Goal: Information Seeking & Learning: Compare options

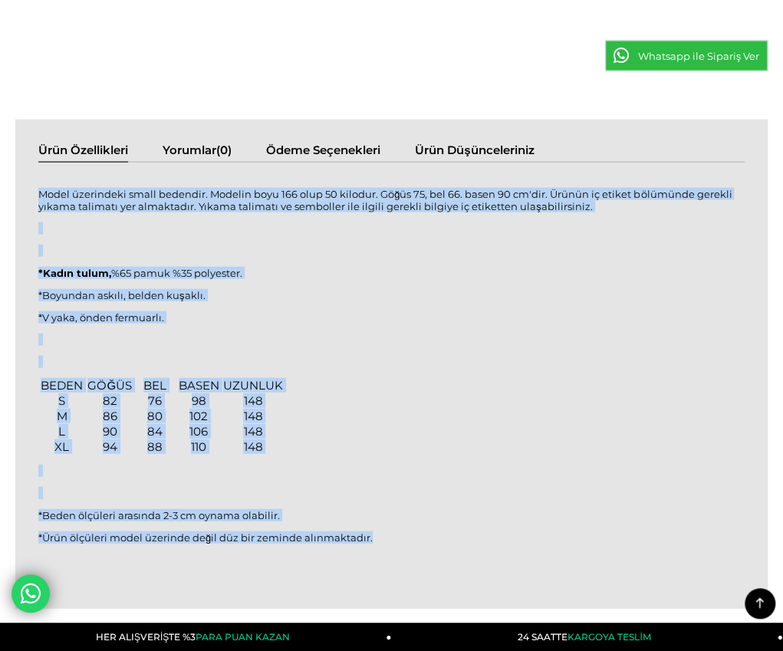
scroll to position [1227, 0]
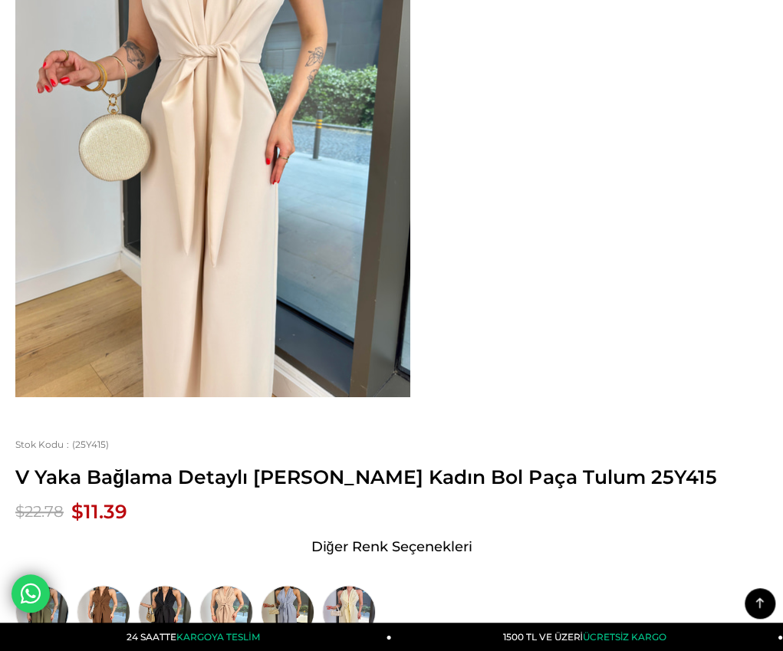
scroll to position [230, 0]
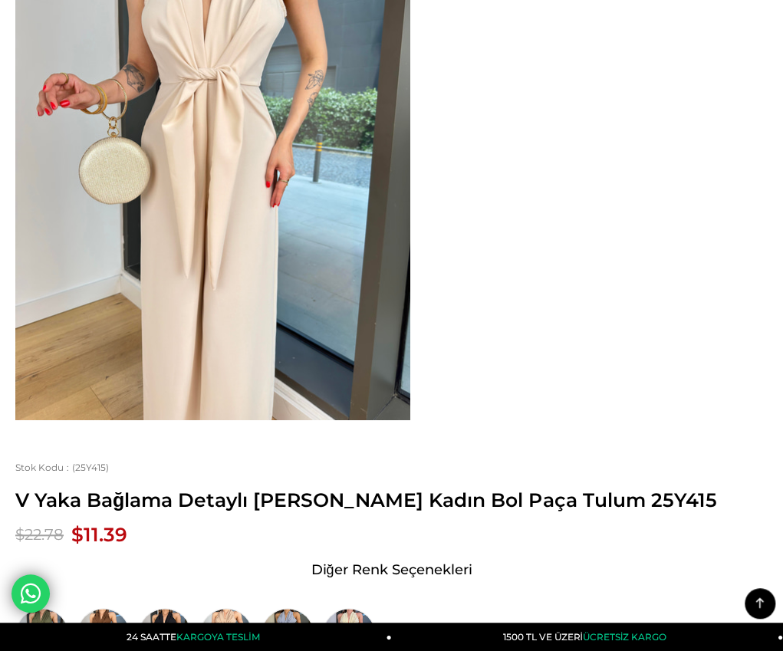
click at [0, 0] on div at bounding box center [0, 0] width 0 height 0
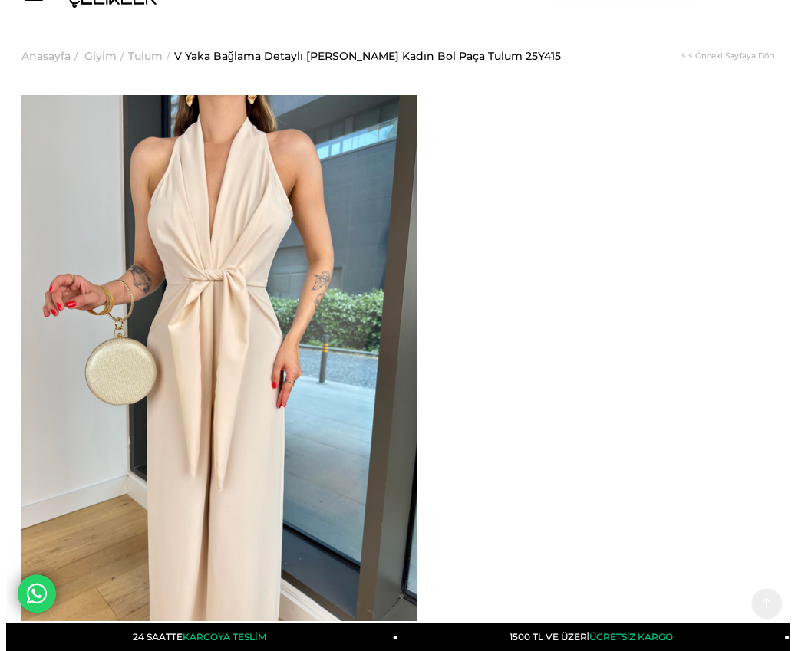
scroll to position [0, 0]
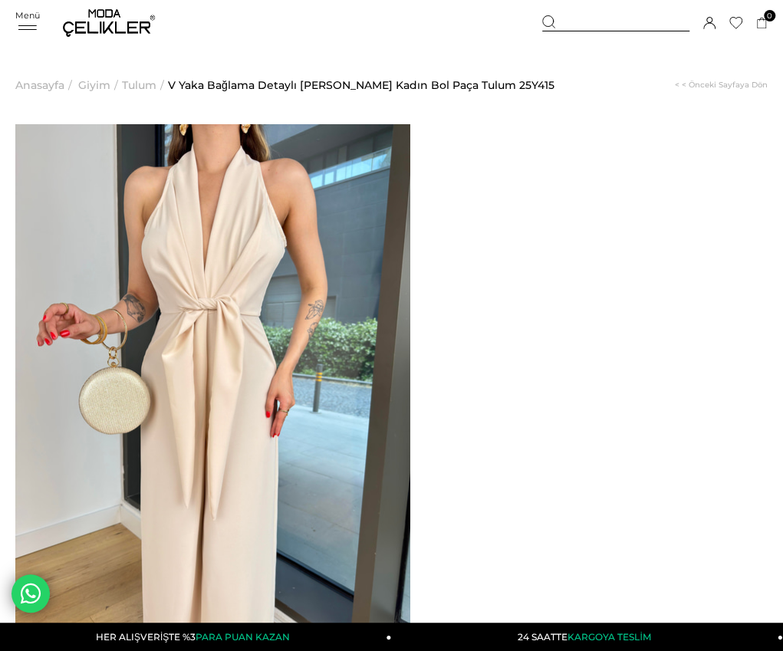
click at [100, 84] on span "Giyim" at bounding box center [94, 85] width 32 height 78
click at [40, 21] on div "Menü" at bounding box center [27, 21] width 25 height 22
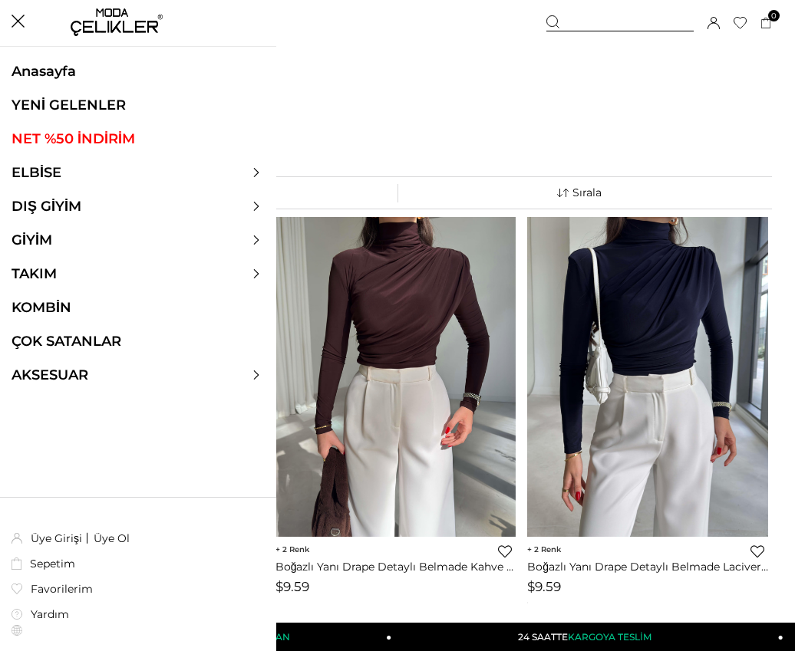
click at [256, 168] on icon at bounding box center [256, 172] width 9 height 9
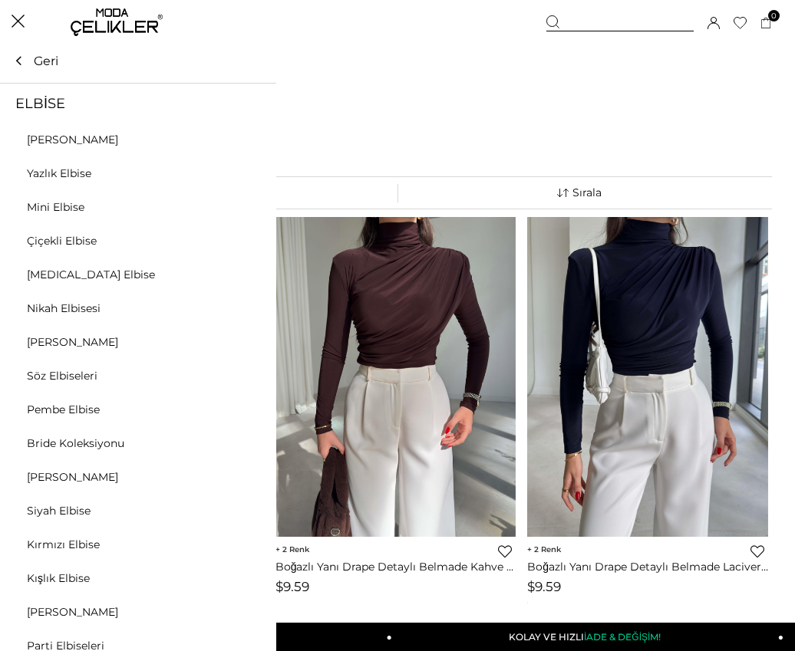
click at [21, 19] on icon at bounding box center [18, 21] width 13 height 13
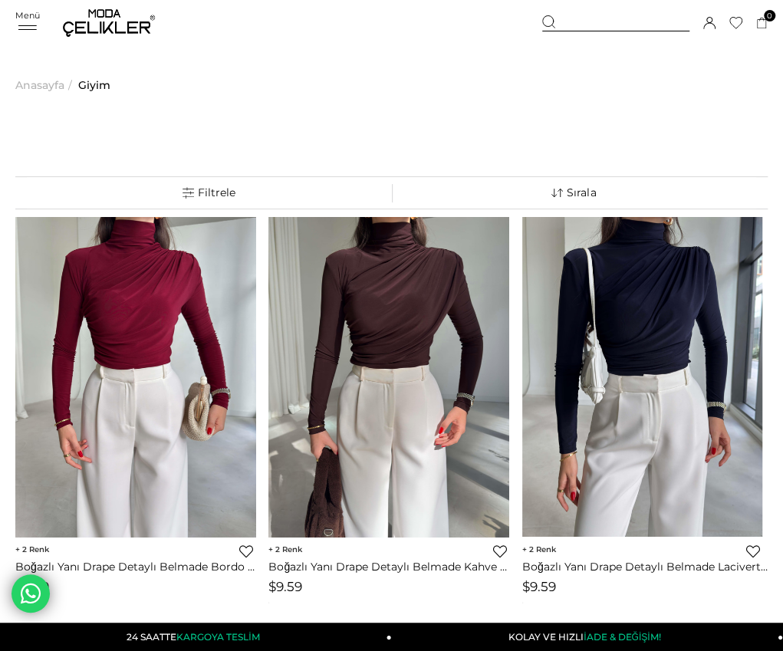
click at [35, 23] on div "Menü" at bounding box center [27, 21] width 25 height 22
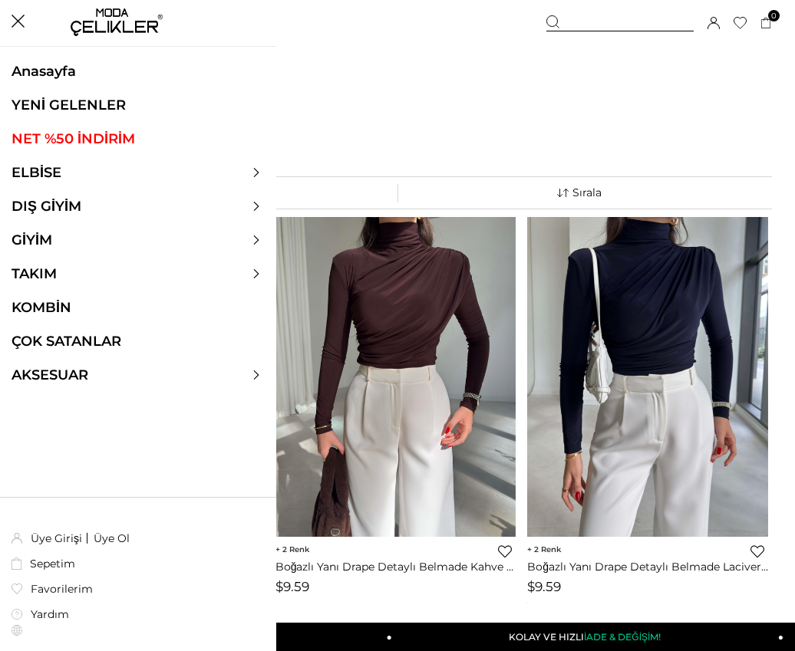
click at [256, 200] on div at bounding box center [138, 206] width 276 height 17
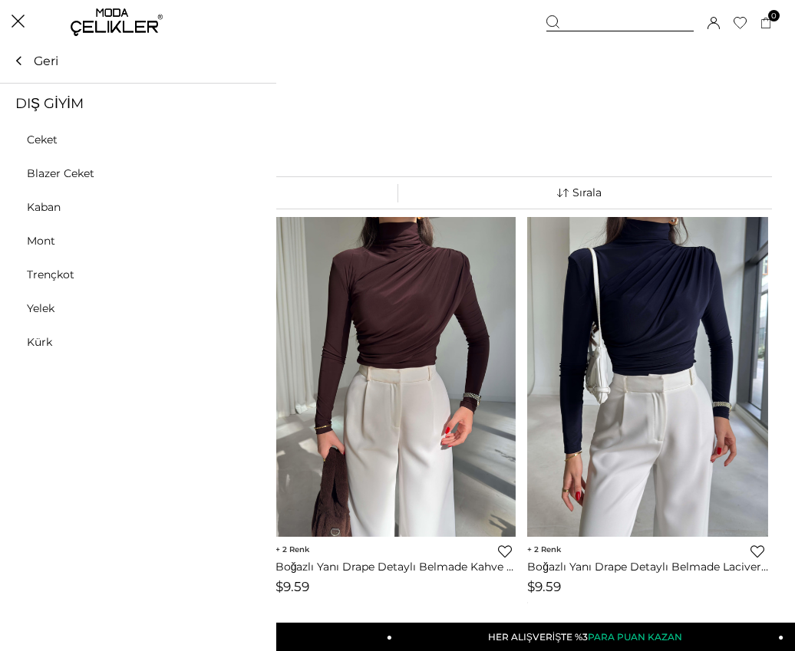
click at [48, 206] on link "Kaban" at bounding box center [43, 207] width 87 height 14
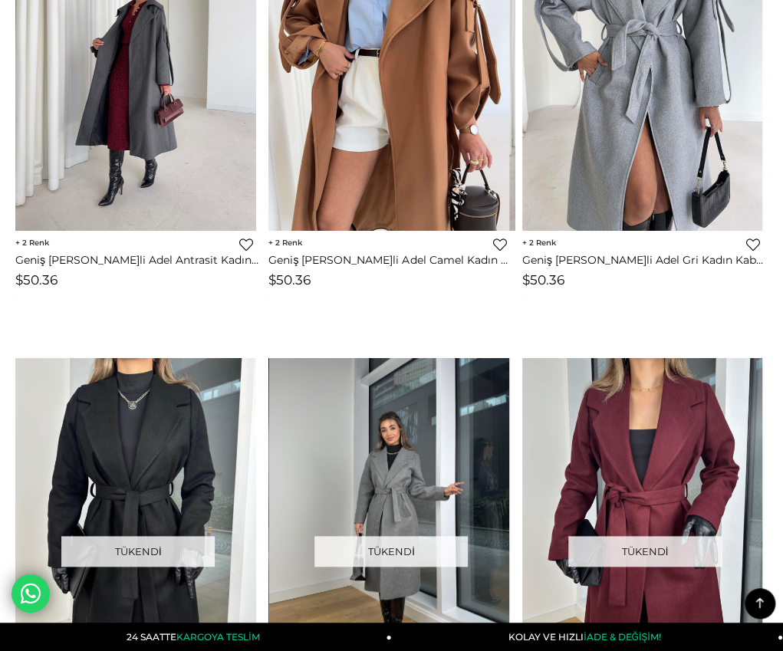
scroll to position [153, 0]
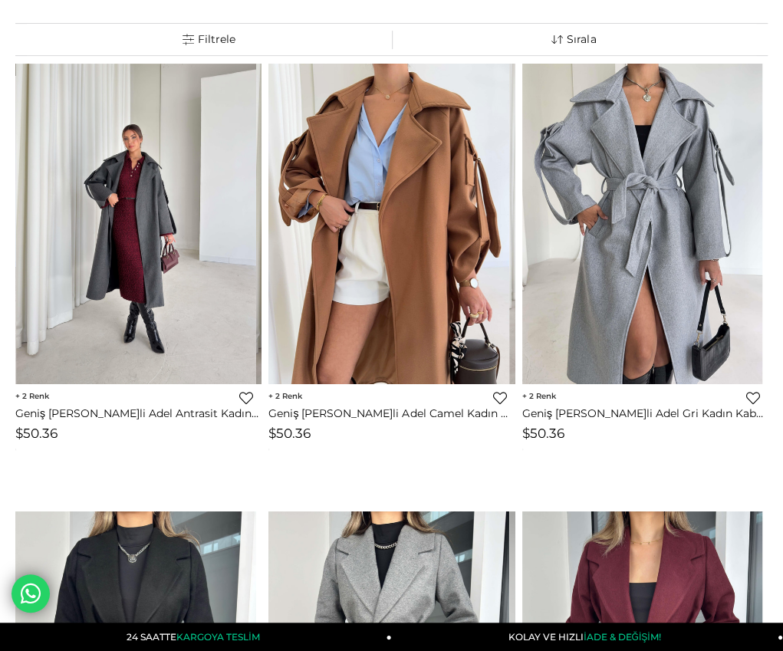
click at [90, 298] on div at bounding box center [256, 224] width 963 height 320
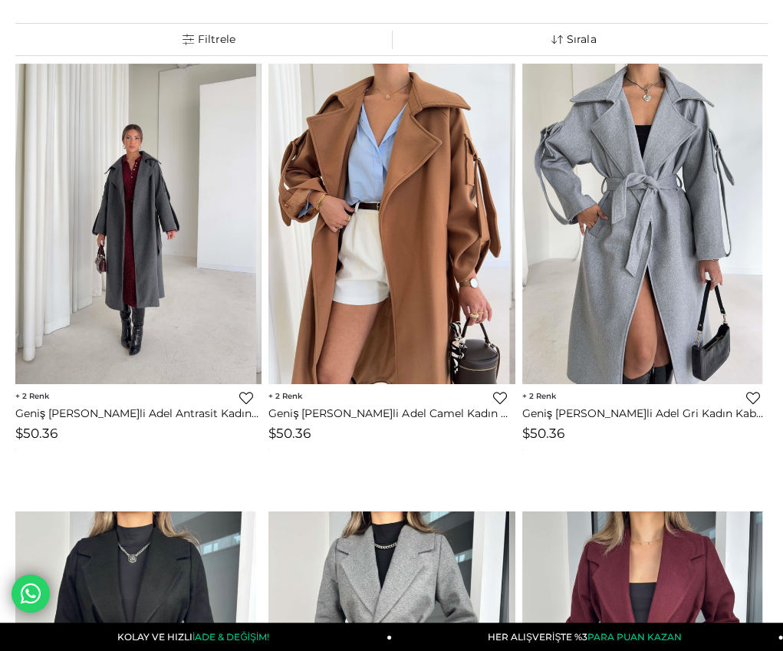
click at [173, 263] on img at bounding box center [135, 224] width 241 height 321
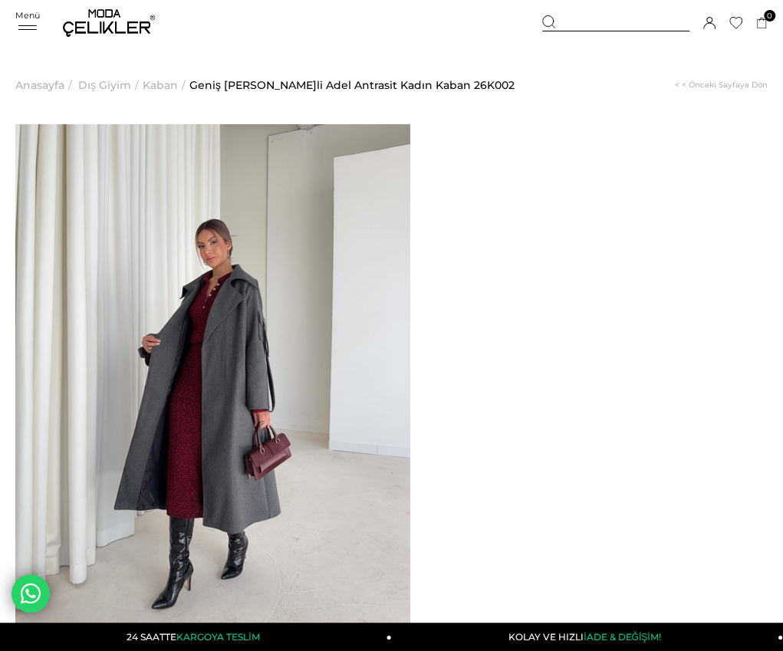
drag, startPoint x: 468, startPoint y: 166, endPoint x: 513, endPoint y: 182, distance: 48.0
copy span "Geniş Yaka Kemerli Adel Antrasit Kadın Kaban"
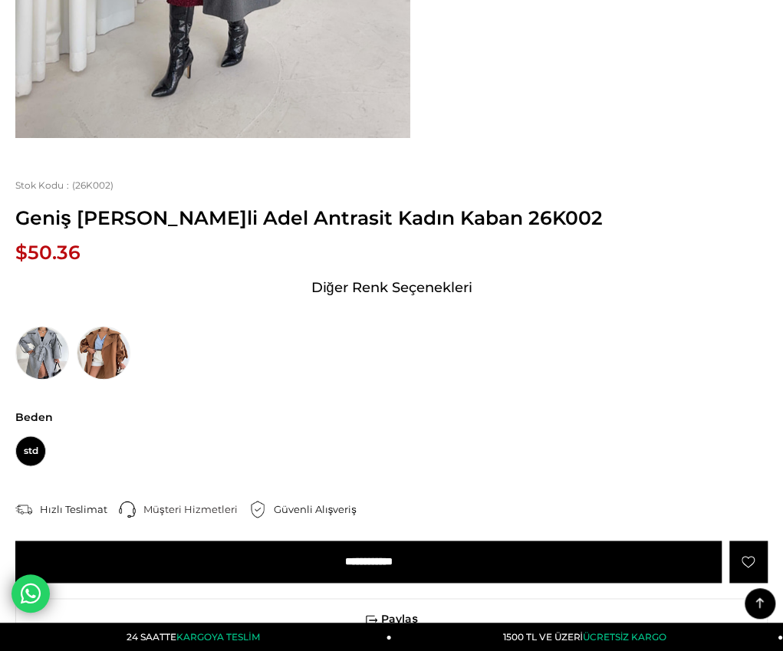
scroll to position [537, 0]
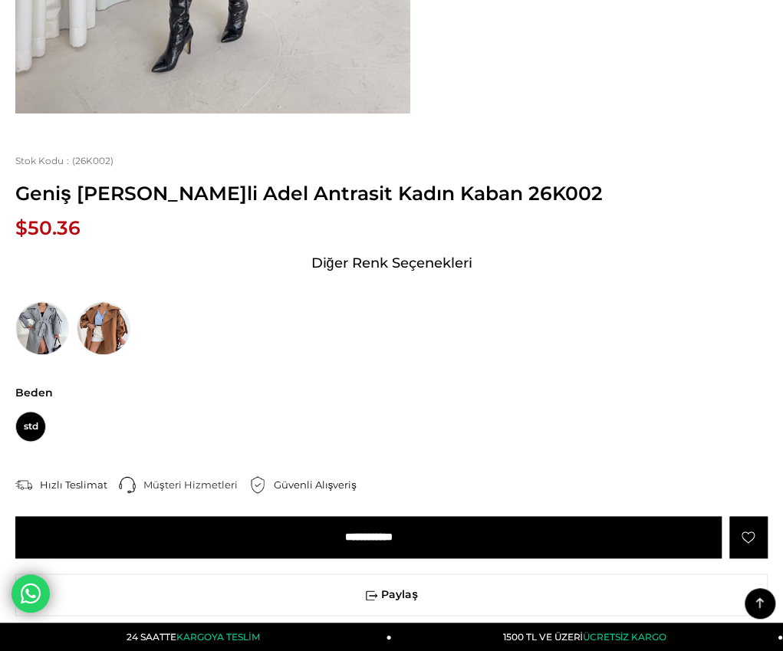
drag, startPoint x: 28, startPoint y: 272, endPoint x: 317, endPoint y: 462, distance: 346.2
copy div "Model üzerindeki Standart bedendir. Modelin boyu 178 olup 63 kilodur. Ürünün iç…"
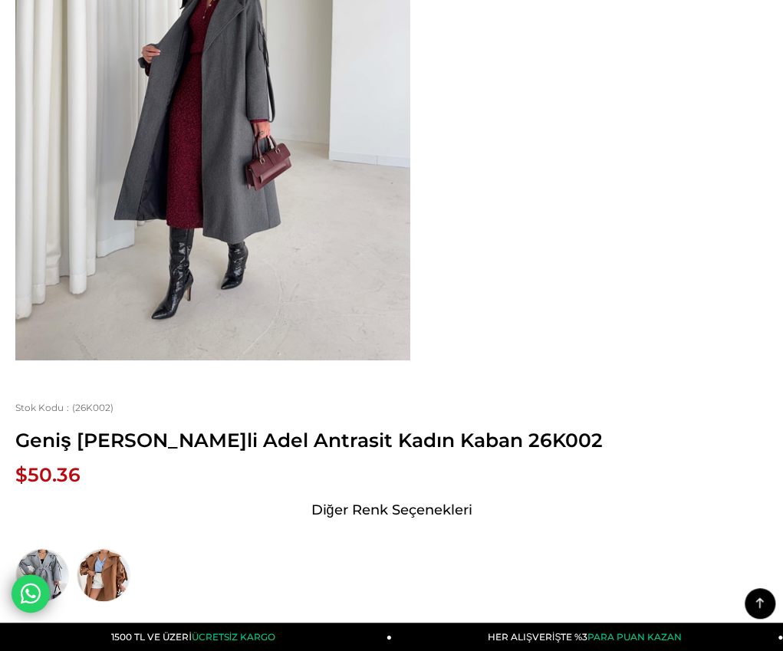
scroll to position [153, 0]
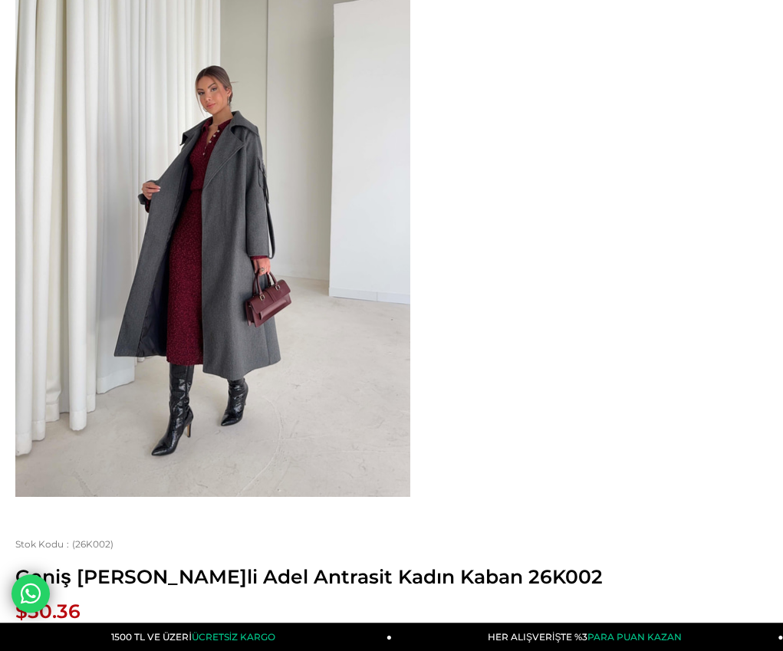
drag, startPoint x: 466, startPoint y: 14, endPoint x: 508, endPoint y: 28, distance: 43.9
click at [508, 565] on span "Geniş [PERSON_NAME]li Adel Antrasit Kadın Kaban 26K002" at bounding box center [391, 576] width 753 height 23
copy span "Geniş Yaka Kemerli Adel Antrasit Kadın Kaban"
drag, startPoint x: 678, startPoint y: 193, endPoint x: 664, endPoint y: 226, distance: 35.4
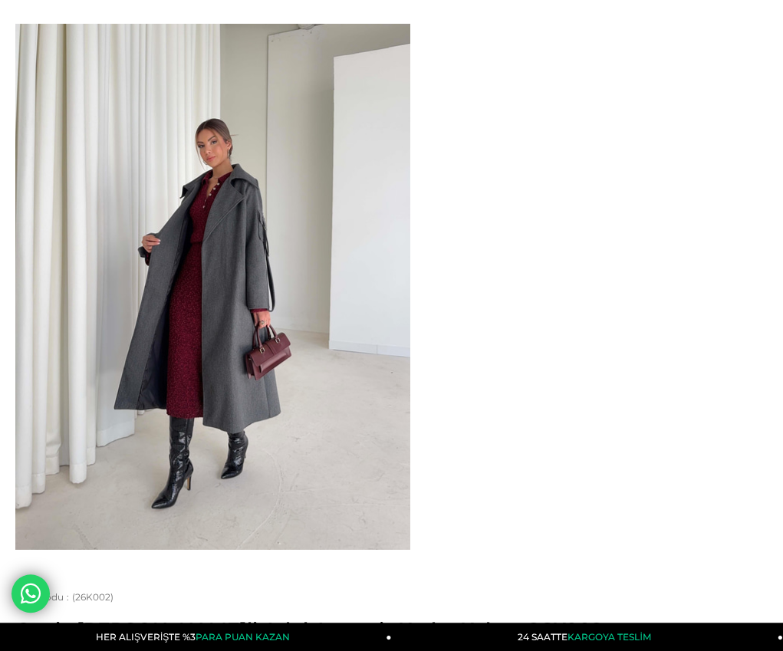
scroll to position [77, 0]
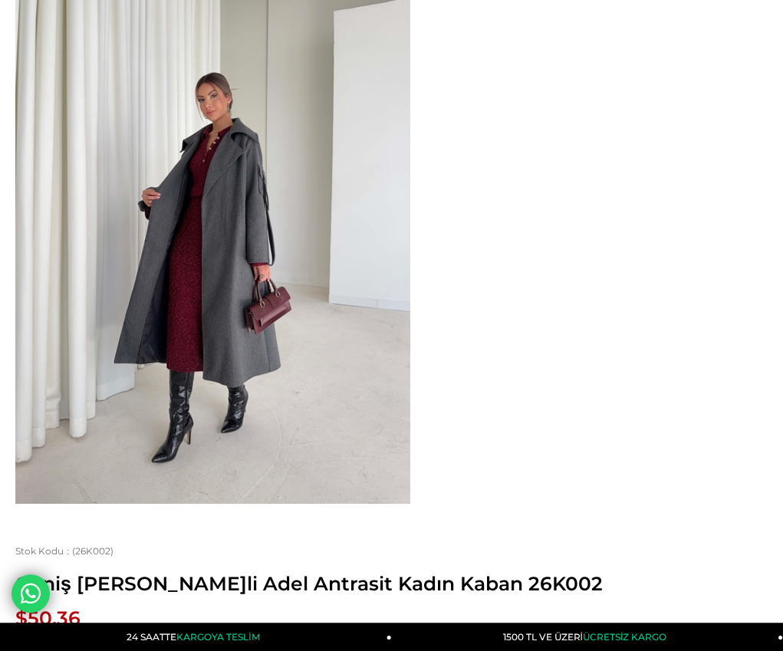
scroll to position [153, 0]
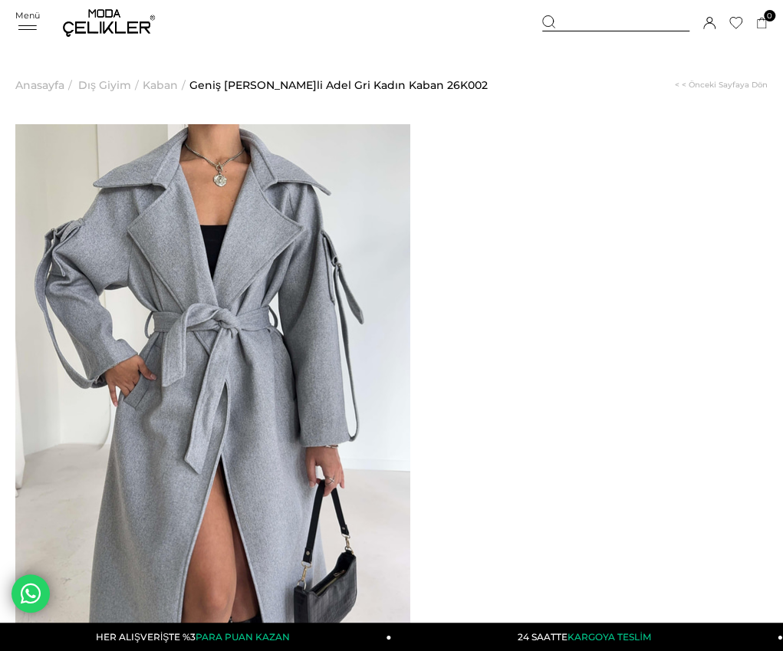
drag, startPoint x: 469, startPoint y: 163, endPoint x: 519, endPoint y: 180, distance: 52.4
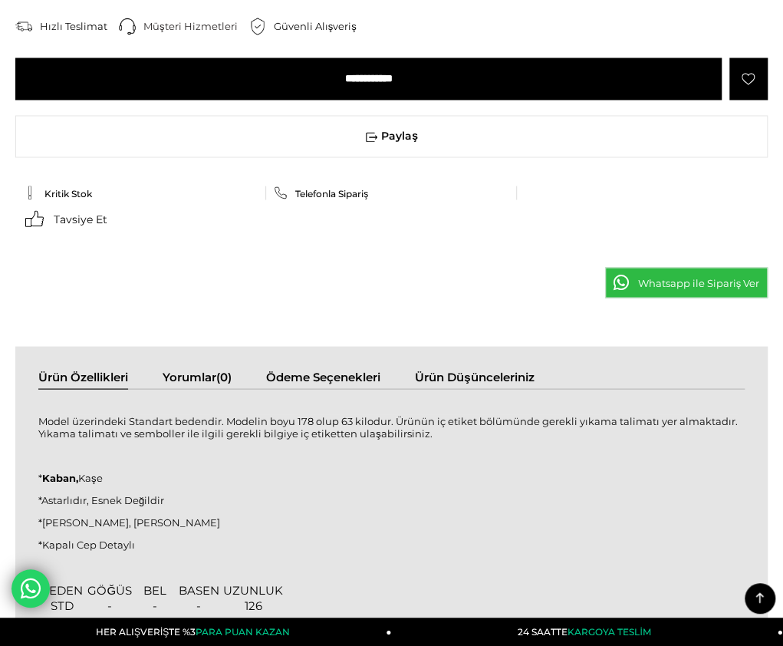
scroll to position [844, 0]
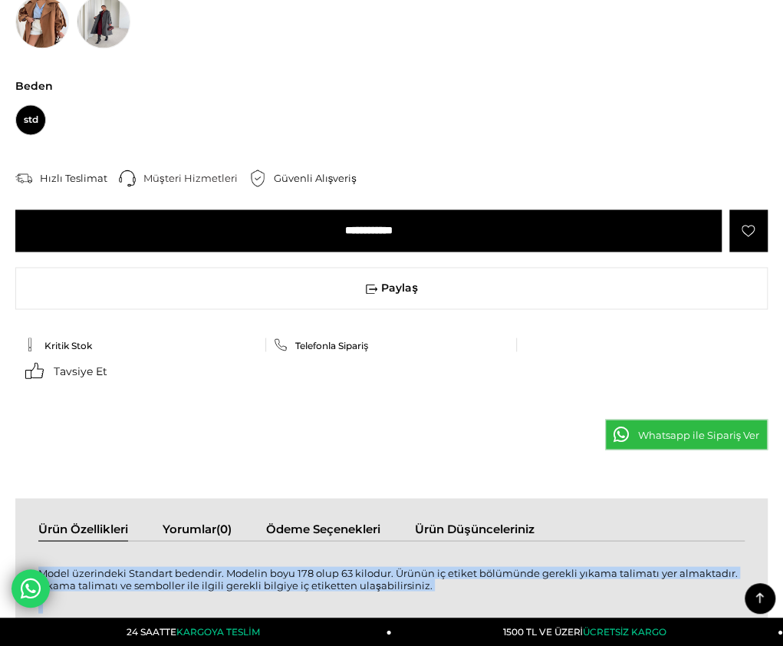
drag, startPoint x: 26, startPoint y: 228, endPoint x: 265, endPoint y: 410, distance: 300.4
copy div "Model üzerindeki Standart bedendir. Modelin boyu 178 olup 63 kilodur. Ürünün iç…"
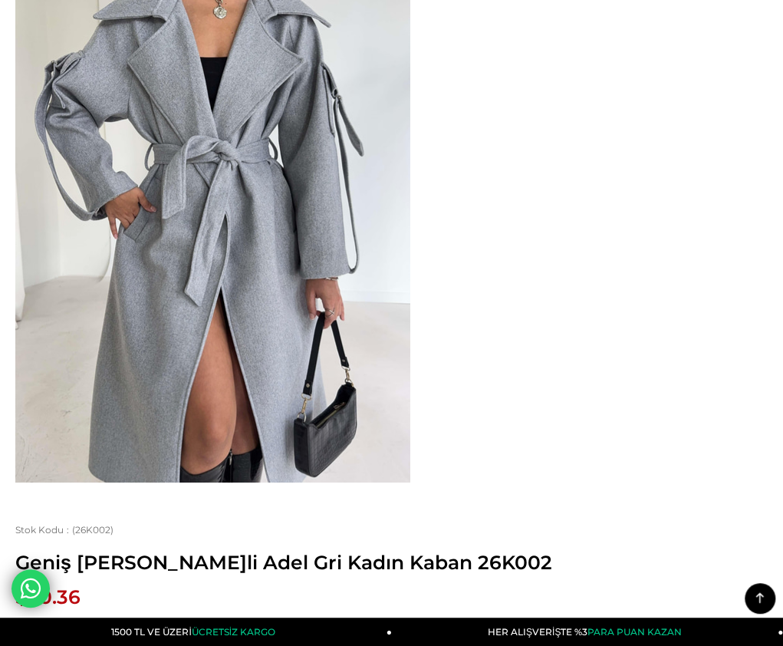
scroll to position [153, 0]
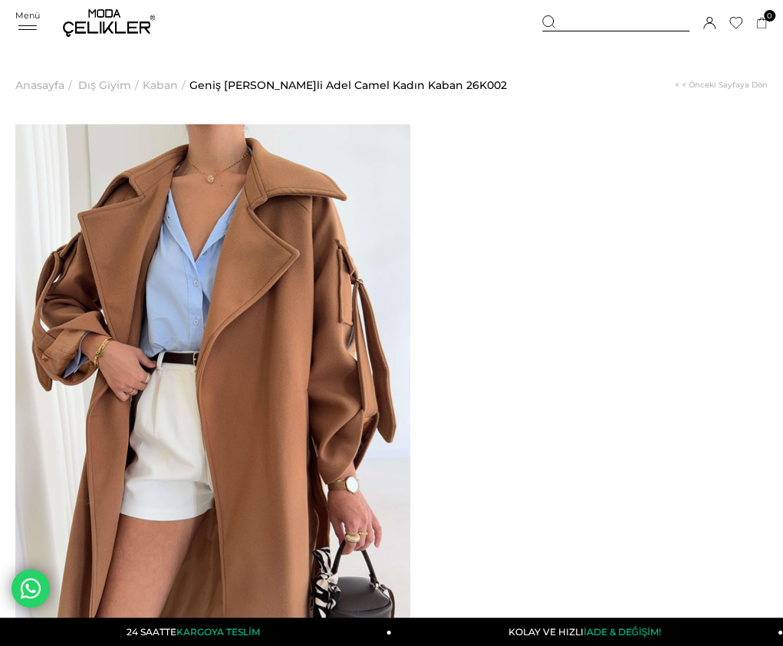
drag, startPoint x: 470, startPoint y: 164, endPoint x: 514, endPoint y: 179, distance: 46.8
copy span "Geniş [PERSON_NAME]li Adel Camel Kadın Kaban"
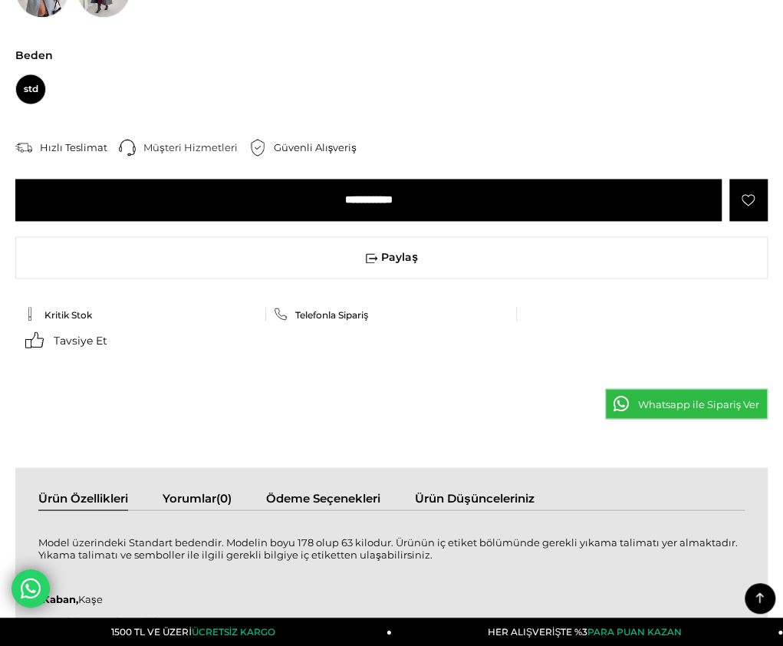
scroll to position [997, 0]
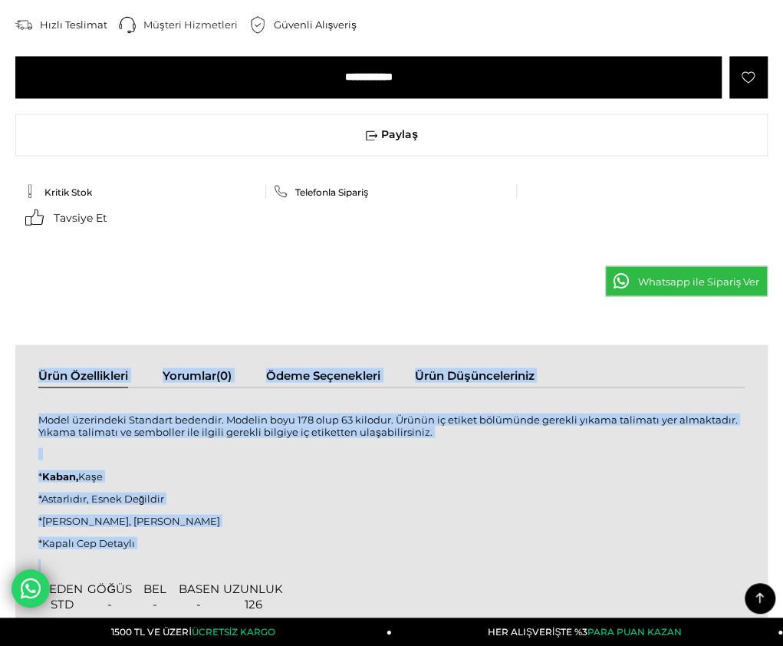
drag, startPoint x: 33, startPoint y: 77, endPoint x: 212, endPoint y: 208, distance: 221.7
click at [213, 344] on div "Ürün Özellikleri Yorumlar (0) Ödeme Seçenekleri Ürün Düşünceleriniz Model üzeri…" at bounding box center [391, 505] width 753 height 322
click at [38, 413] on span "Model üzerindeki Standart bedendir. Modelin boyu 178 olup 63 kilodur. Ürünün iç…" at bounding box center [388, 425] width 700 height 25
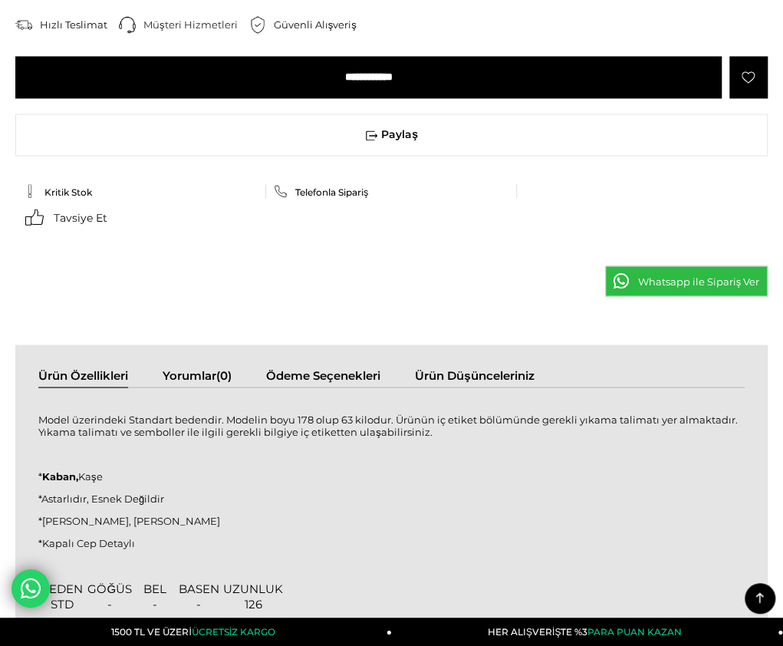
click at [18, 344] on div "Ürün Özellikleri Yorumlar (0) Ödeme Seçenekleri Ürün Düşünceleriniz Model üzeri…" at bounding box center [391, 505] width 753 height 322
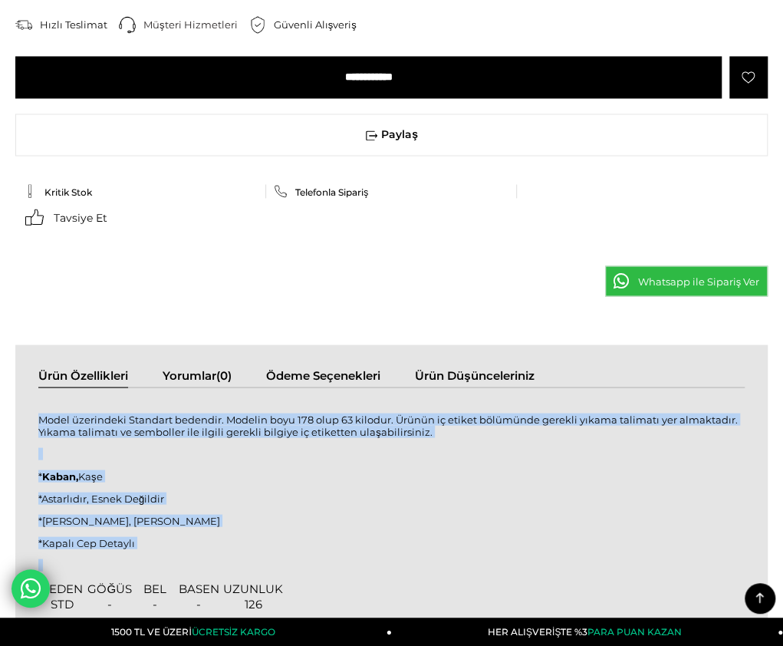
drag, startPoint x: 27, startPoint y: 82, endPoint x: 269, endPoint y: 257, distance: 298.3
click at [269, 403] on div "Model üzerindeki Standart bedendir. Modelin boyu 178 olup 63 kilodur. Ürünün iç…" at bounding box center [391, 516] width 707 height 226
copy div "Model üzerindeki Standart bedendir. Modelin boyu 178 olup 63 kilodur. Ürünün iç…"
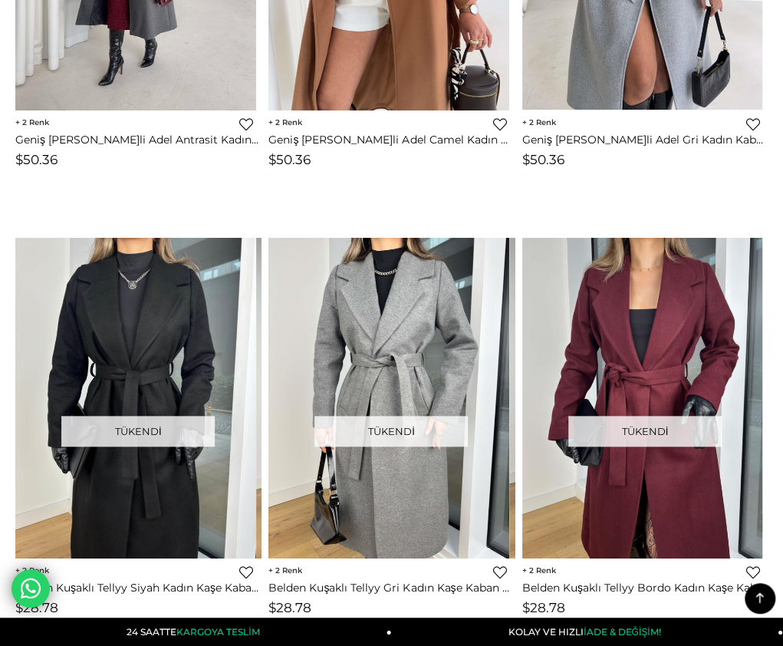
scroll to position [523, 0]
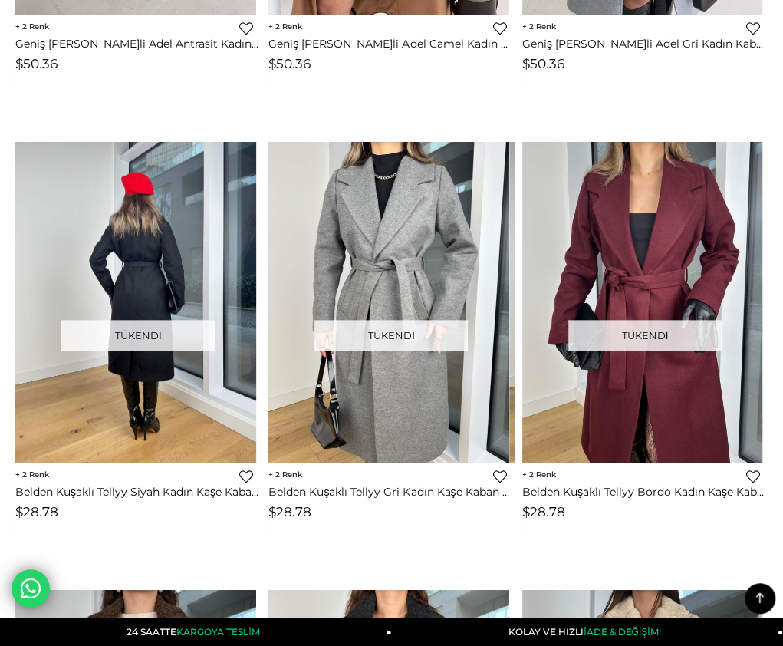
click at [201, 226] on img at bounding box center [135, 302] width 241 height 321
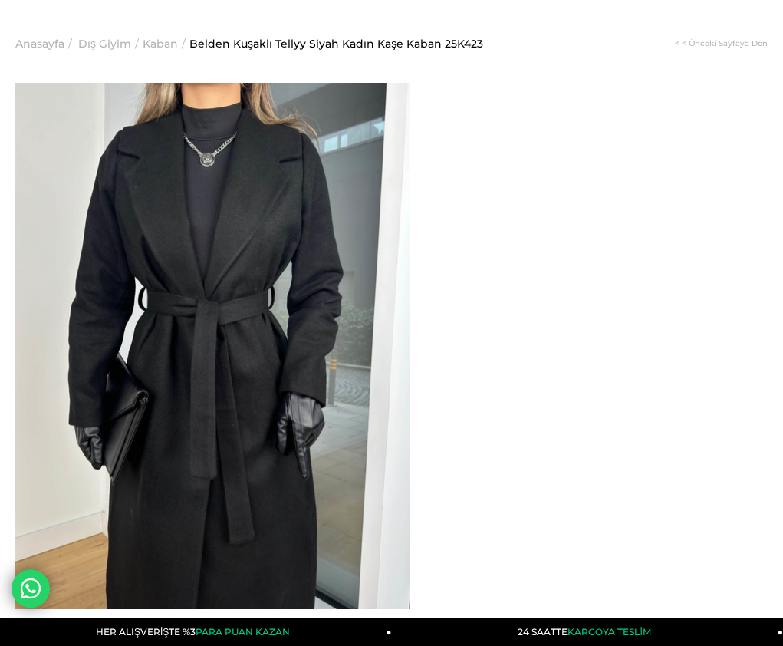
scroll to position [77, 0]
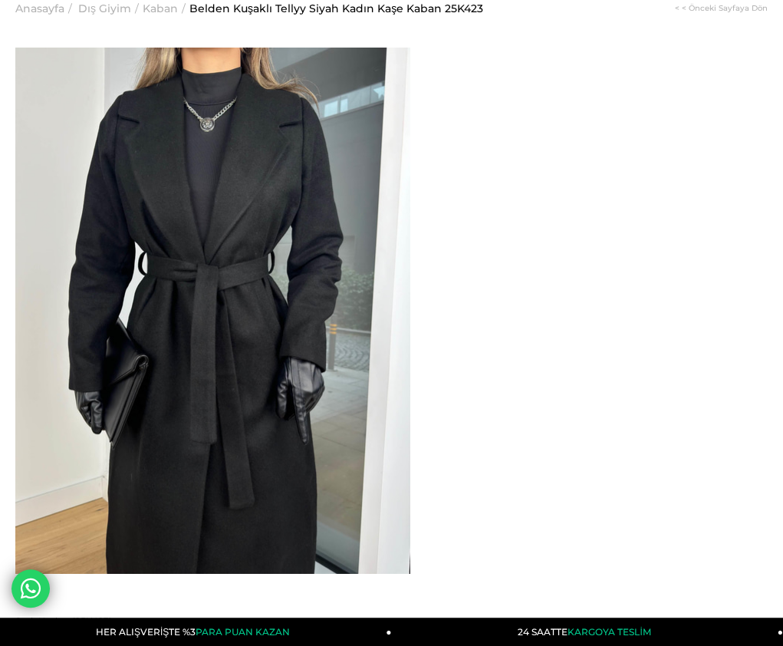
drag, startPoint x: 466, startPoint y: 91, endPoint x: 513, endPoint y: 103, distance: 48.4
click at [513, 642] on span "Belden Kuşaklı Tellyy Siyah Kadın Kaşe Kaban 25K423" at bounding box center [391, 653] width 753 height 23
copy span "Belden Kuşaklı Tellyy Siyah Kadın Kaşe Kaban"
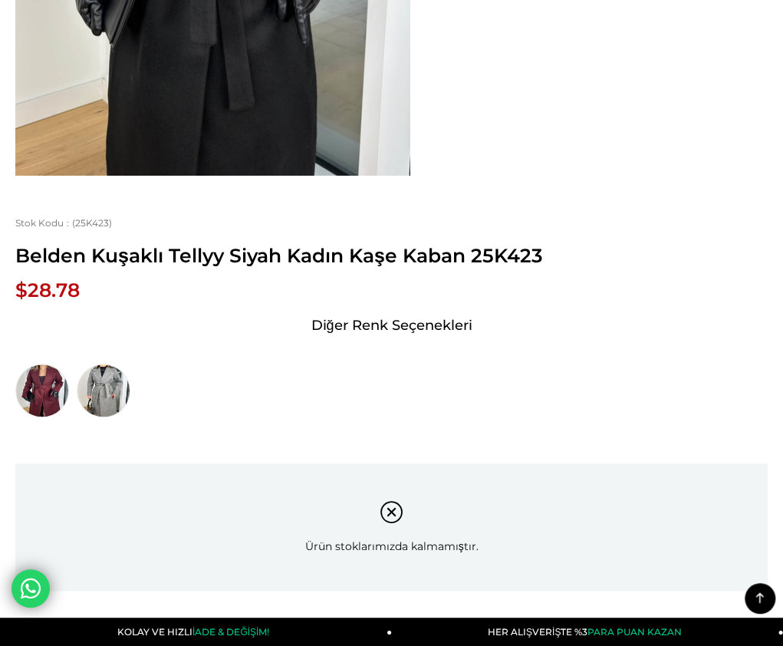
scroll to position [614, 0]
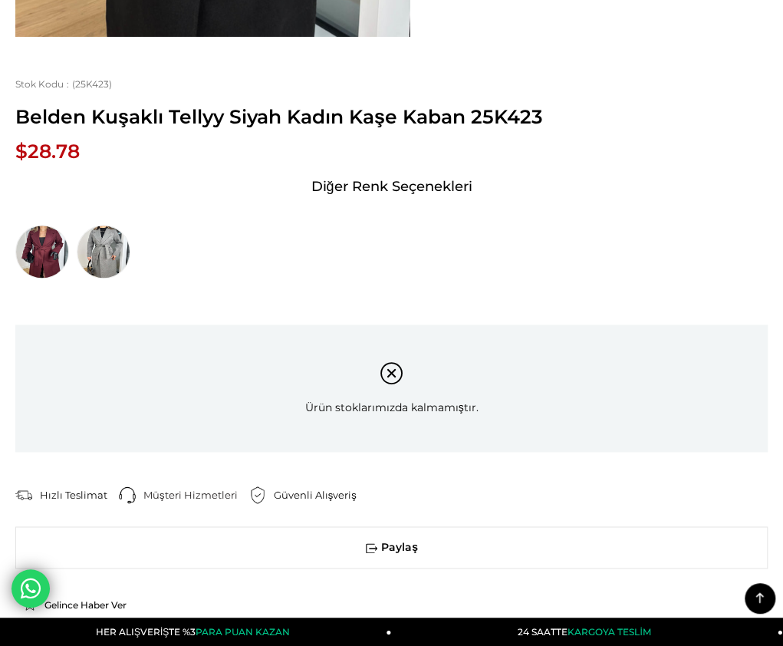
drag, startPoint x: 22, startPoint y: 180, endPoint x: 230, endPoint y: 348, distance: 266.8
drag, startPoint x: 22, startPoint y: 178, endPoint x: 172, endPoint y: 300, distance: 193.0
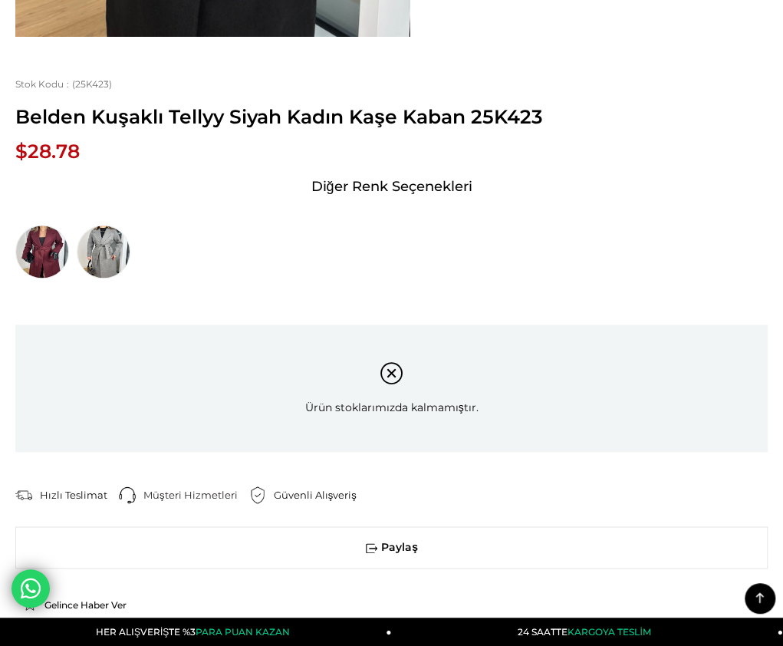
drag, startPoint x: 176, startPoint y: 295, endPoint x: 160, endPoint y: 283, distance: 20.3
drag, startPoint x: 21, startPoint y: 179, endPoint x: 68, endPoint y: 221, distance: 62.4
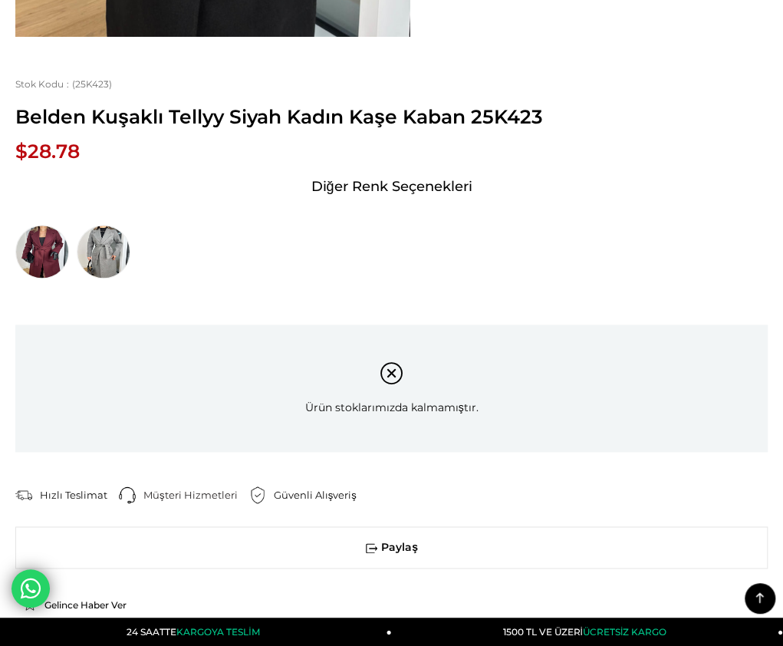
drag, startPoint x: 25, startPoint y: 183, endPoint x: 394, endPoint y: 512, distance: 495.0
copy div "Model üzerindeki small bedendir. Modelin boyu 166 olup 50 kilodur. Göğüs 75, be…"
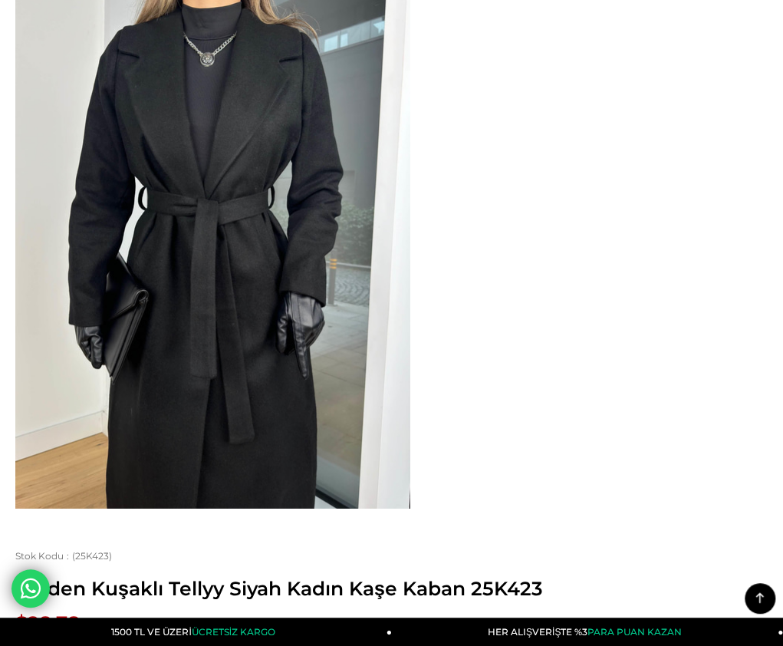
scroll to position [77, 0]
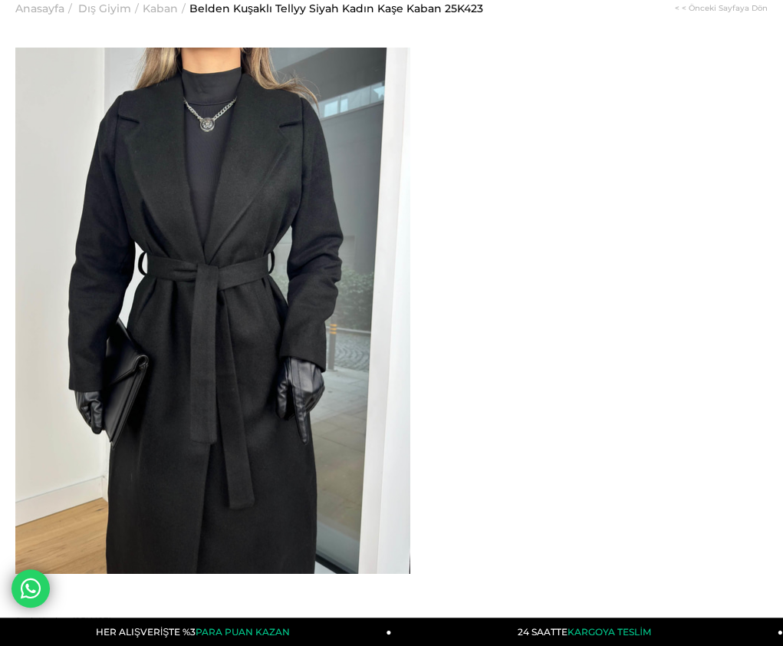
drag, startPoint x: 473, startPoint y: 94, endPoint x: 496, endPoint y: 106, distance: 26.1
click at [493, 642] on span "Belden Kuşaklı Tellyy Siyah Kadın Kaşe Kaban 25K423" at bounding box center [391, 653] width 753 height 23
drag, startPoint x: 509, startPoint y: 104, endPoint x: 469, endPoint y: 88, distance: 43.0
click at [469, 642] on span "Belden Kuşaklı Tellyy Siyah Kadın Kaşe Kaban 25K423" at bounding box center [391, 653] width 753 height 23
copy span "Belden Kuşaklı Tellyy Siyah Kadın Kaşe Kaban"
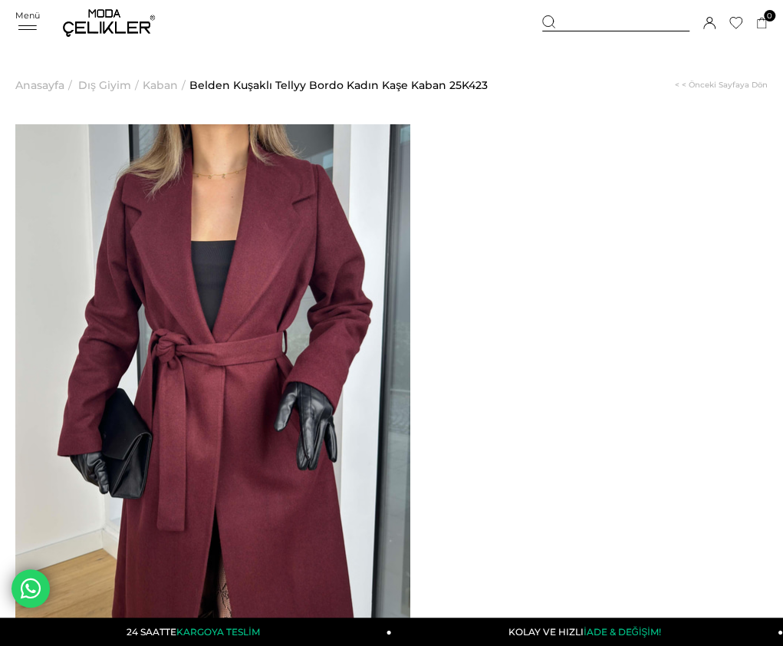
drag, startPoint x: 469, startPoint y: 168, endPoint x: 549, endPoint y: 179, distance: 81.3
copy span "Belden Kuşaklı Tellyy Bordo Kadın [PERSON_NAME]"
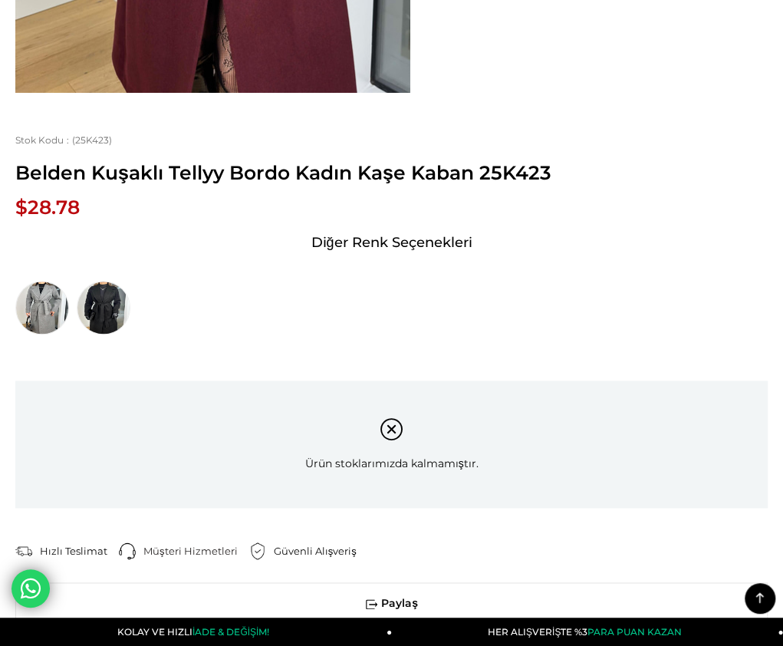
scroll to position [614, 0]
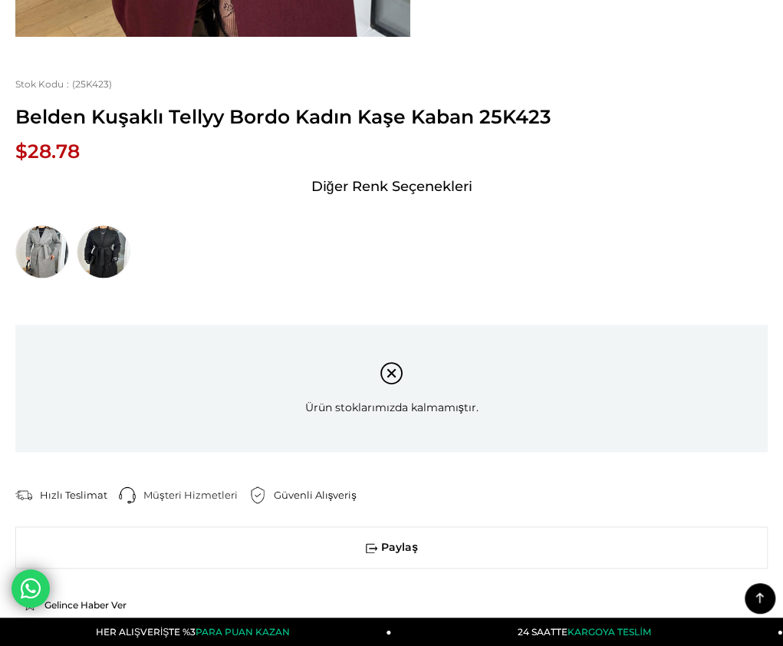
drag, startPoint x: 25, startPoint y: 183, endPoint x: 355, endPoint y: 518, distance: 470.3
copy div "Model üzerindeki small bedendir. Modelin boyu 166 olup 50 kilodur. Göğüs 75, be…"
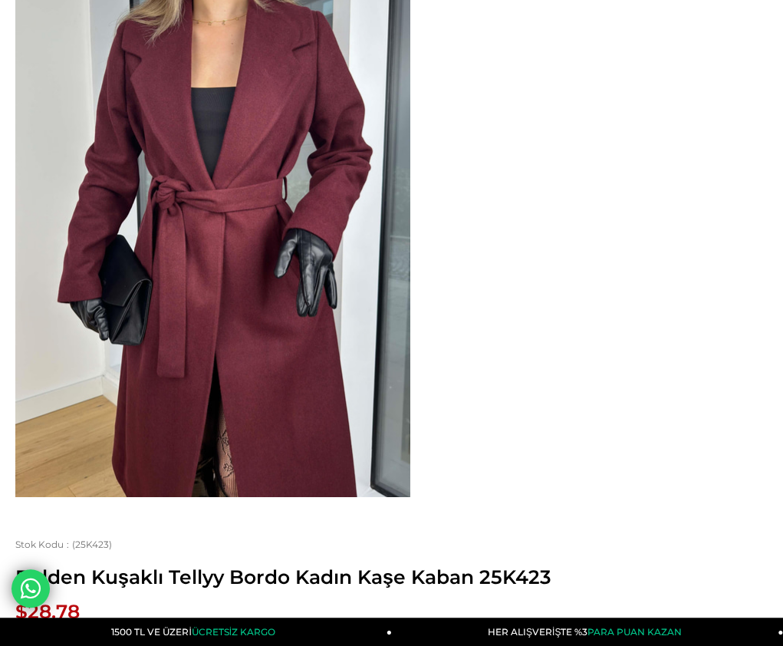
scroll to position [0, 0]
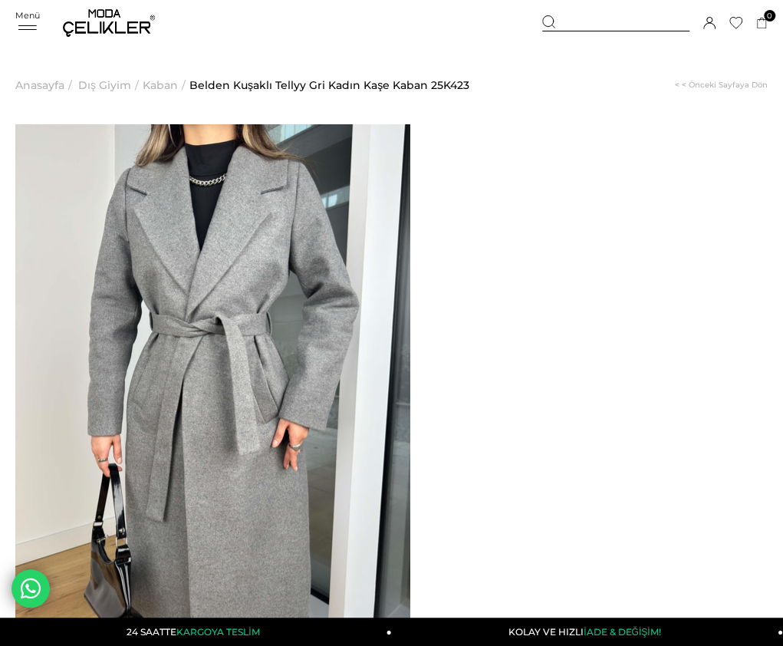
drag, startPoint x: 471, startPoint y: 168, endPoint x: 514, endPoint y: 191, distance: 48.7
copy span "Belden Kuşaklı Tellyy Gri Kadın Kaşe Kaban"
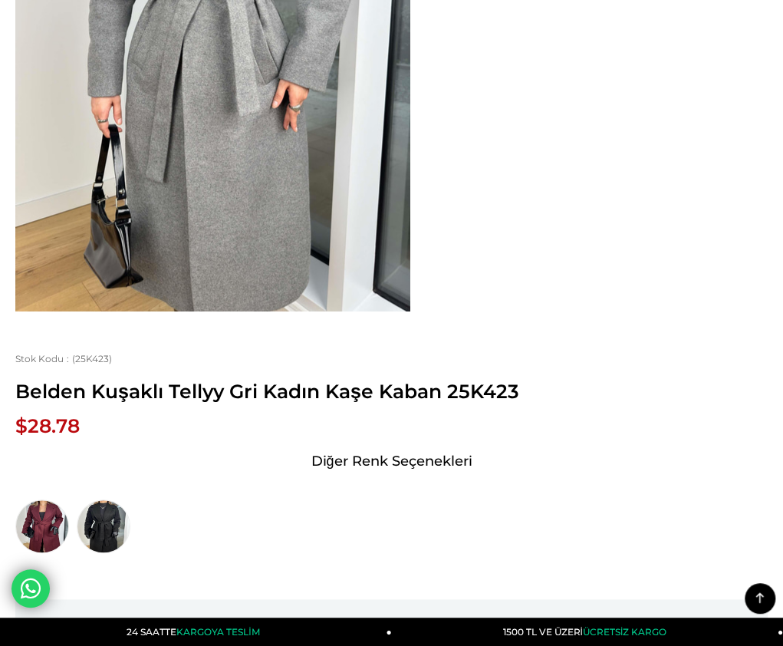
scroll to position [614, 0]
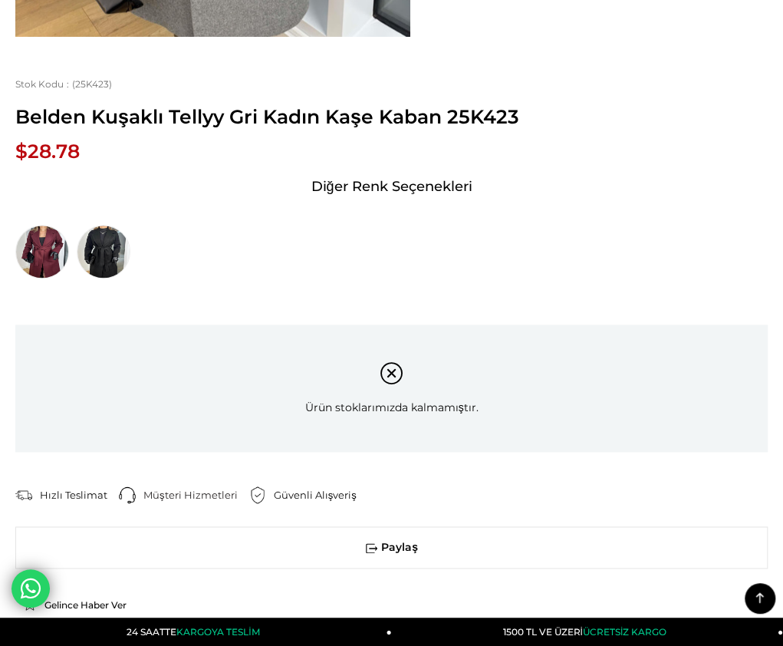
drag, startPoint x: 22, startPoint y: 181, endPoint x: 241, endPoint y: 321, distance: 259.8
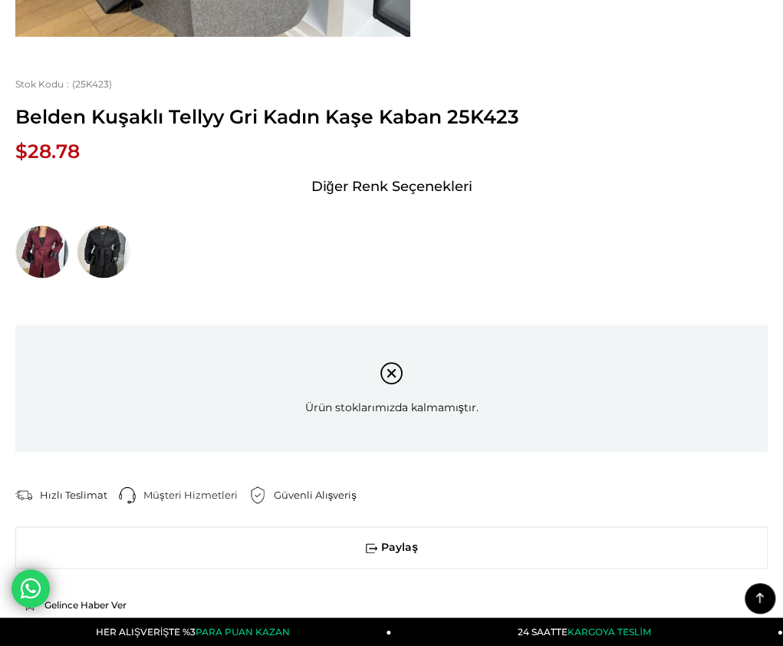
drag, startPoint x: 25, startPoint y: 186, endPoint x: 485, endPoint y: 520, distance: 568.5
copy div "Model üzerindeki small bedendir. Modelin boyu 166 olup 50 kilodur. Göğüs 75, be…"
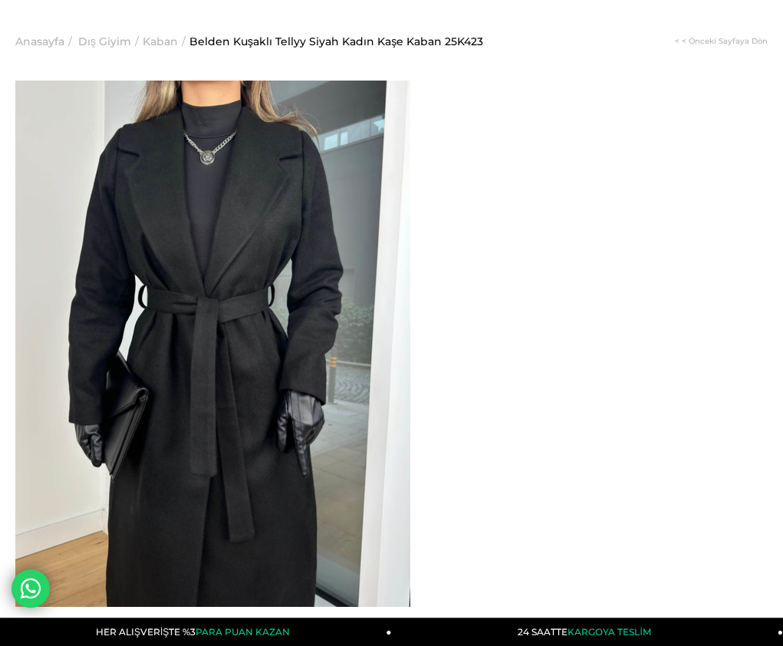
click at [160, 41] on span "Kaban" at bounding box center [160, 41] width 35 height 78
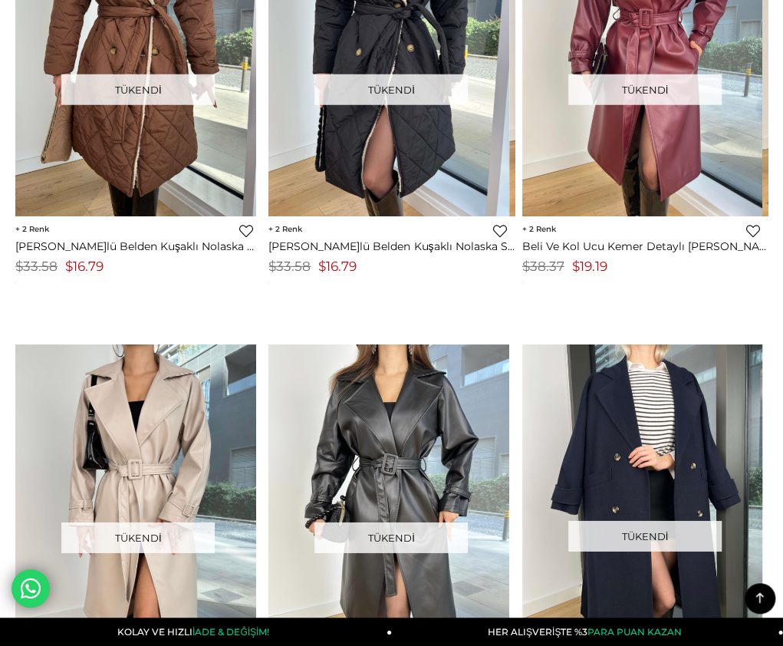
scroll to position [1662, 0]
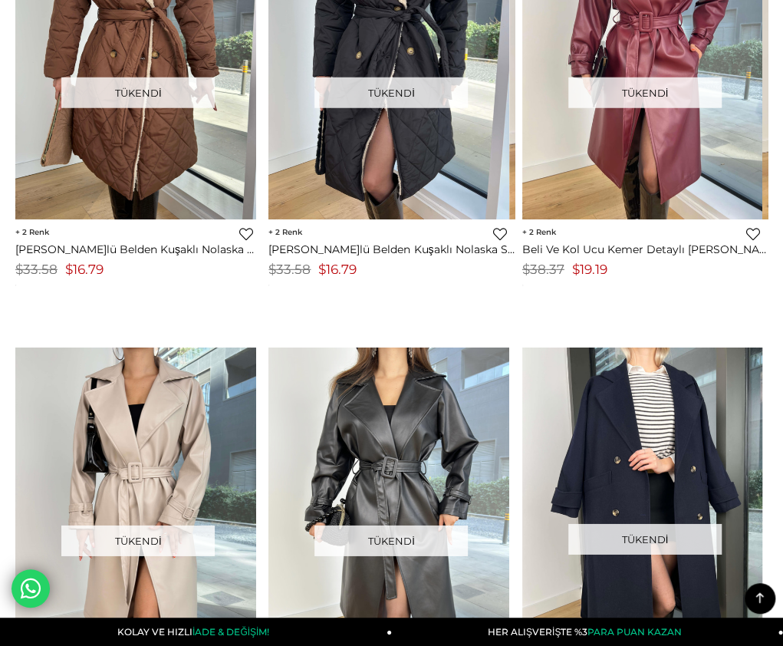
click at [575, 148] on img at bounding box center [642, 60] width 241 height 321
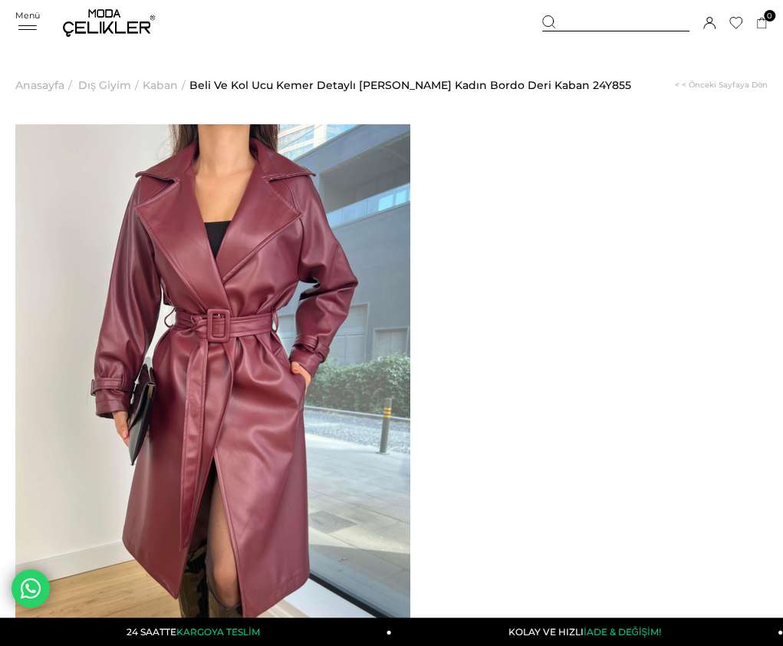
drag, startPoint x: 466, startPoint y: 163, endPoint x: 634, endPoint y: 179, distance: 168.7
copy span "Beli Ve Kol Ucu Kemer Detaylı [PERSON_NAME] Kadın Bordo Deri Kaban"
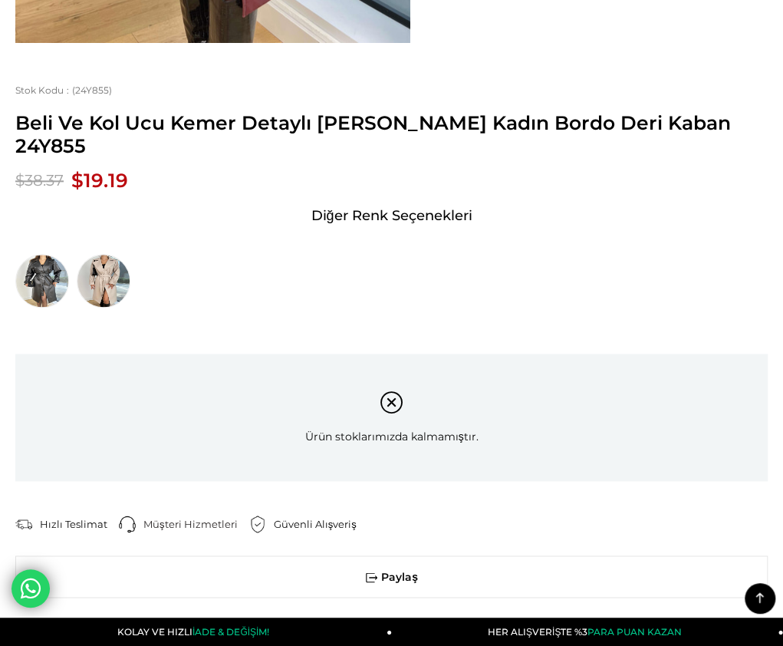
scroll to position [614, 0]
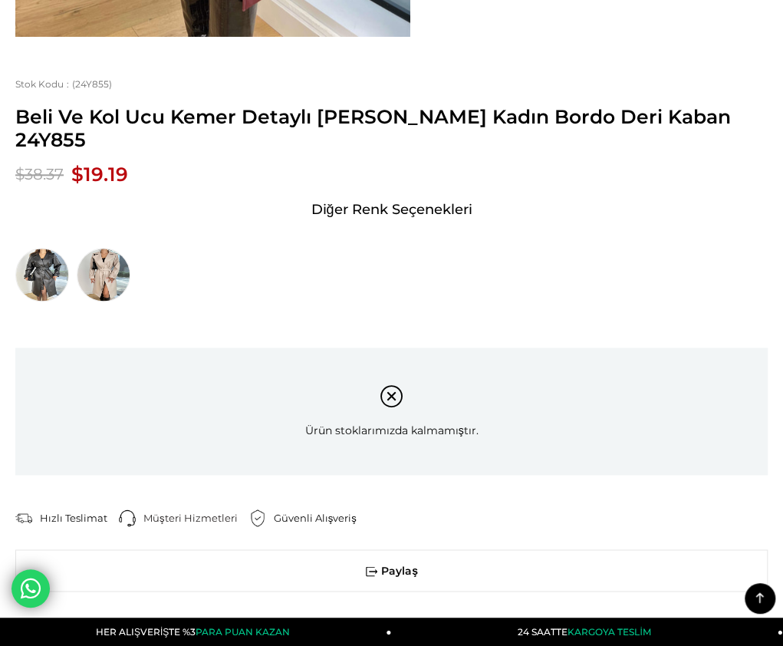
drag, startPoint x: 23, startPoint y: 181, endPoint x: 362, endPoint y: 496, distance: 463.0
copy div "Model üzerindeki small bedendir. Modelin boyu 166 olup 50 kilodur. Göğüs 75, be…"
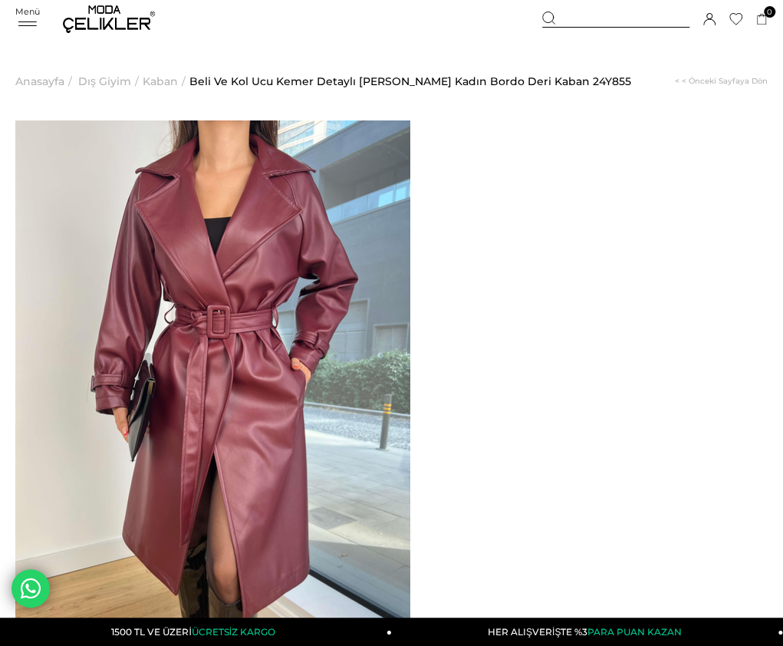
scroll to position [0, 0]
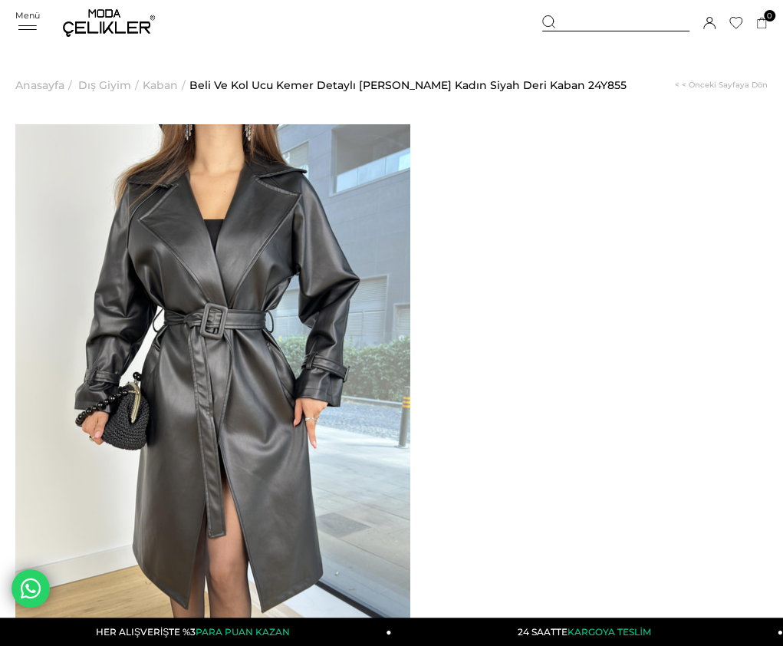
drag, startPoint x: 466, startPoint y: 167, endPoint x: 472, endPoint y: 179, distance: 13.0
drag, startPoint x: 469, startPoint y: 171, endPoint x: 628, endPoint y: 188, distance: 159.7
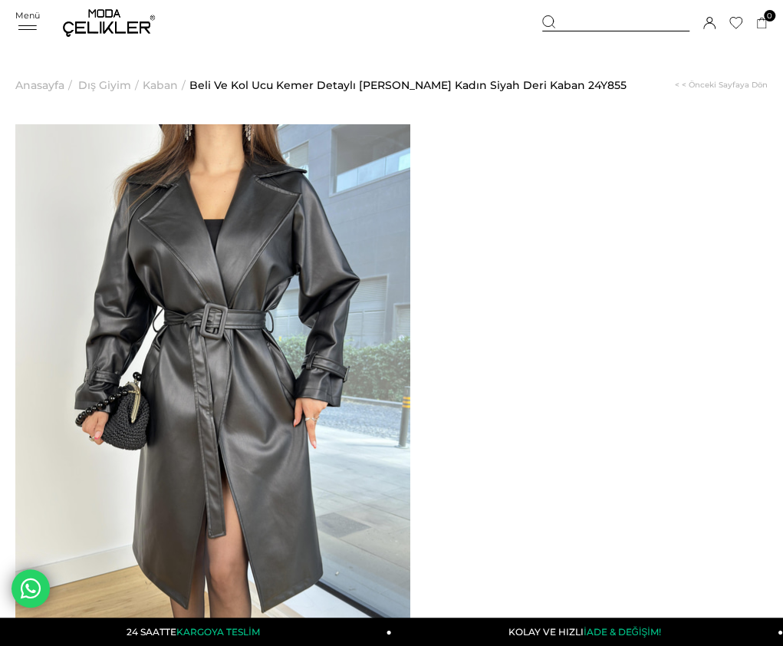
copy span "Beli Ve Kol Ucu Kemer Detaylı Sanders Kadın Siyah Deri Kaban"
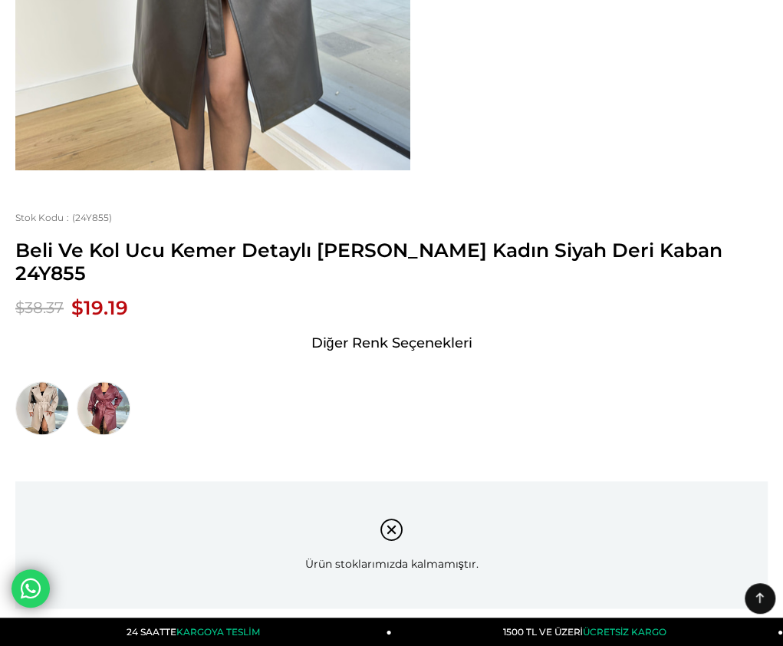
scroll to position [690, 0]
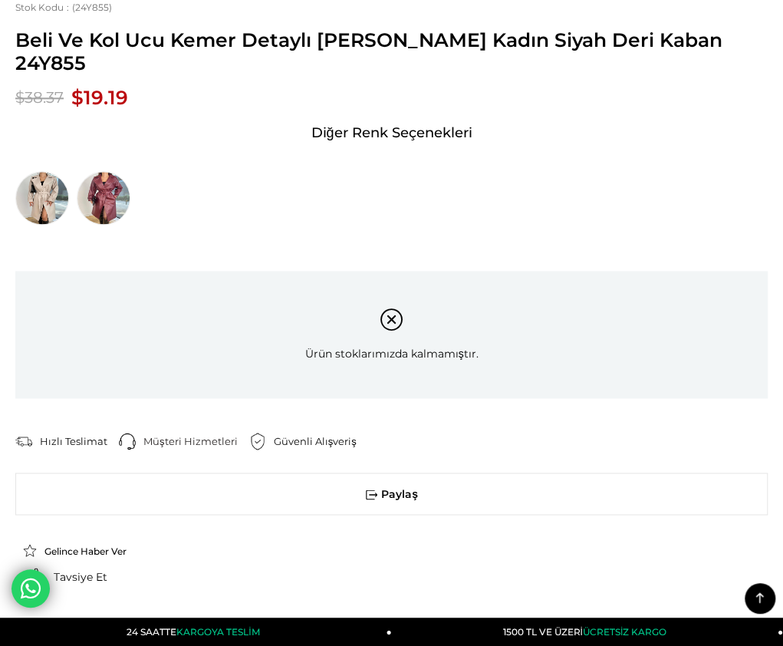
drag, startPoint x: 24, startPoint y: 106, endPoint x: 365, endPoint y: 424, distance: 466.8
copy div "Model üzerindeki small bedendir. Modelin boyu 166 olup 50 kilodur. Göğüs 75, be…"
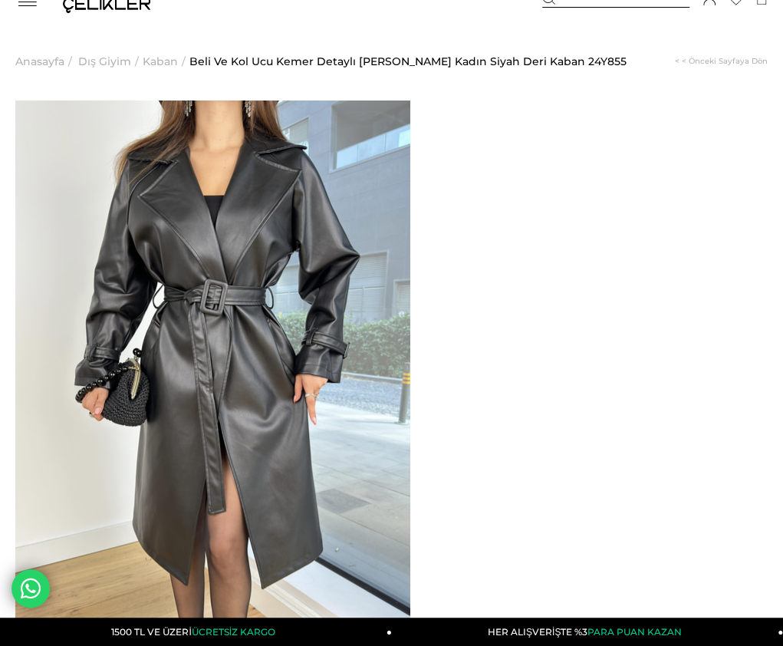
scroll to position [0, 0]
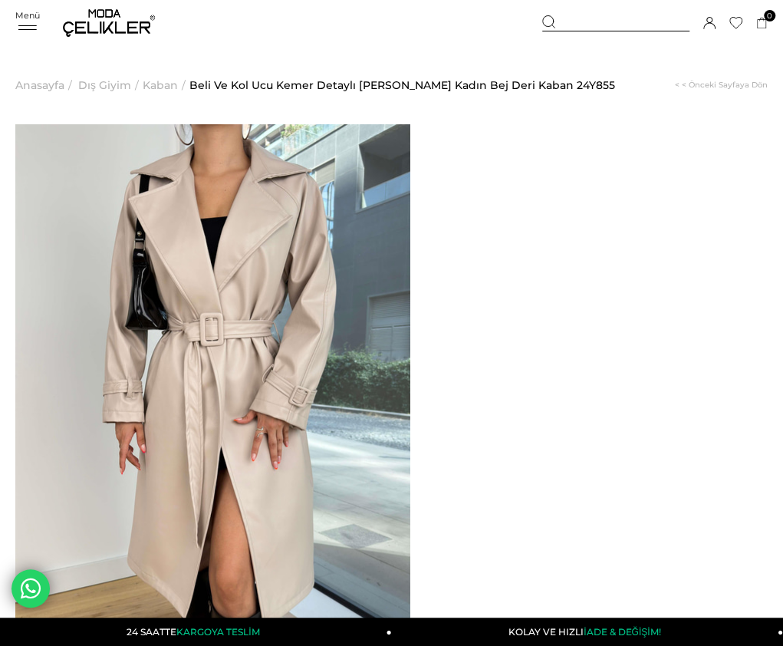
drag, startPoint x: 469, startPoint y: 169, endPoint x: 617, endPoint y: 179, distance: 148.4
drag, startPoint x: 617, startPoint y: 183, endPoint x: 471, endPoint y: 168, distance: 146.6
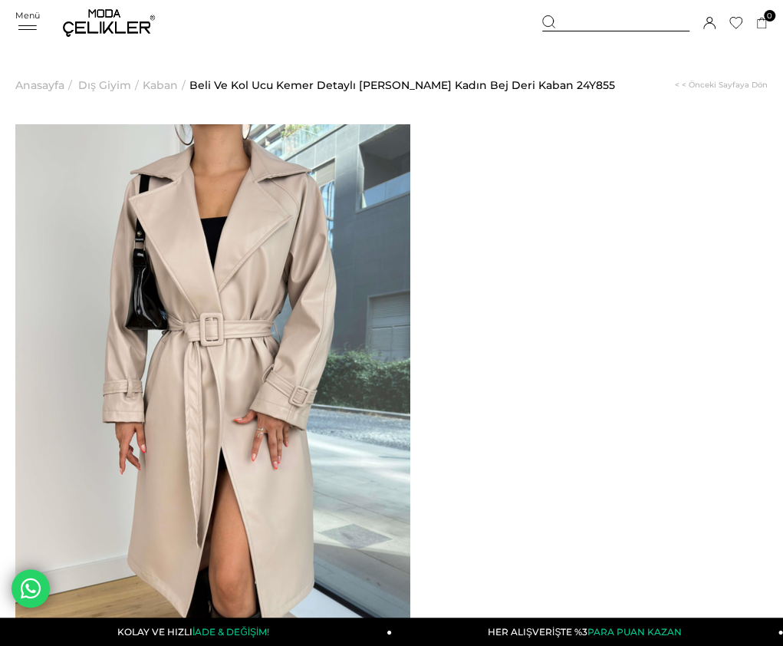
copy span "Beli Ve Kol Ucu Kemer Detaylı Sanders Kadın Bej Deri Kaban"
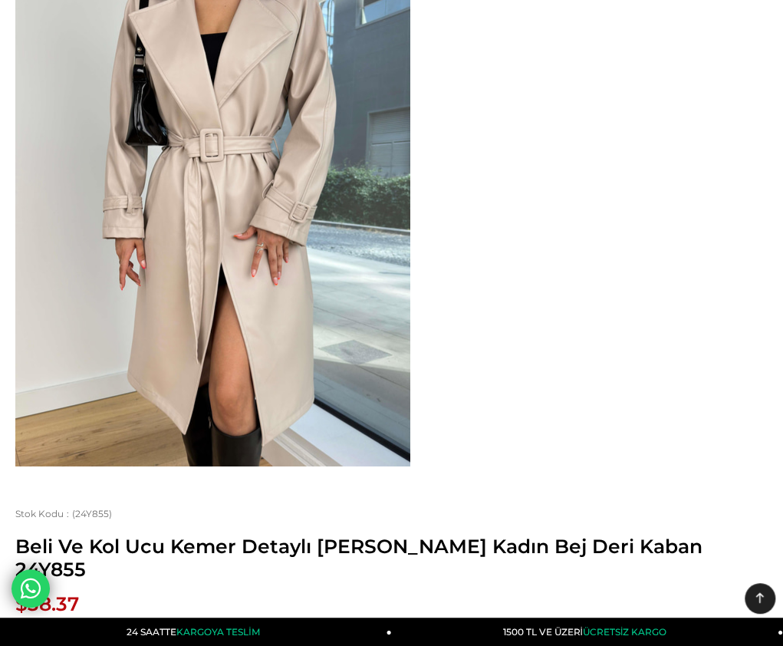
scroll to position [460, 0]
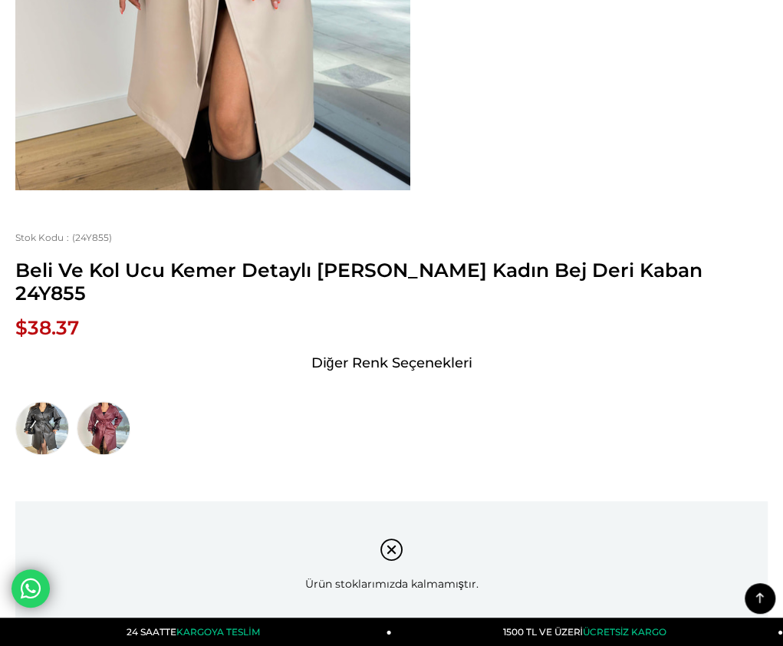
drag, startPoint x: 23, startPoint y: 337, endPoint x: 345, endPoint y: 567, distance: 396.0
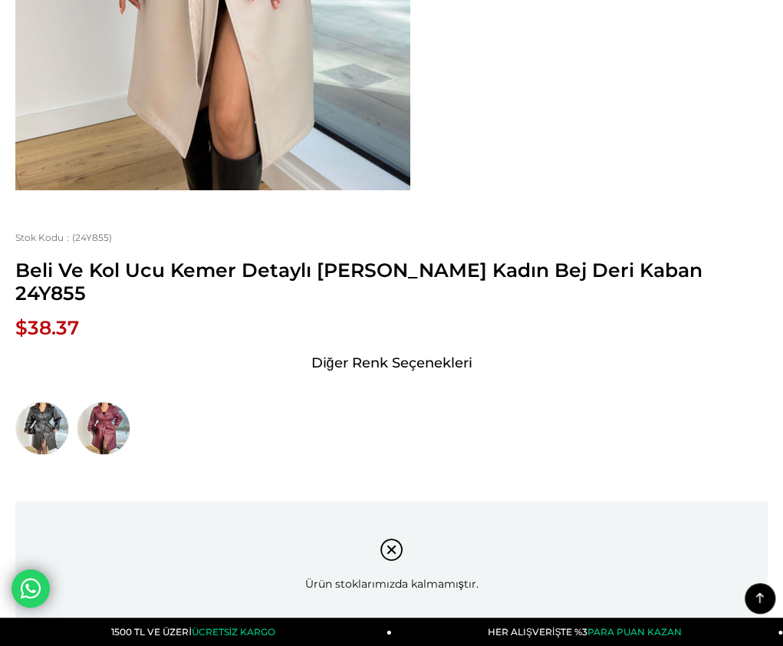
copy div "Model üzerindeki small bedendir. Modelin boyu 166 olup 50 kilodur. Göğüs 75, be…"
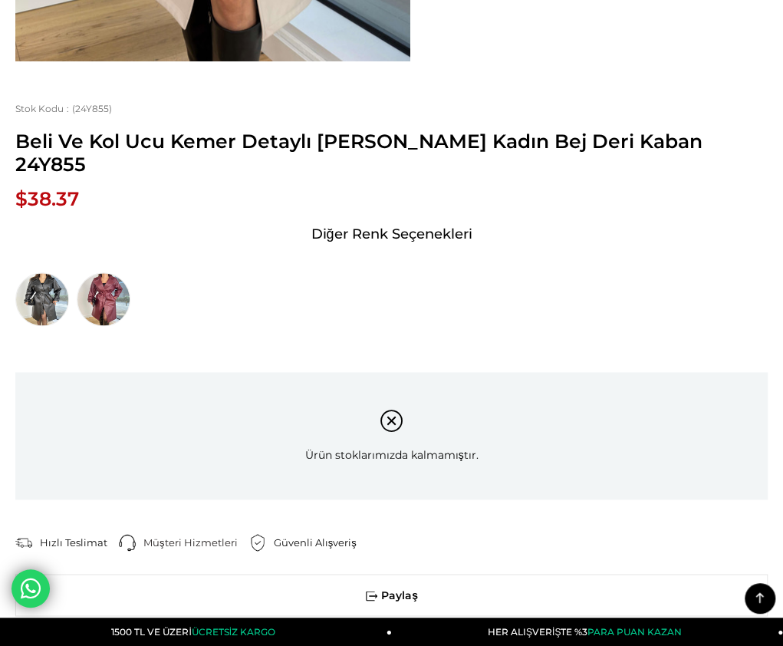
scroll to position [614, 0]
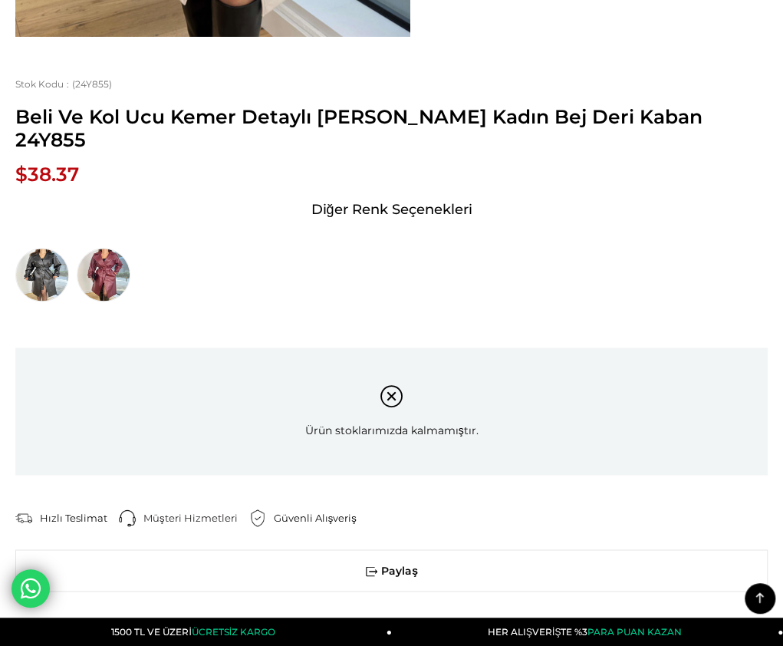
drag, startPoint x: 21, startPoint y: 184, endPoint x: 35, endPoint y: 206, distance: 26.6
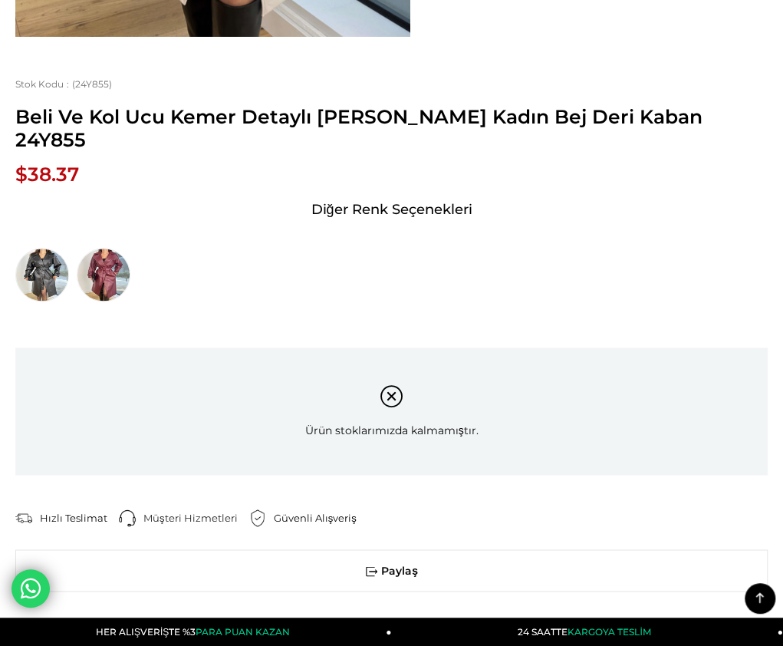
drag, startPoint x: 25, startPoint y: 186, endPoint x: 396, endPoint y: 513, distance: 494.6
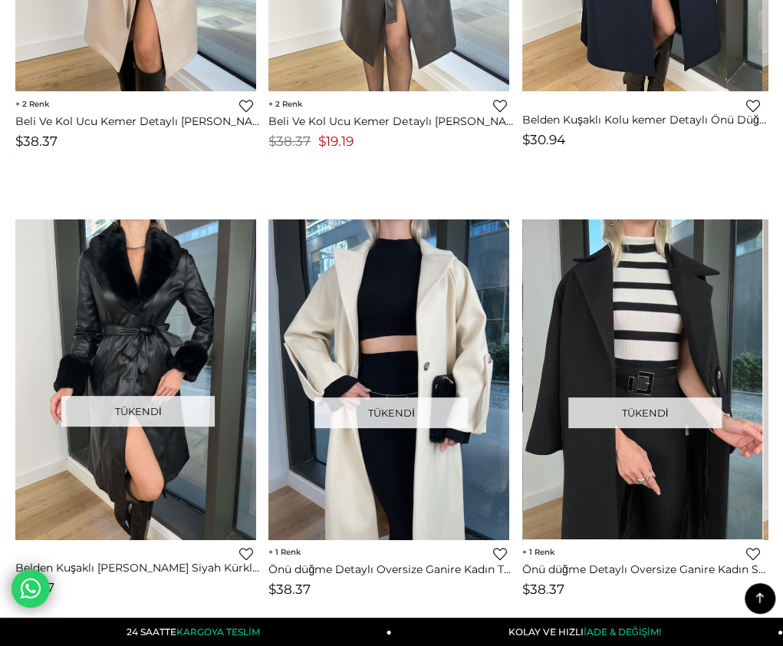
scroll to position [2194, 0]
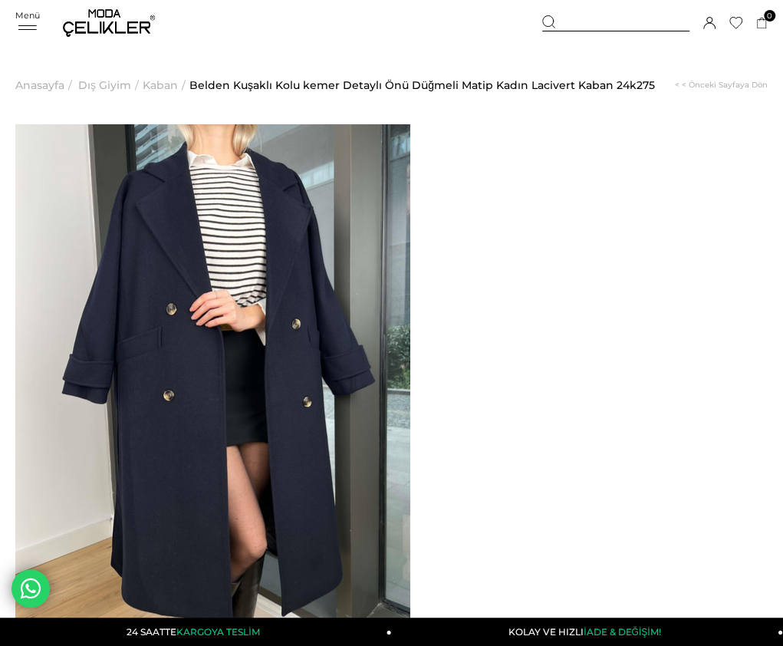
drag, startPoint x: 509, startPoint y: 202, endPoint x: 470, endPoint y: 174, distance: 48.5
copy span "Belden Kuşaklı Kolu kemer Detaylı Önü Düğmeli Matip Kadın Lacivert Kaban"
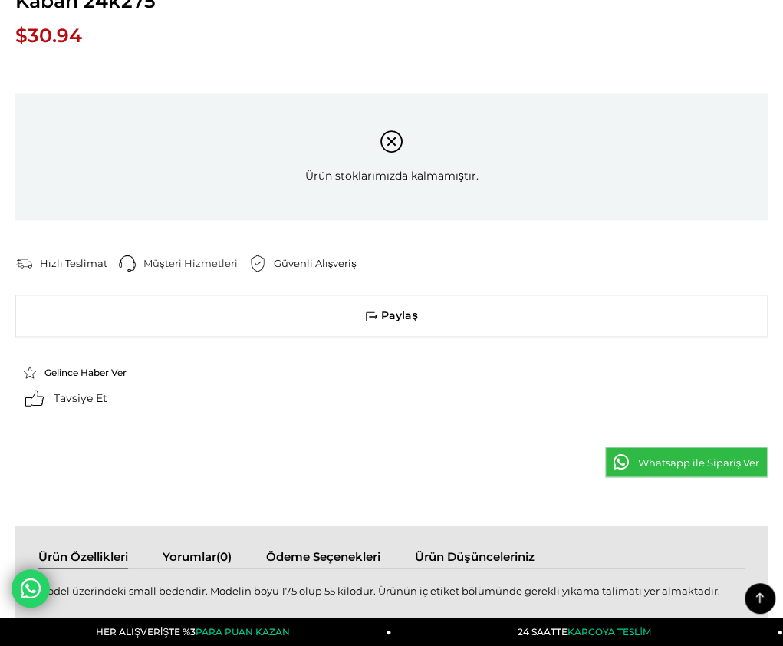
scroll to position [767, 0]
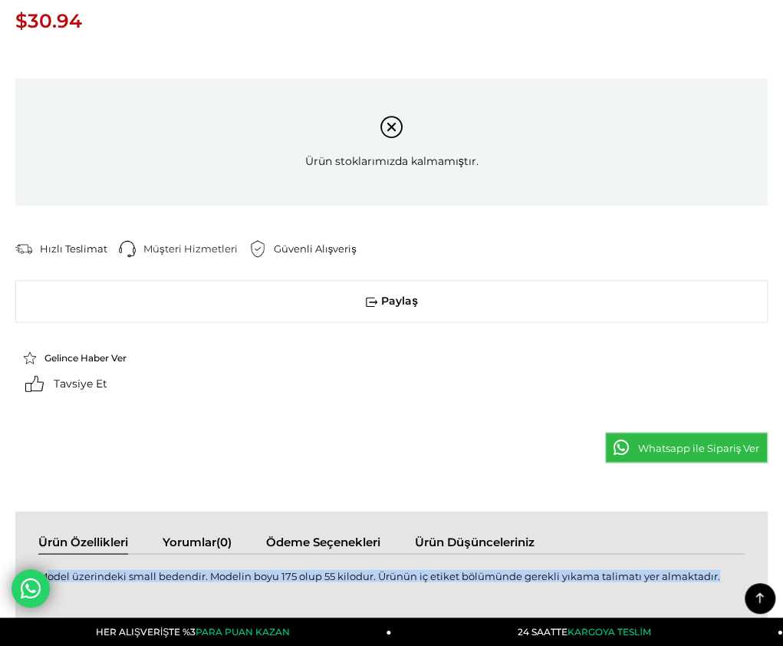
drag, startPoint x: 23, startPoint y: 302, endPoint x: 708, endPoint y: 301, distance: 685.1
click at [708, 569] on div "Model üzerindeki small bedendir. Modelin boyu 175 olup 55 kilodur. Ürünün iç et…" at bounding box center [391, 583] width 707 height 29
copy div "Model üzerindeki small bedendir. Modelin boyu 175 olup 55 kilodur. Ürünün iç et…"
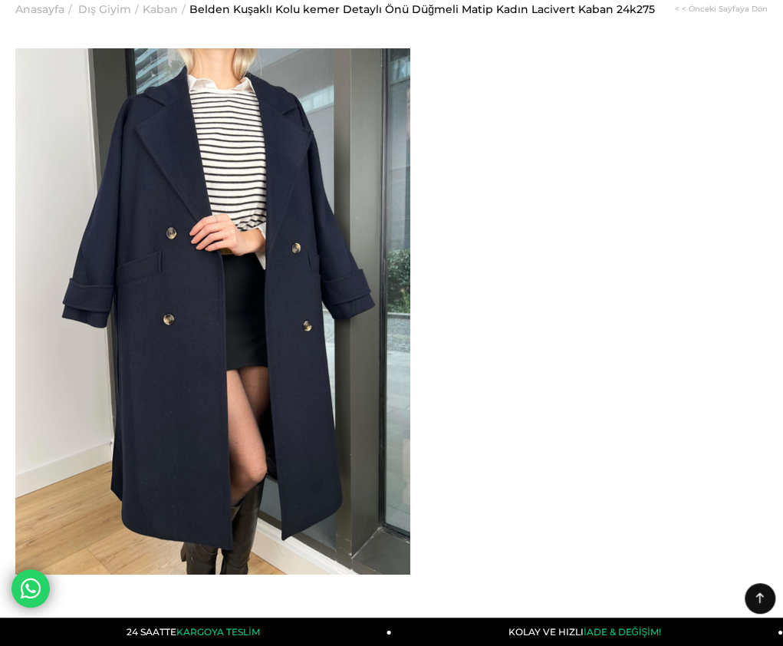
scroll to position [0, 0]
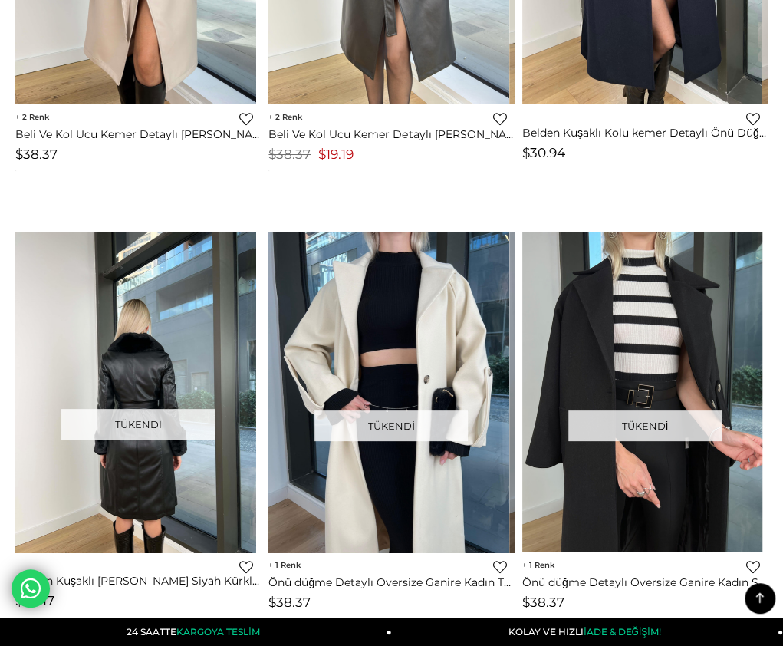
scroll to position [2315, 0]
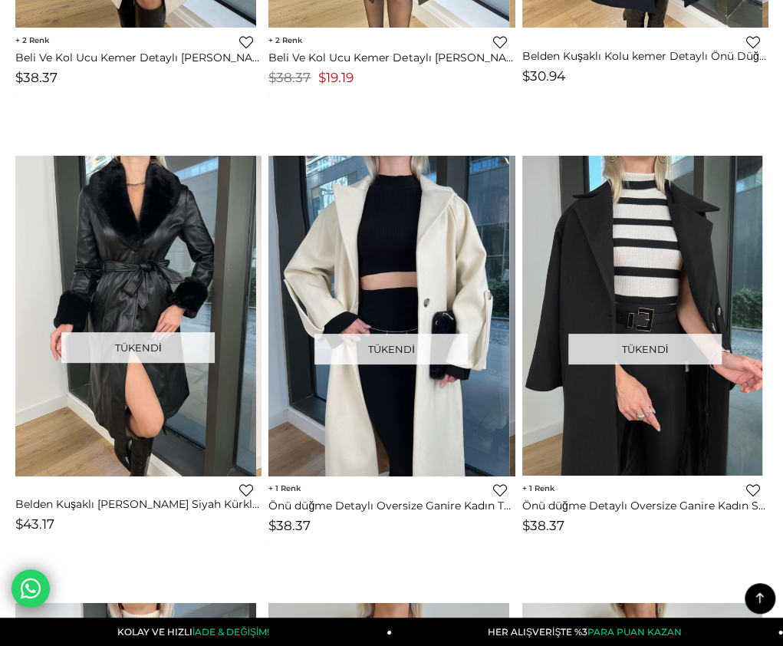
click at [189, 392] on img at bounding box center [135, 316] width 241 height 321
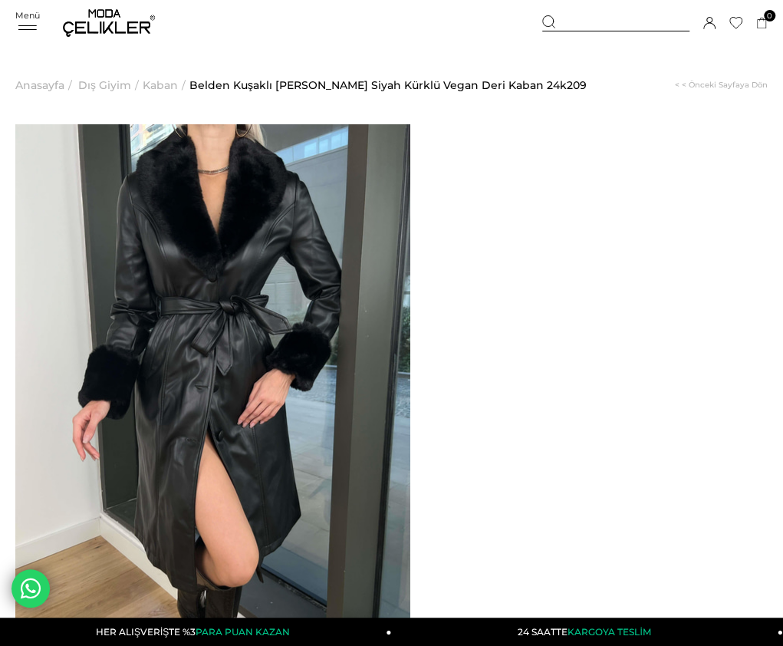
drag, startPoint x: 466, startPoint y: 174, endPoint x: 641, endPoint y: 183, distance: 175.2
copy span "Belden Kuşaklı [PERSON_NAME] Siyah Kürklü Vegan Deri Kaban"
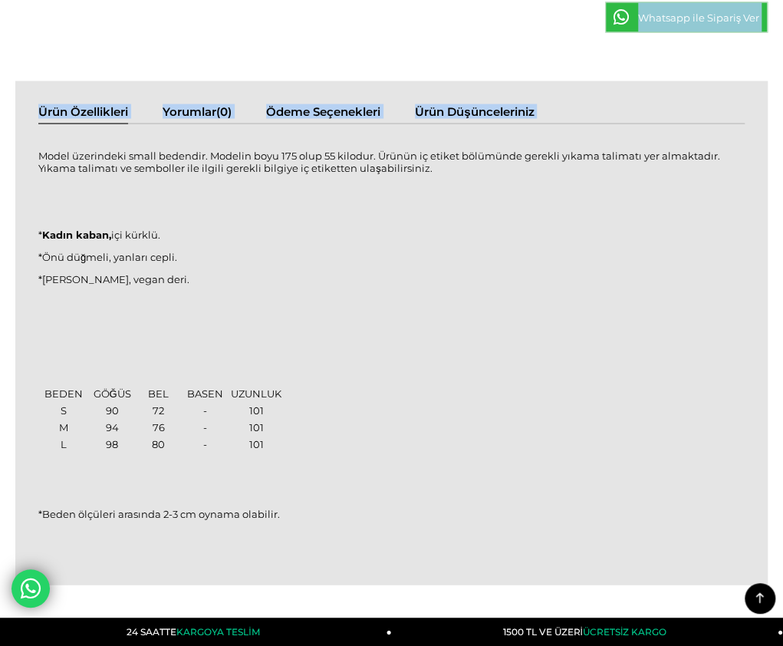
scroll to position [1054, 0]
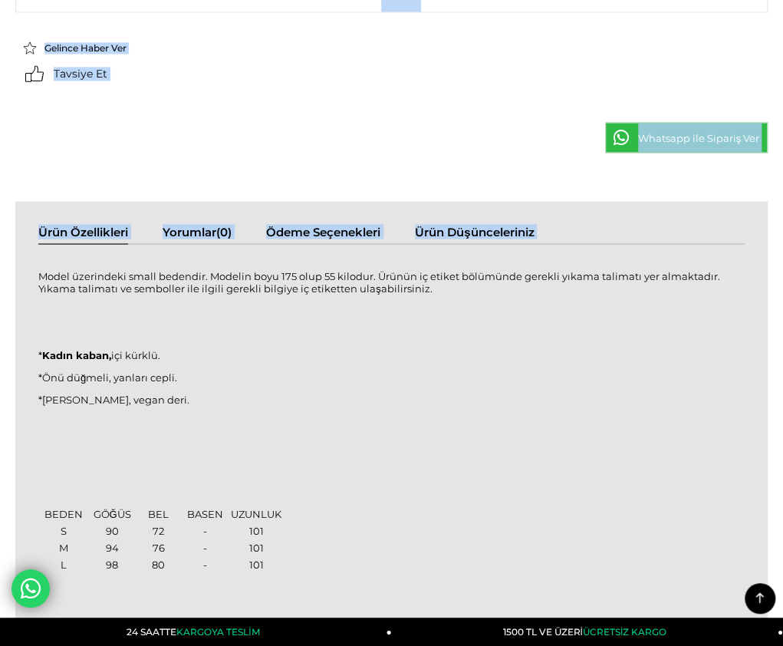
drag, startPoint x: 26, startPoint y: 309, endPoint x: 290, endPoint y: 386, distance: 274.8
click at [289, 390] on div "Model üzerindeki small bedendir. Modelin boyu 175 olup 55 kilodur. Ürünün iç et…" at bounding box center [391, 462] width 707 height 407
copy div "Model üzerindeki small bedendir. Modelin boyu 175 olup 55 kilodur. Ürünün iç et…"
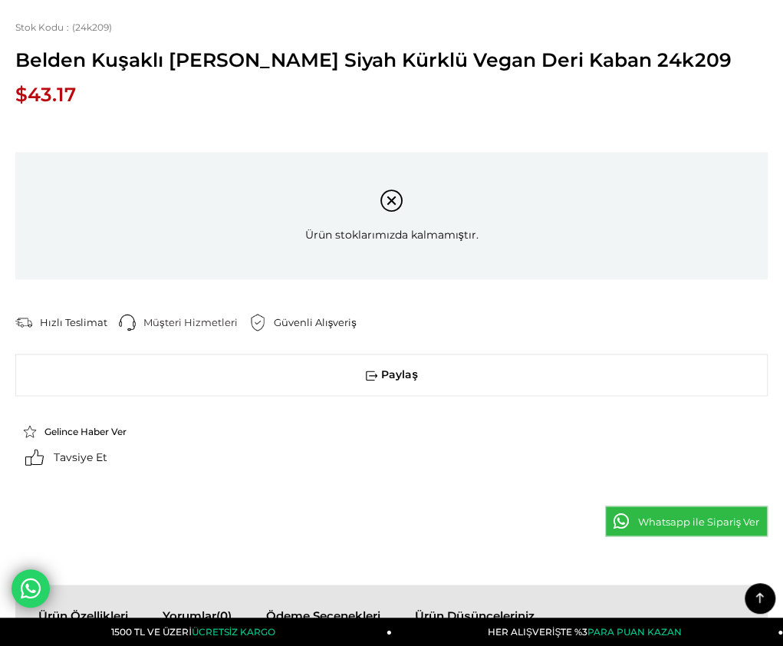
click at [456, 162] on div "‹ › [GEOGRAPHIC_DATA] (24k209)" at bounding box center [391, 19] width 753 height 1131
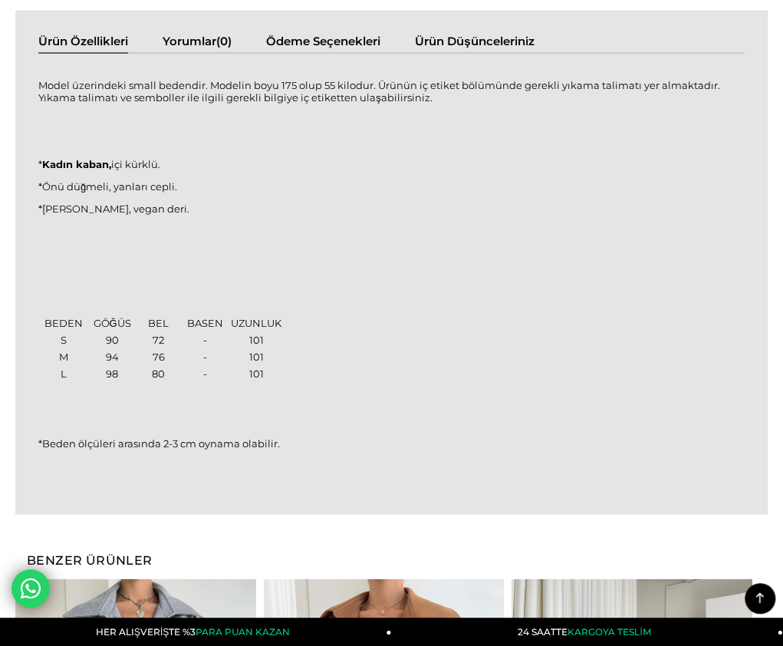
scroll to position [1458, 0]
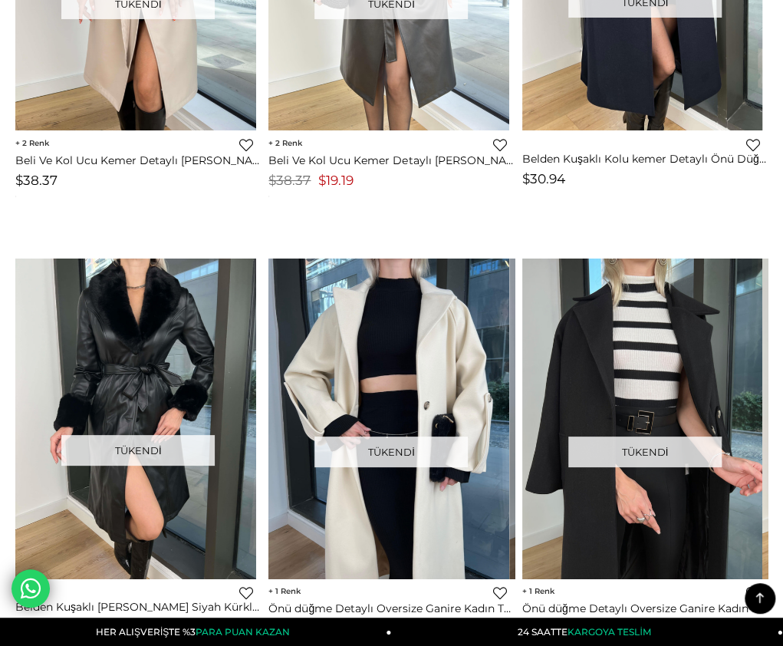
scroll to position [2150, 0]
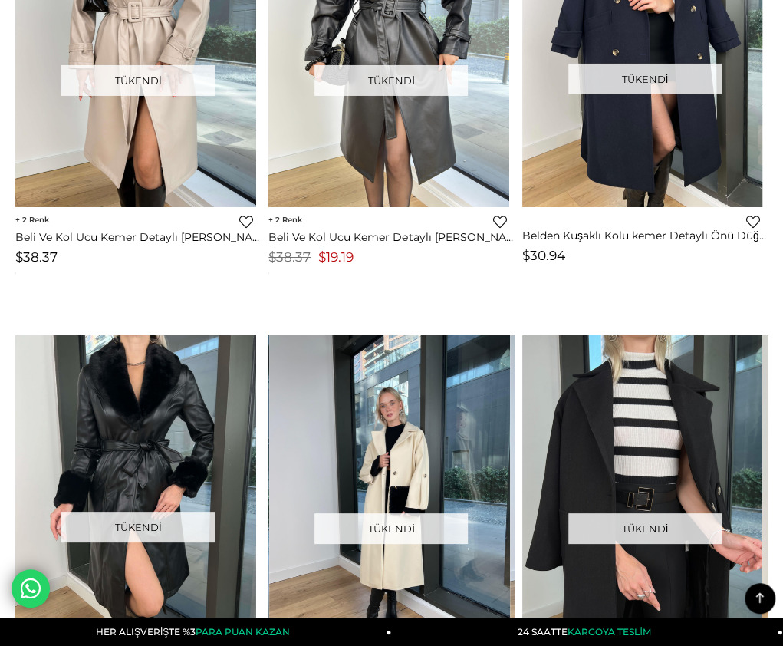
click at [427, 387] on img at bounding box center [389, 495] width 241 height 321
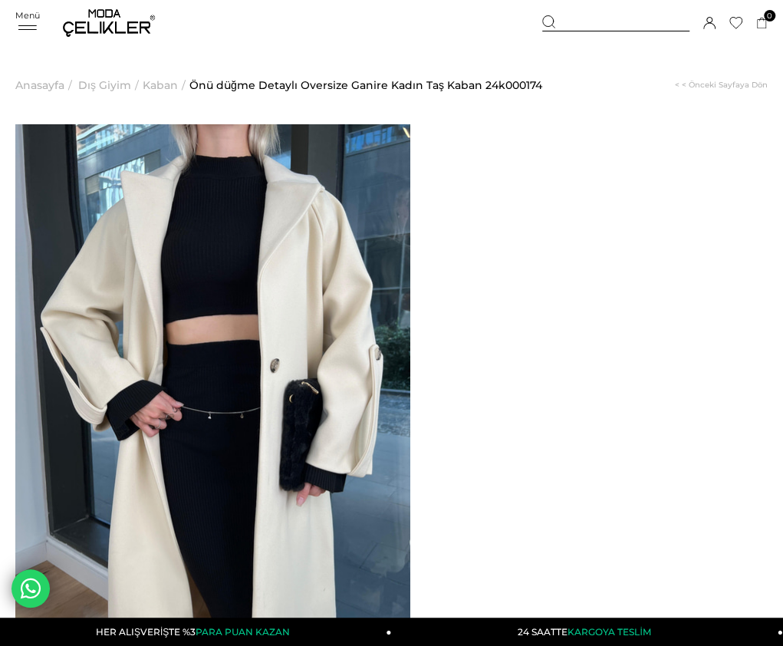
drag, startPoint x: 466, startPoint y: 170, endPoint x: 583, endPoint y: 182, distance: 117.3
copy span "Önü düğme Detaylı Oversize Ganire Kadın Taş Kaban"
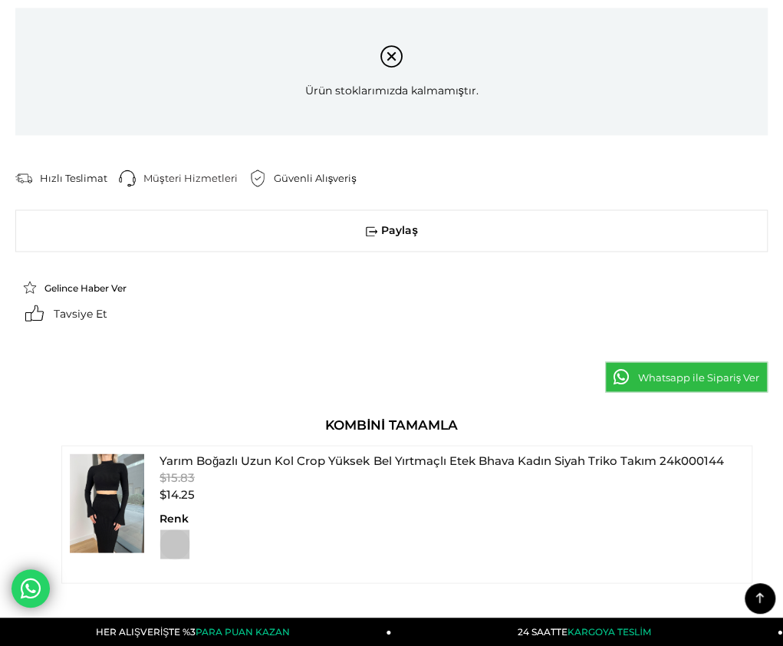
scroll to position [997, 0]
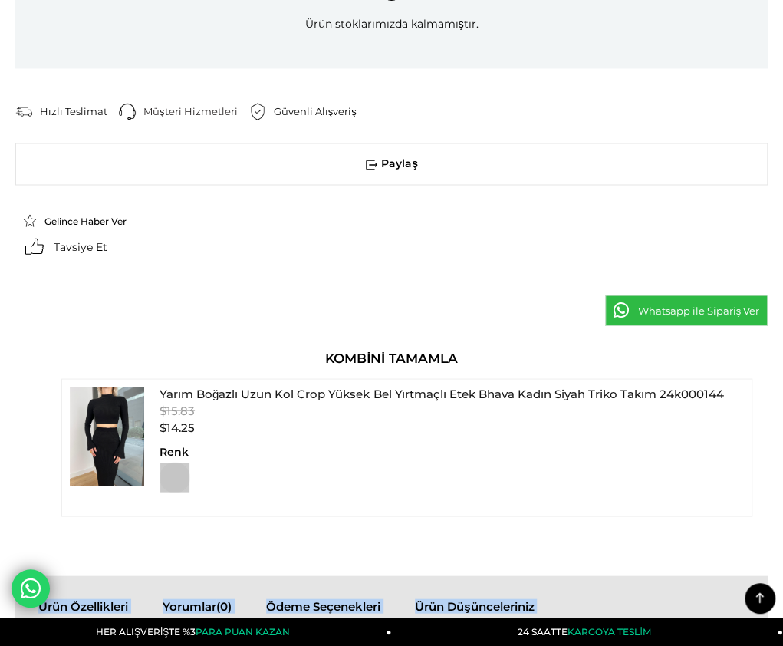
drag, startPoint x: 22, startPoint y: 77, endPoint x: 32, endPoint y: 80, distance: 10.2
click at [38, 644] on p "Model üzerindeki small bedendir. Modelin boyu 175 olup 55 kilodur. Ürünün iç et…" at bounding box center [391, 656] width 707 height 25
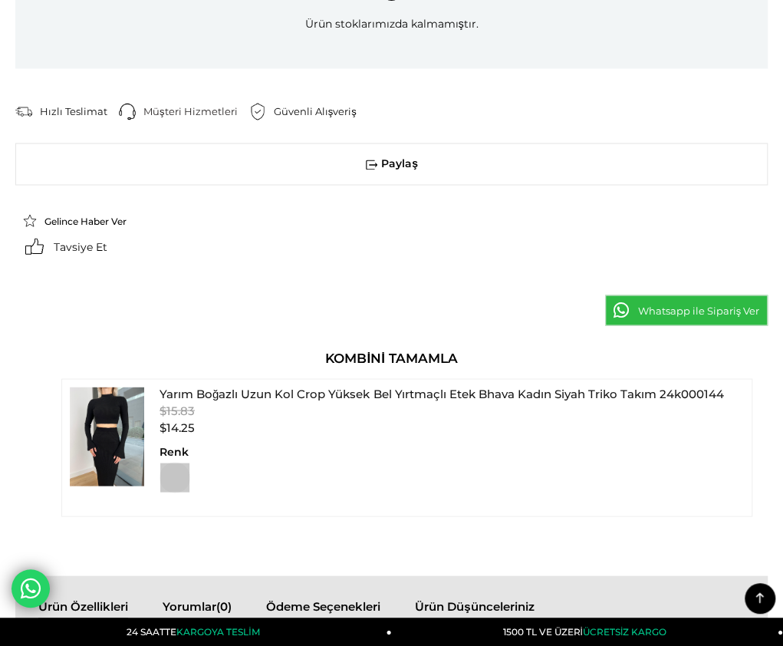
drag, startPoint x: 28, startPoint y: 80, endPoint x: 267, endPoint y: 381, distance: 385.0
copy div "Model üzerindeki small bedendir. Modelin boyu 175 olup 55 kilodur. Ürünün iç et…"
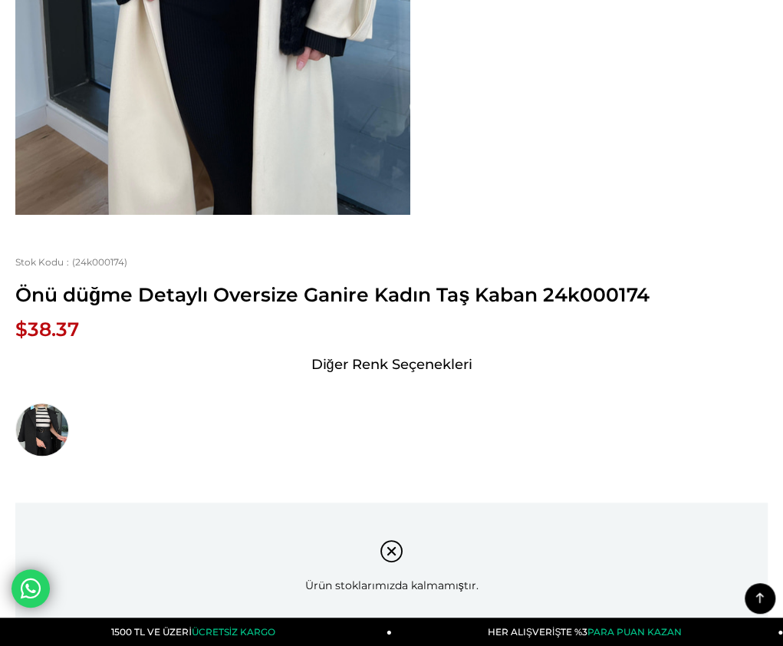
scroll to position [384, 0]
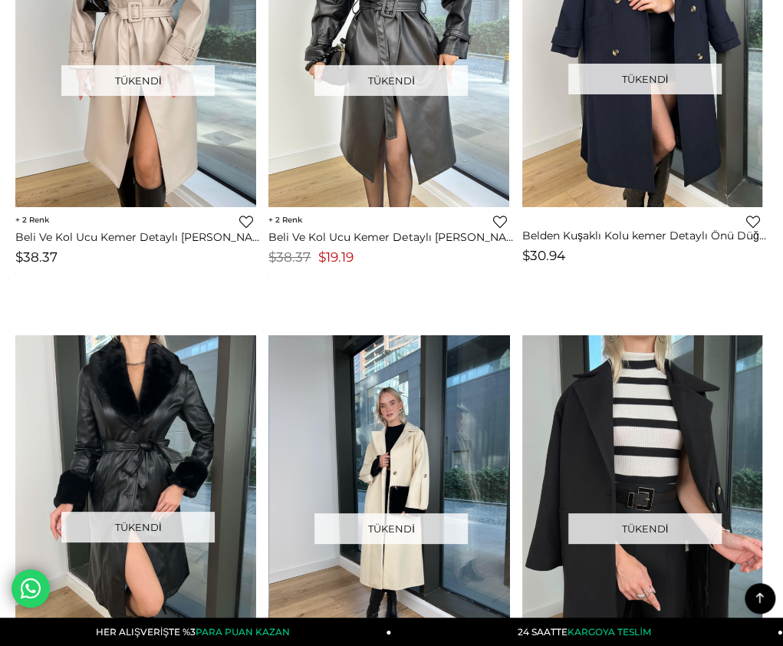
click at [423, 236] on div "2 Favorilere Ekle Moda Celikler Beli Ve Kol Ucu Kemer Detaylı Sanders Kadın Siy…" at bounding box center [391, 239] width 245 height 65
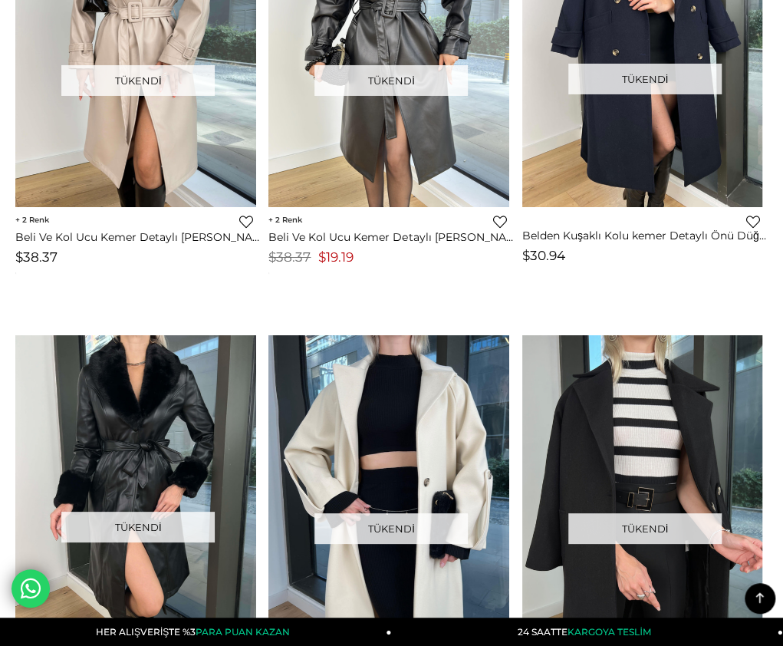
scroll to position [2303, 0]
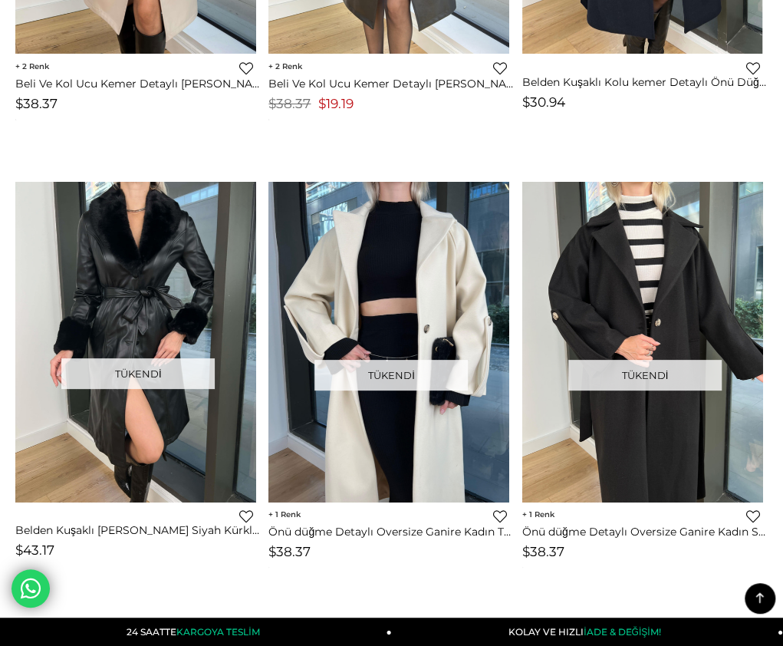
click at [588, 272] on img at bounding box center [642, 342] width 241 height 321
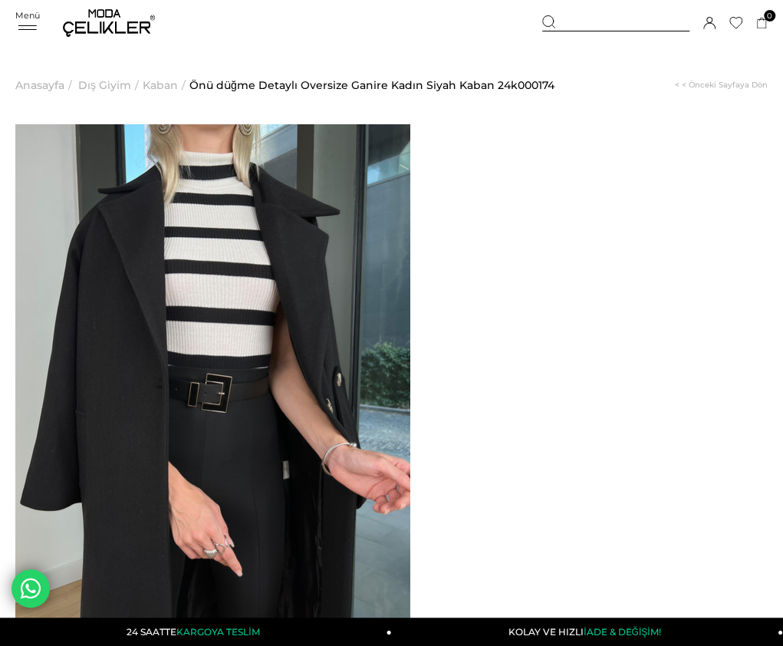
drag, startPoint x: 474, startPoint y: 167, endPoint x: 598, endPoint y: 185, distance: 125.5
copy span "Önü düğme Detaylı Oversize Ganire Kadın Siyah Kaban"
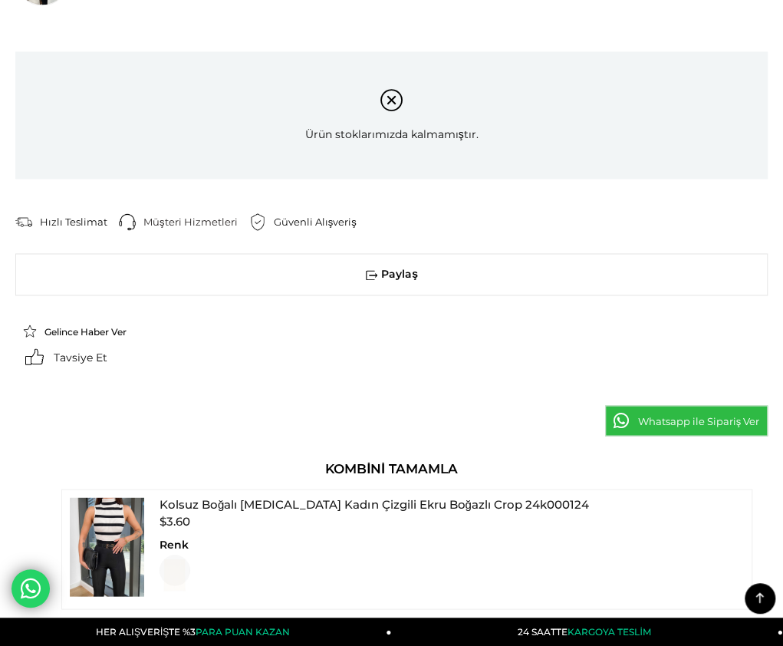
scroll to position [997, 0]
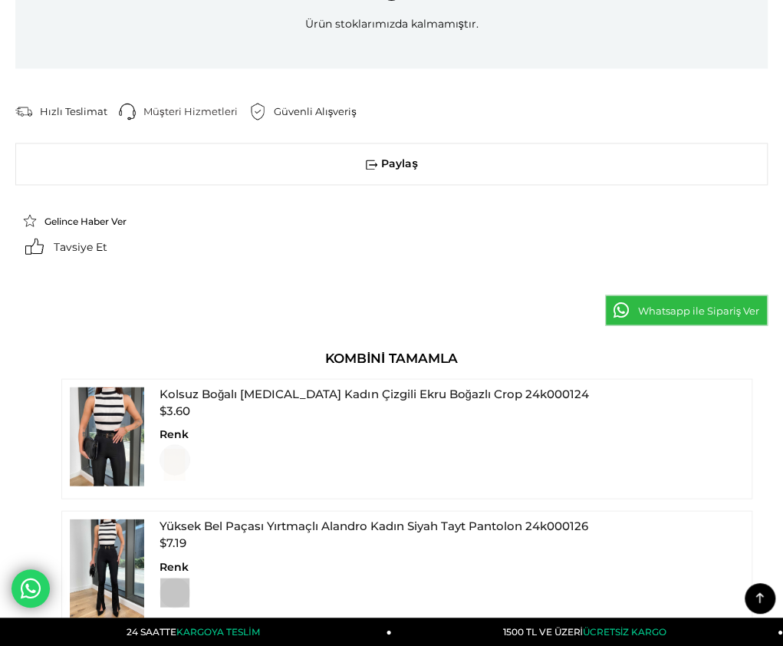
drag, startPoint x: 25, startPoint y: 114, endPoint x: 272, endPoint y: 415, distance: 389.8
copy div "Model üzerindeki small bedendir. Modelin boyu 175 olup 55 kilodur. Ürünün iç et…"
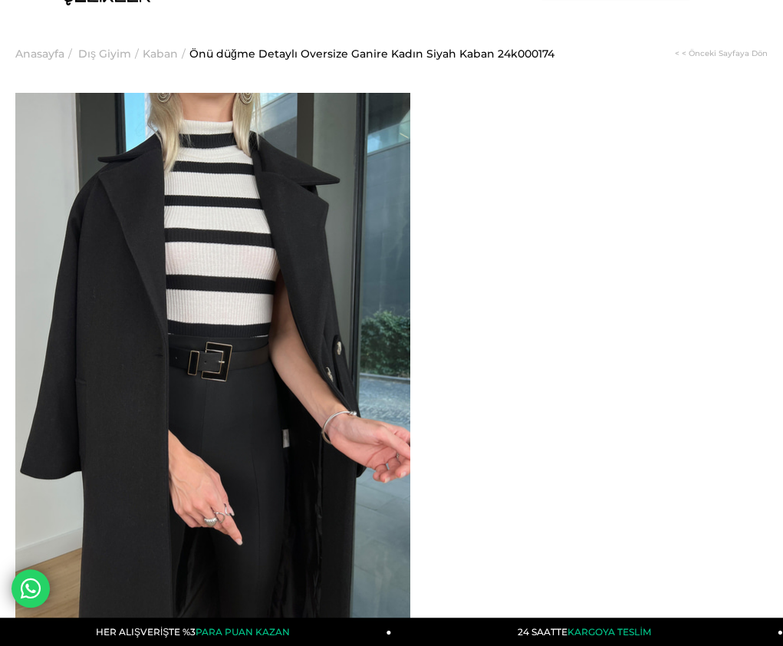
scroll to position [0, 0]
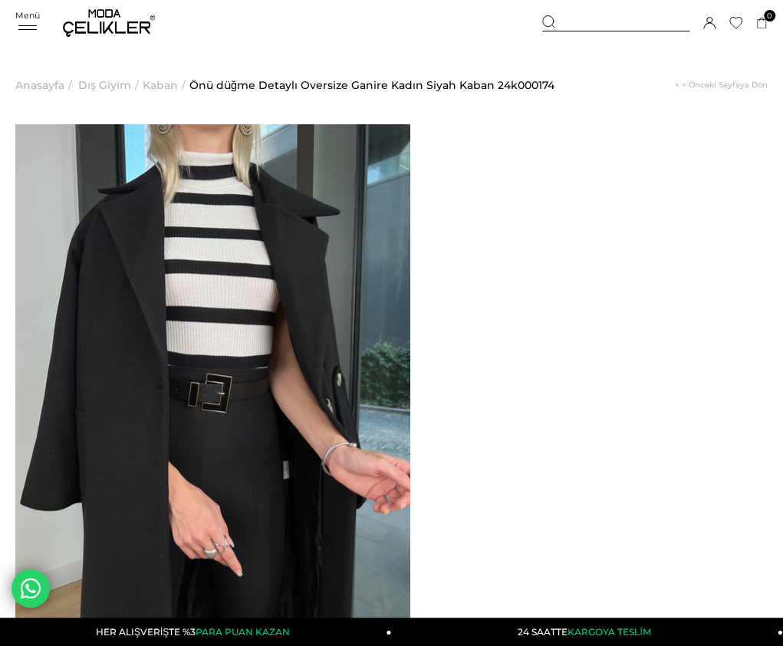
drag, startPoint x: 468, startPoint y: 166, endPoint x: 598, endPoint y: 180, distance: 131.1
drag, startPoint x: 597, startPoint y: 178, endPoint x: 466, endPoint y: 163, distance: 131.2
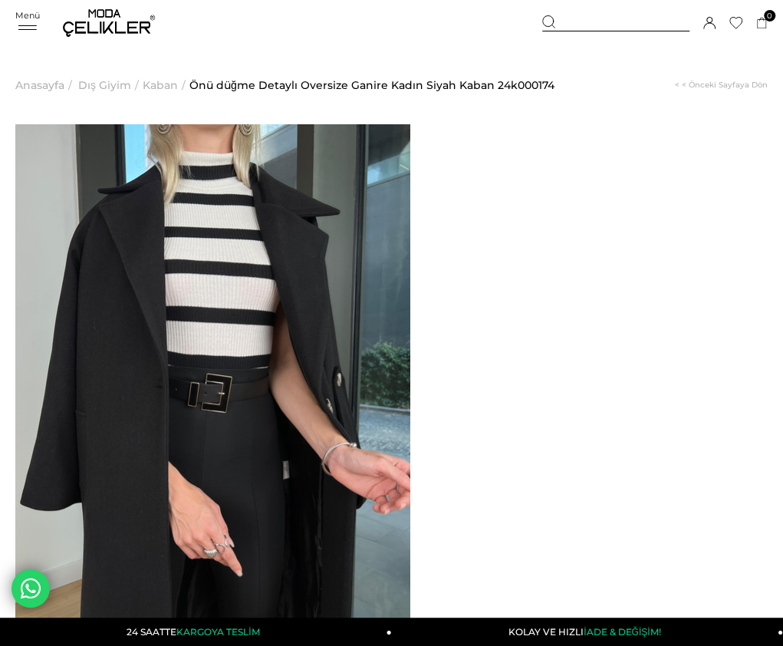
copy span "Önü düğme Detaylı Oversize Ganire Kadın Siyah Kaban"
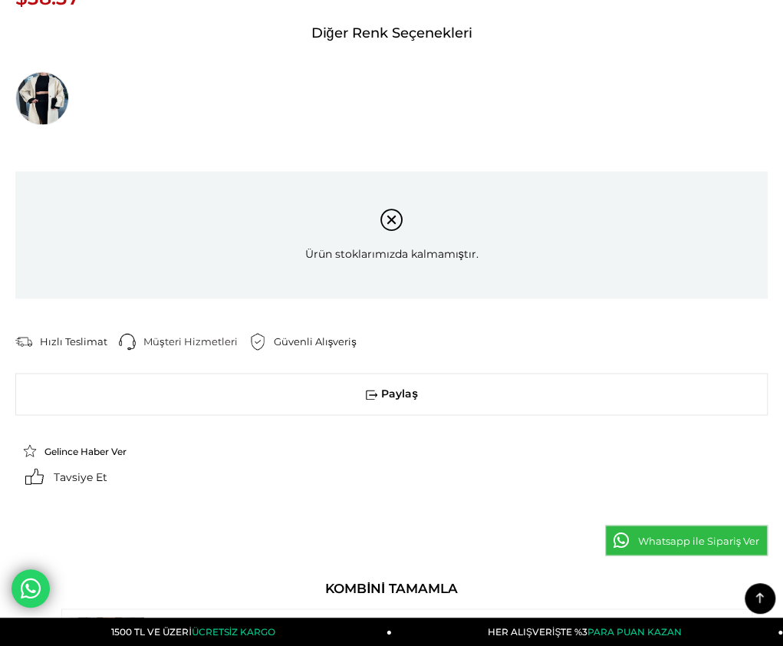
scroll to position [1074, 0]
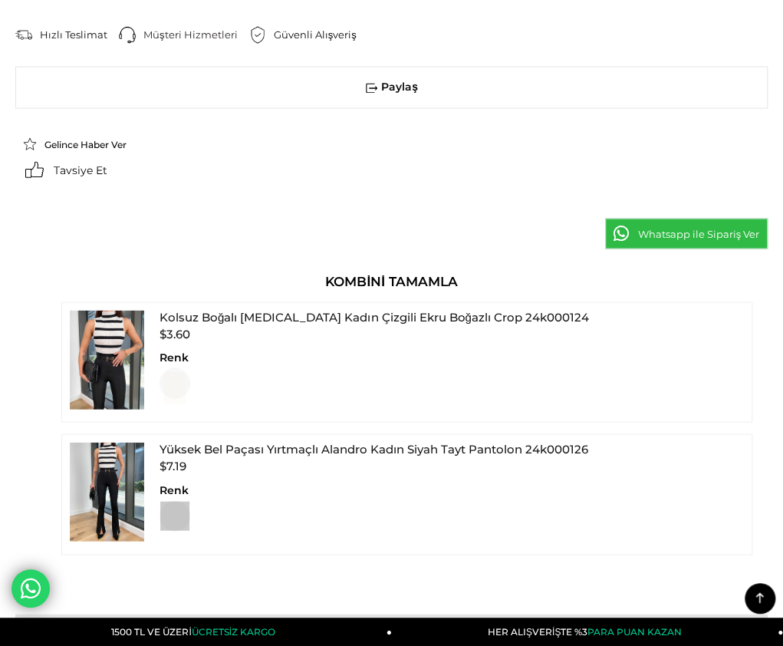
drag, startPoint x: 22, startPoint y: 36, endPoint x: 306, endPoint y: 343, distance: 418.0
copy div "Ürün Özellikleri Yorumlar (0) Ödeme Seçenekleri Ürün Düşünceleriniz Model üzeri…"
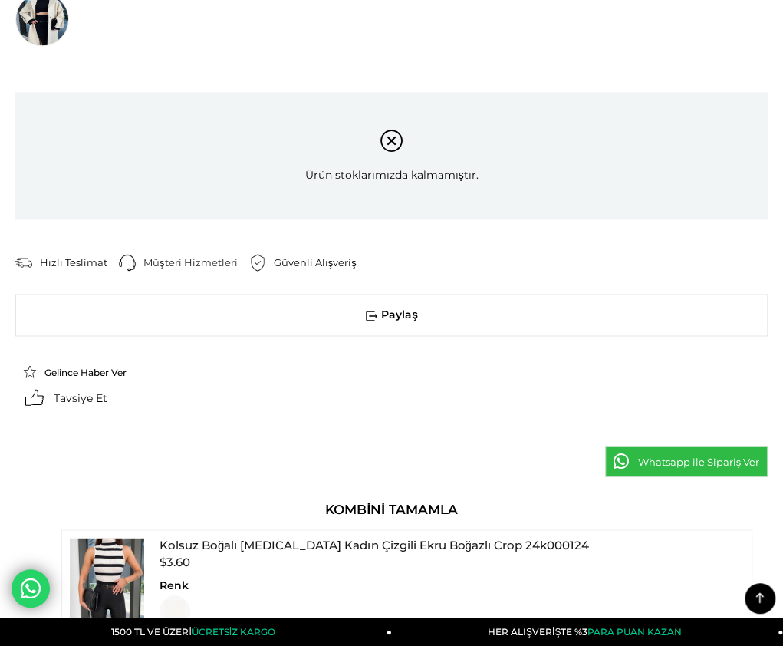
scroll to position [844, 0]
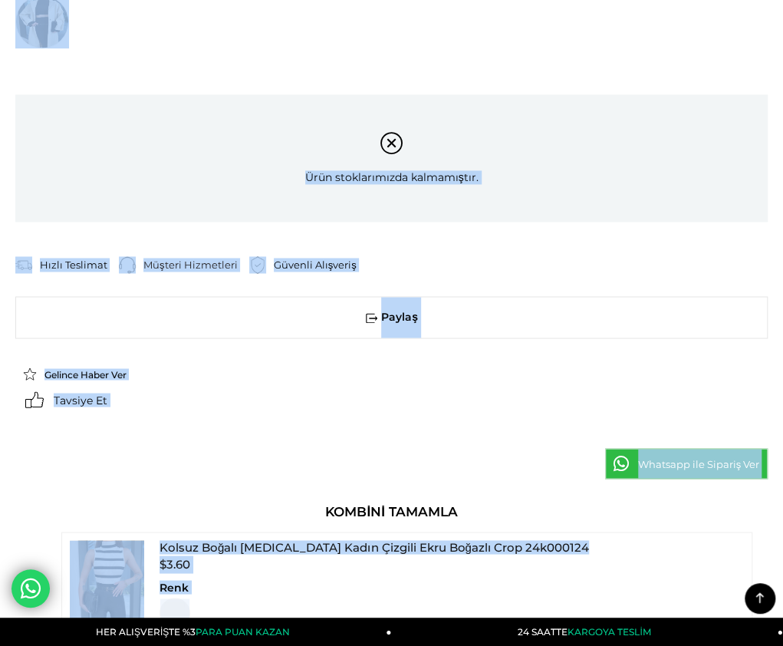
scroll to position [853, 0]
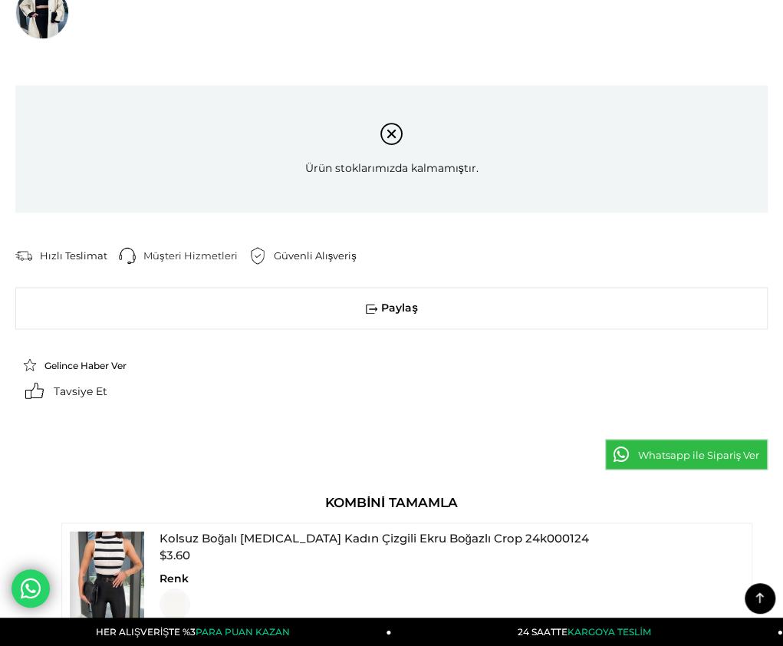
drag, startPoint x: 25, startPoint y: 268, endPoint x: 289, endPoint y: 568, distance: 400.1
copy div "Model üzerindeki small bedendir. Modelin boyu 175 olup 55 kilodur. Ürünün iç et…"
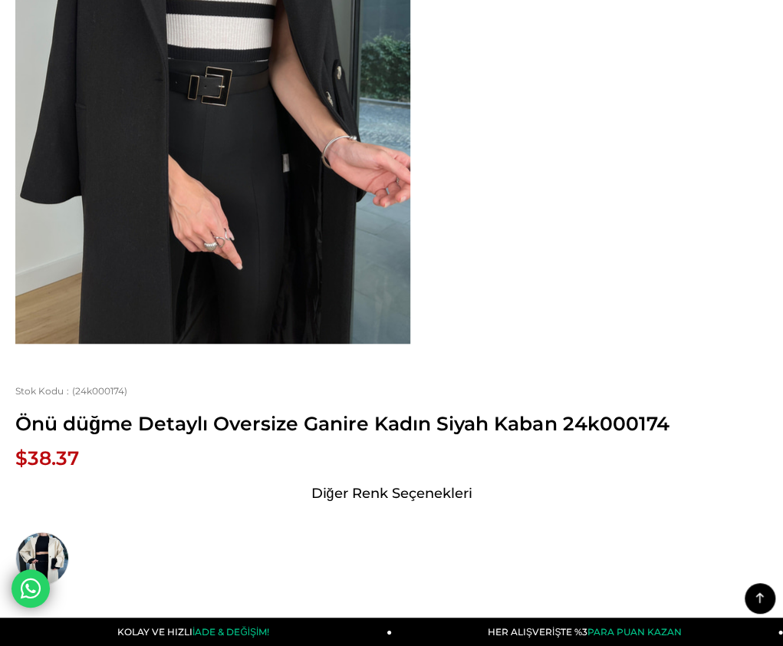
scroll to position [0, 0]
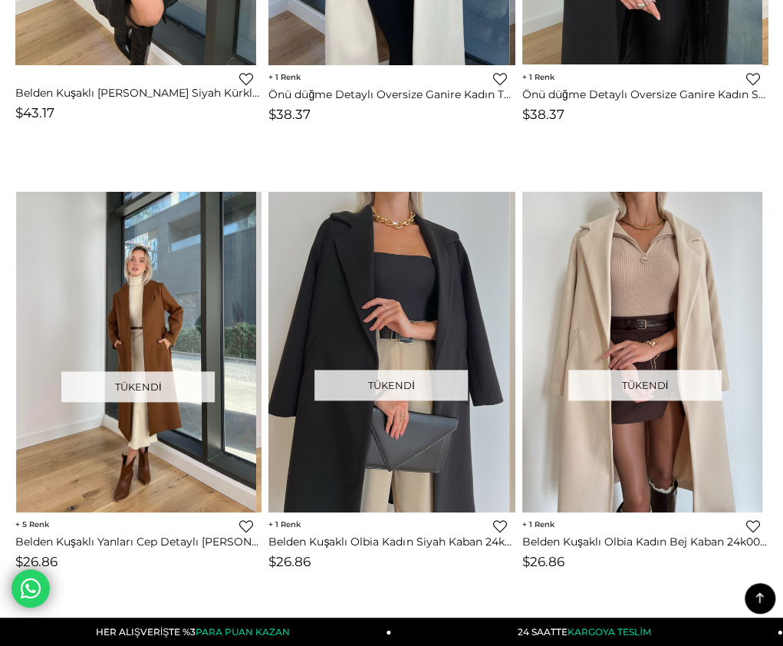
scroll to position [2763, 0]
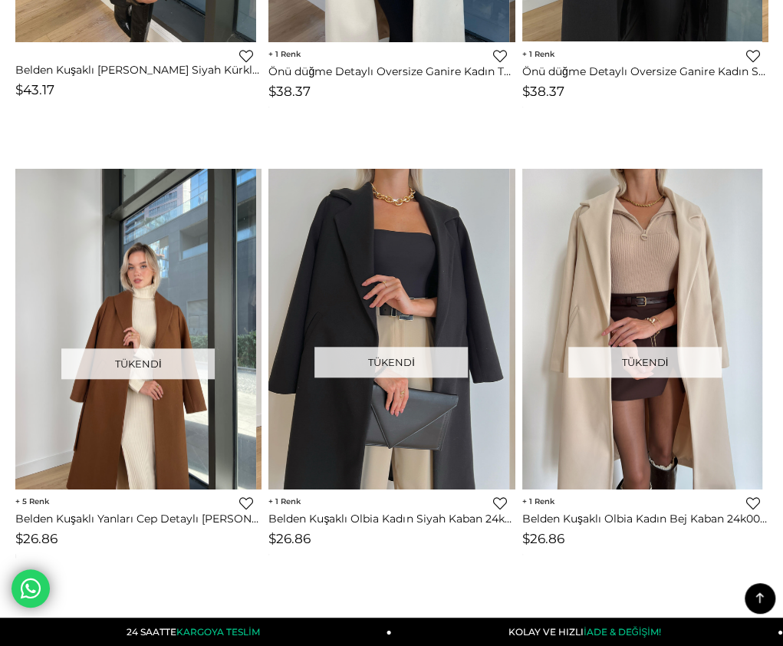
click at [164, 233] on img at bounding box center [135, 329] width 241 height 321
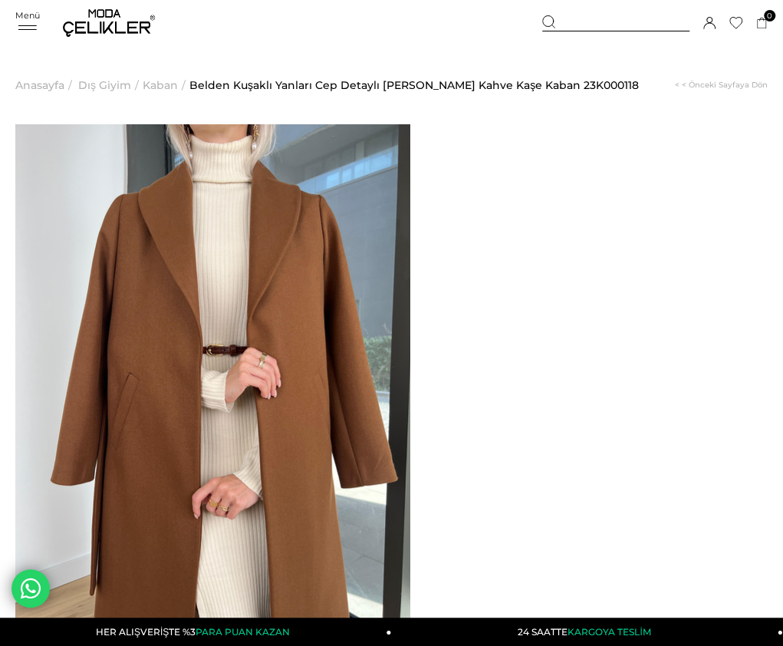
drag, startPoint x: 466, startPoint y: 168, endPoint x: 687, endPoint y: 177, distance: 221.1
copy span "Belden Kuşaklı Yanları Cep Detaylı Stefan Kadın Kahve Kaşe Kaban"
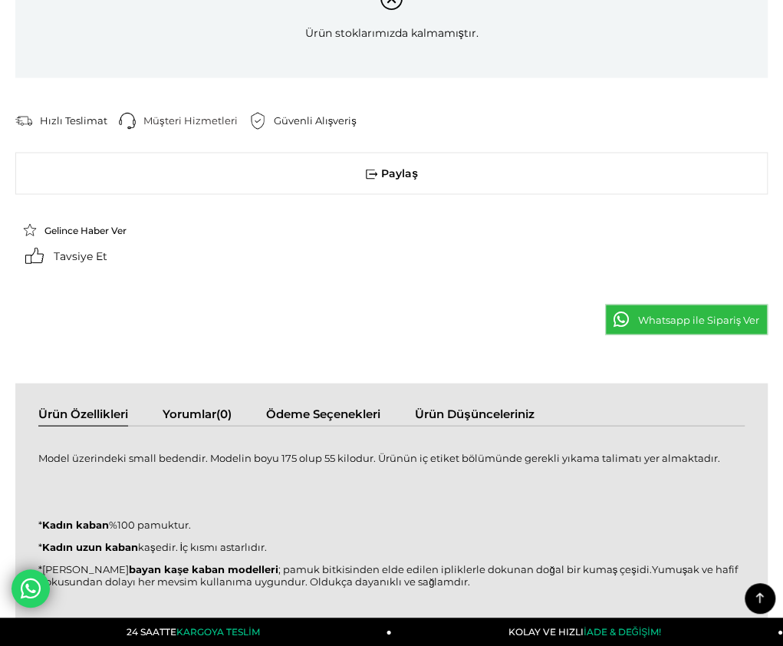
scroll to position [997, 0]
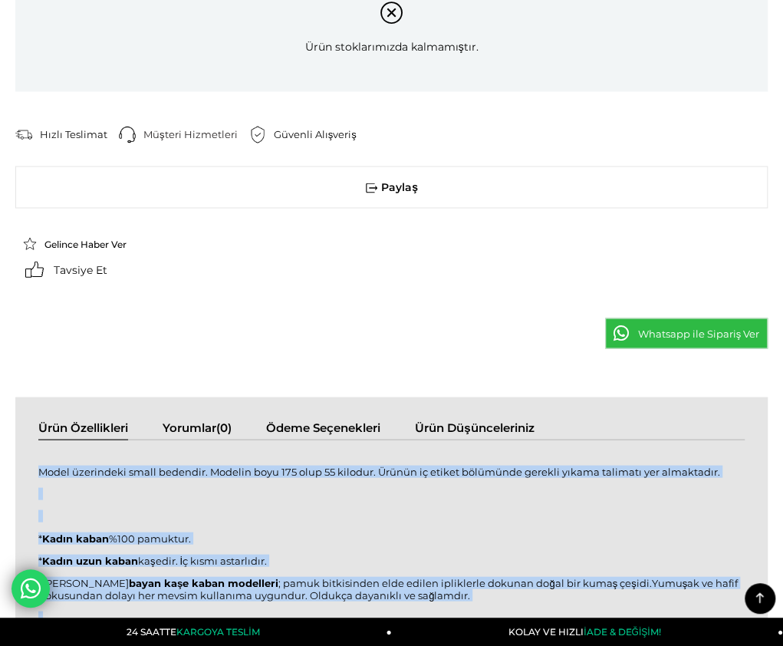
drag, startPoint x: 25, startPoint y: 81, endPoint x: 242, endPoint y: 364, distance: 356.9
click at [245, 455] on div "Model üzerindeki small bedendir. Modelin boyu 175 olup 55 kilodur. Ürünün iç et…" at bounding box center [391, 626] width 707 height 343
copy div "Model üzerindeki small bedendir. Modelin boyu 175 olup 55 kilodur. Ürünün iç et…"
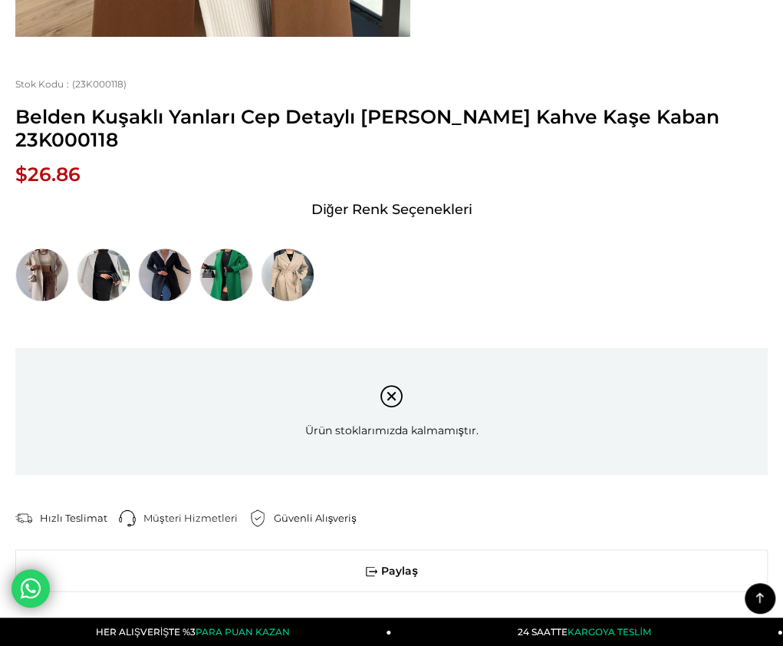
click at [543, 252] on div "‹ › Stok Kodu (23K000118) :" at bounding box center [391, 146] width 753 height 1270
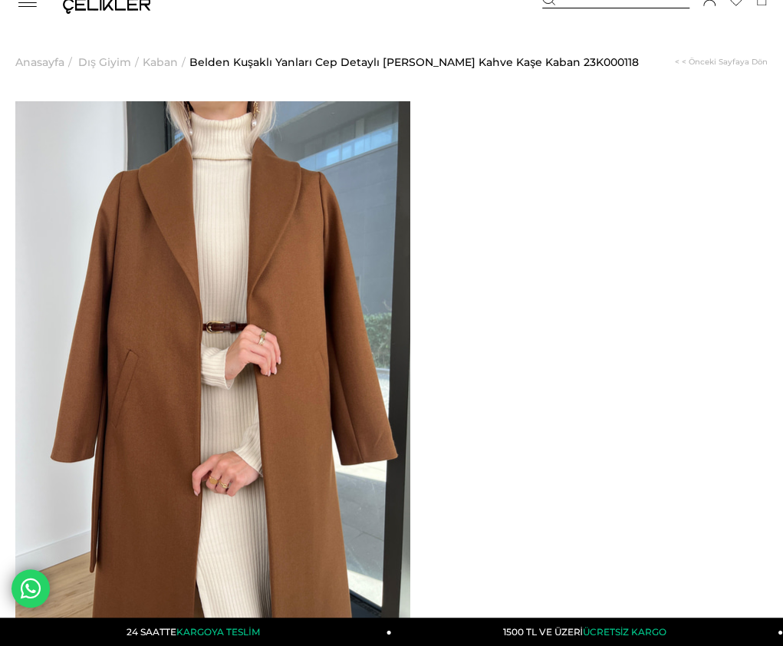
scroll to position [0, 0]
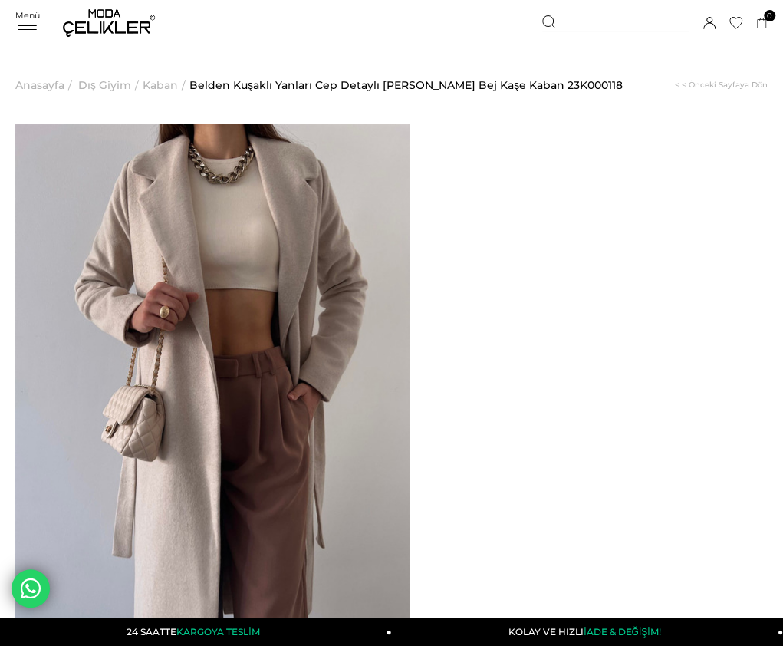
drag, startPoint x: 468, startPoint y: 167, endPoint x: 670, endPoint y: 187, distance: 203.5
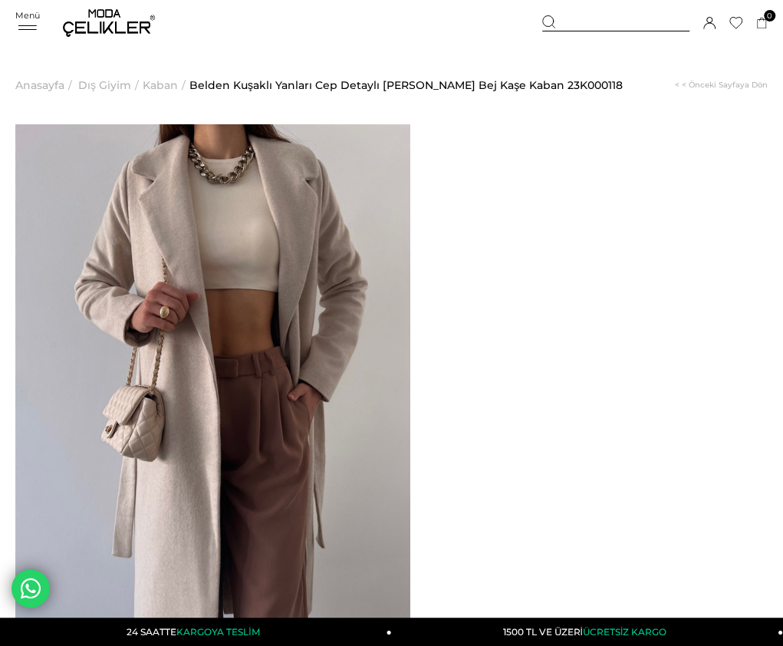
drag, startPoint x: 468, startPoint y: 169, endPoint x: 661, endPoint y: 180, distance: 193.7
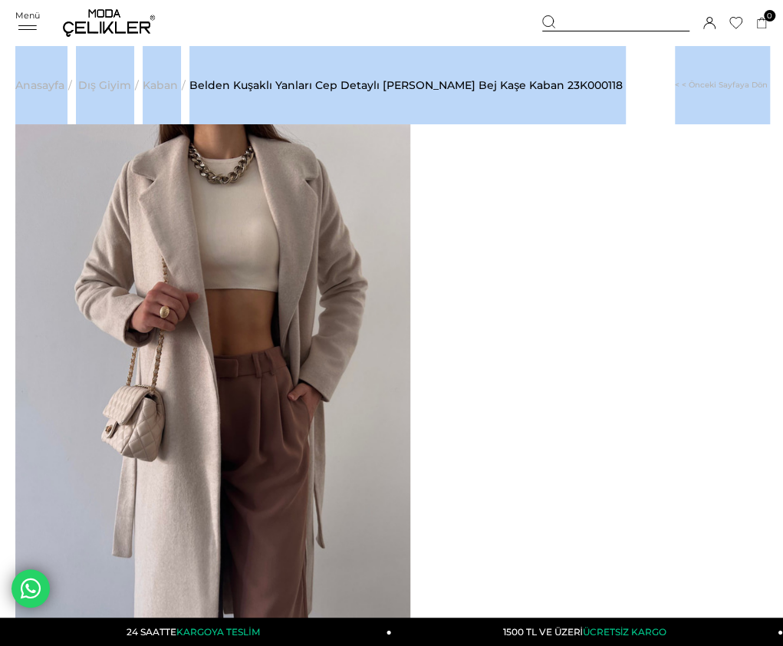
drag, startPoint x: 700, startPoint y: 213, endPoint x: 913, endPoint y: 298, distance: 228.9
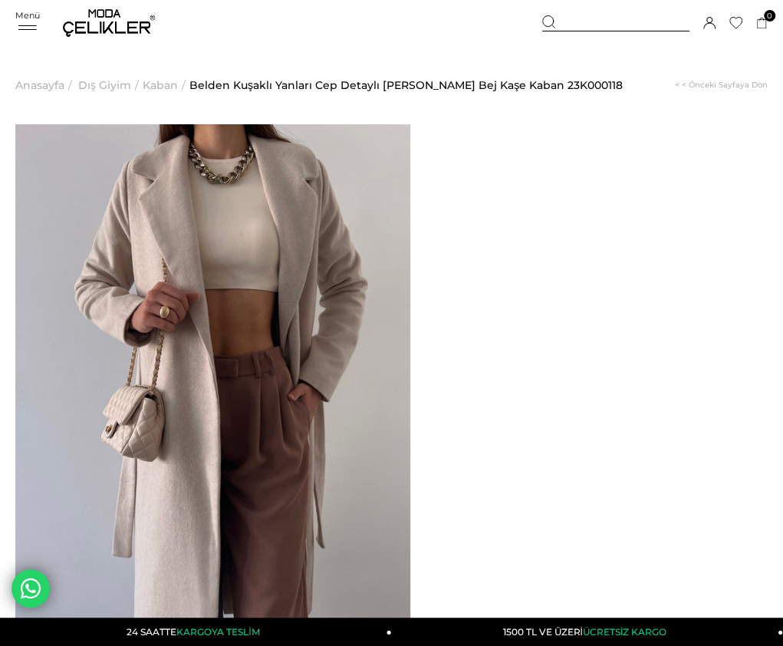
drag, startPoint x: 463, startPoint y: 166, endPoint x: 477, endPoint y: 168, distance: 13.9
drag, startPoint x: 471, startPoint y: 168, endPoint x: 674, endPoint y: 188, distance: 203.5
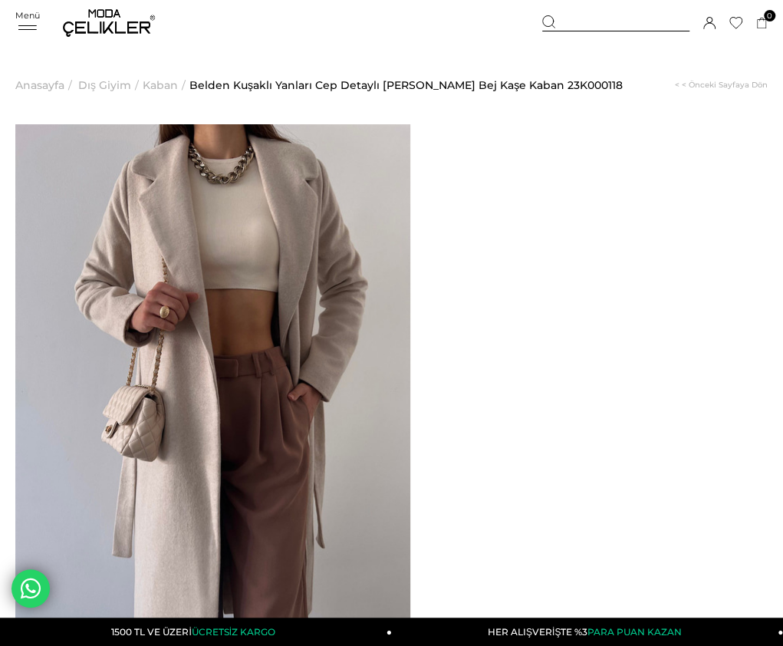
copy span "Belden Kuşaklı Yanları Cep Detaylı Stefan Kadın Bej Kaşe Kaban"
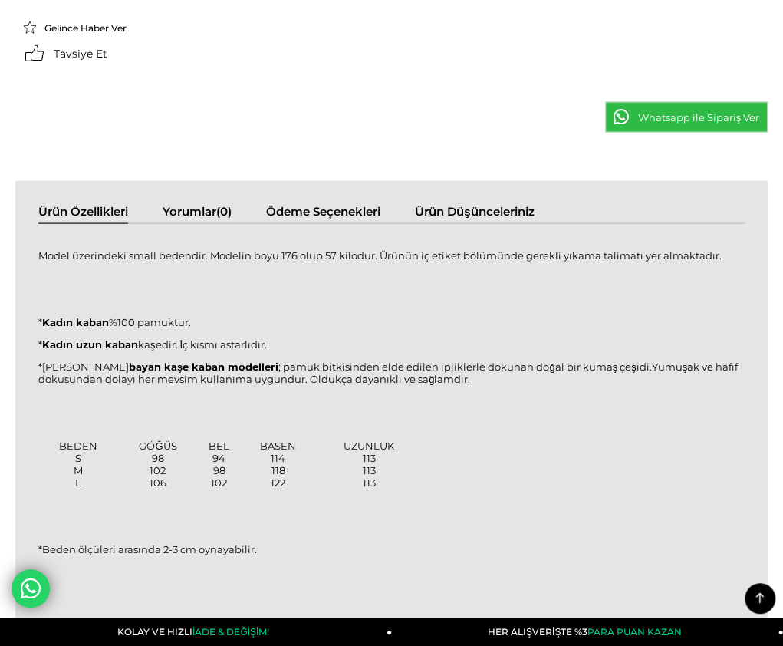
scroll to position [1227, 0]
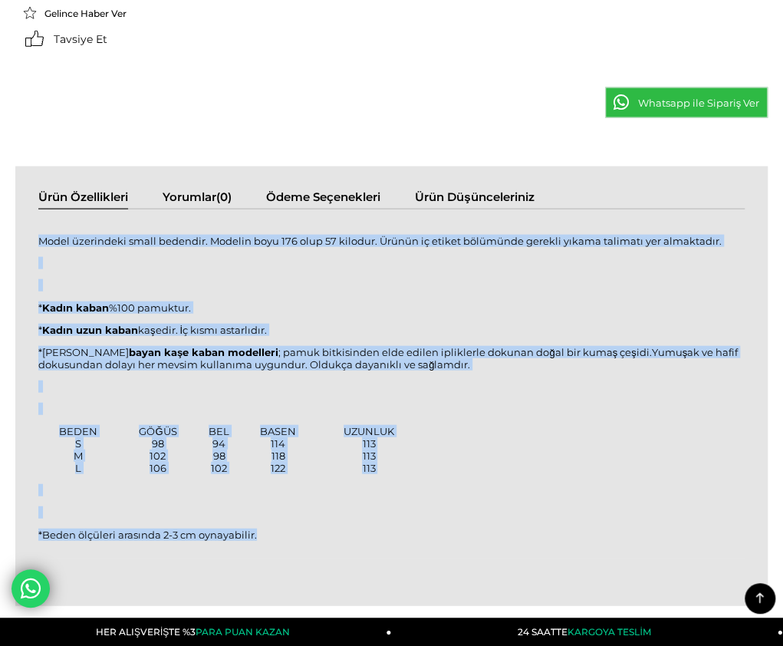
drag, startPoint x: 25, startPoint y: 138, endPoint x: 272, endPoint y: 433, distance: 385.0
click at [272, 433] on div "Model üzerindeki small bedendir. Modelin boyu 176 olup 57 kilodur. Ürünün iç et…" at bounding box center [391, 396] width 707 height 343
copy div "Model üzerindeki small bedendir. Modelin boyu 176 olup 57 kilodur. Ürünün iç et…"
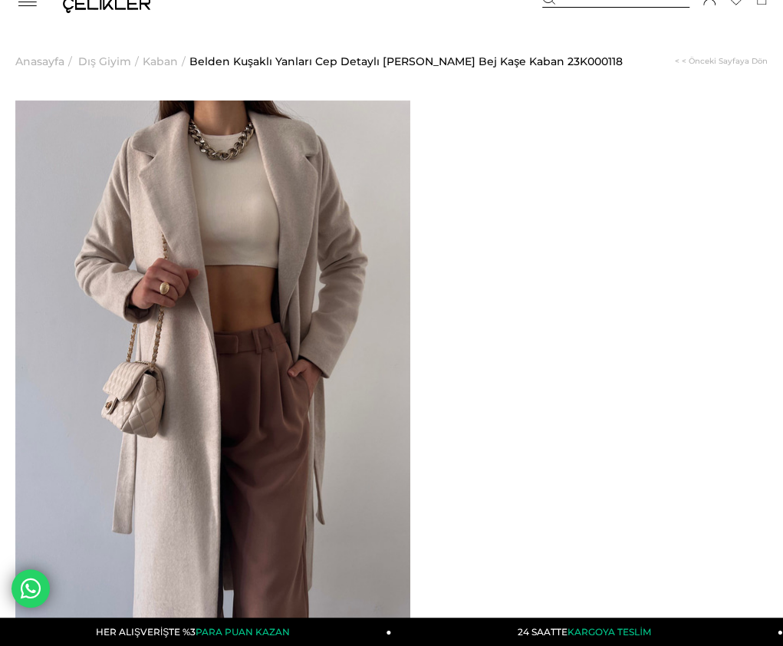
scroll to position [0, 0]
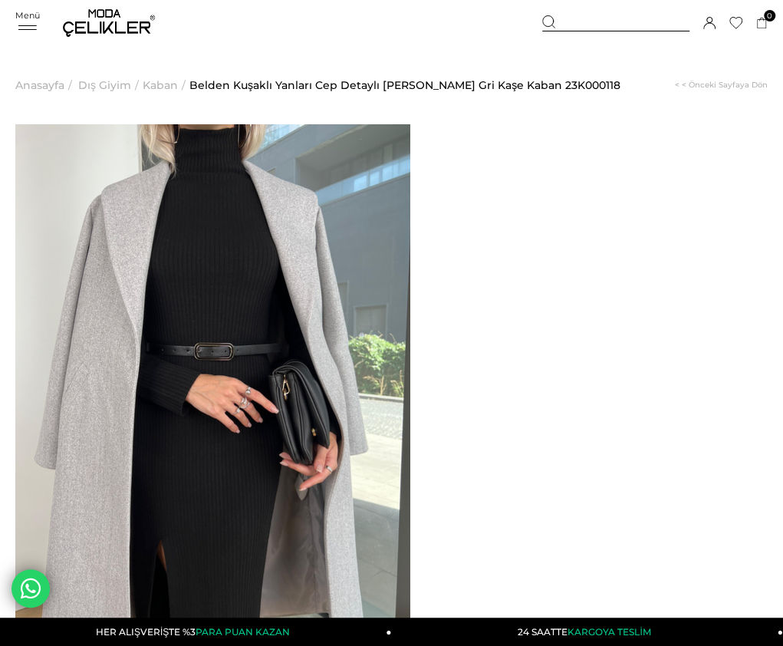
drag, startPoint x: 465, startPoint y: 166, endPoint x: 496, endPoint y: 173, distance: 31.5
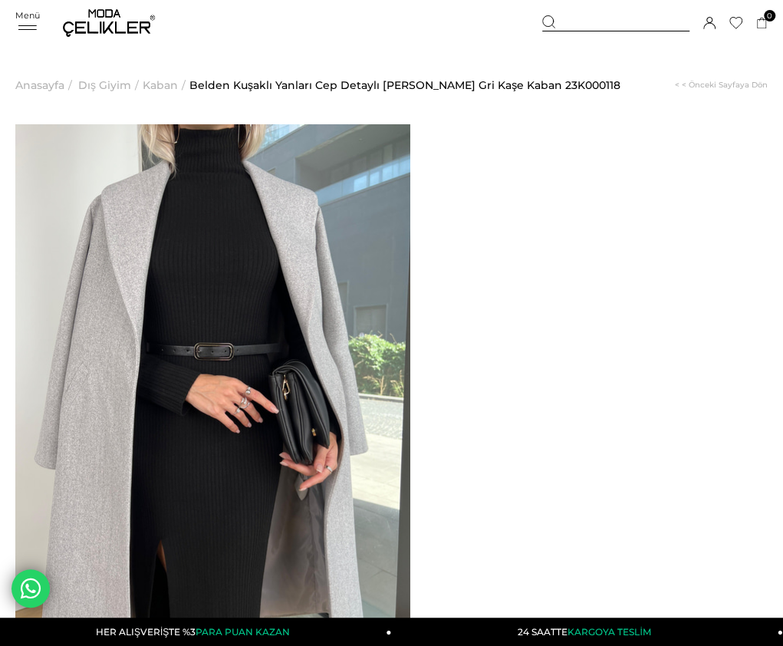
drag, startPoint x: 470, startPoint y: 169, endPoint x: 670, endPoint y: 179, distance: 201.2
copy span "Belden Kuşaklı Yanları Cep Detaylı [PERSON_NAME] Gri [PERSON_NAME]"
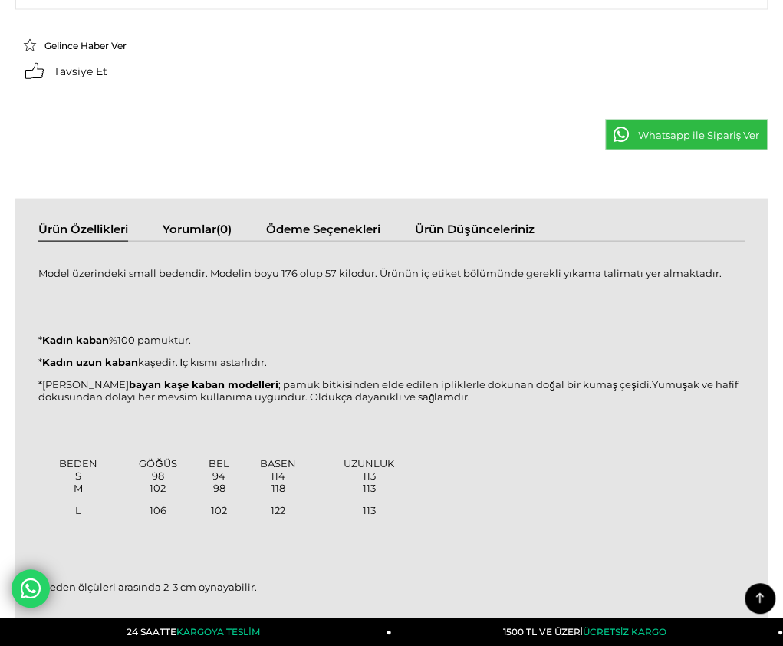
scroll to position [1227, 0]
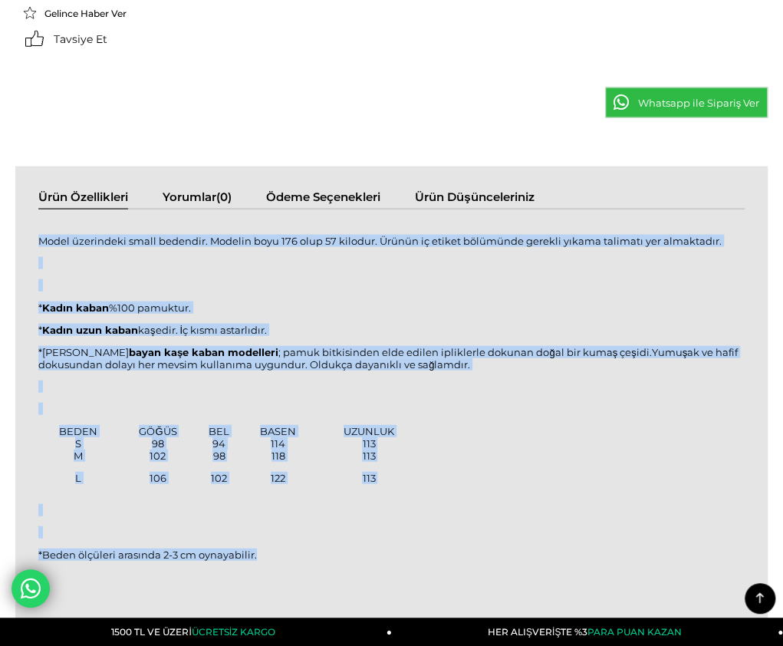
drag, startPoint x: 25, startPoint y: 137, endPoint x: 239, endPoint y: 452, distance: 380.9
click at [239, 452] on div "Model üzerindeki small bedendir. Modelin boyu 176 olup 57 kilodur. Ürünün iç et…" at bounding box center [391, 406] width 707 height 363
copy div "Model üzerindeki small bedendir. Modelin boyu 176 olup 57 kilodur. Ürünün iç et…"
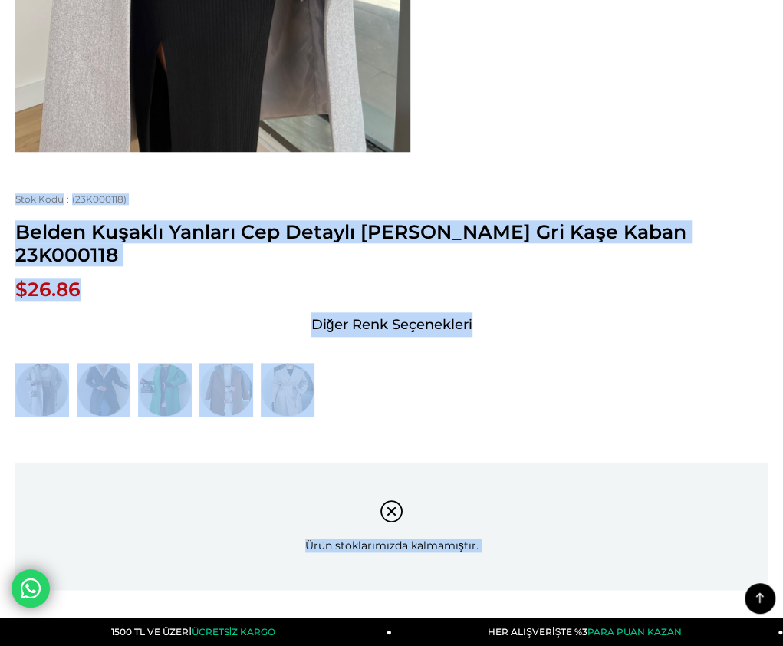
drag, startPoint x: 216, startPoint y: 44, endPoint x: 176, endPoint y: -114, distance: 163.0
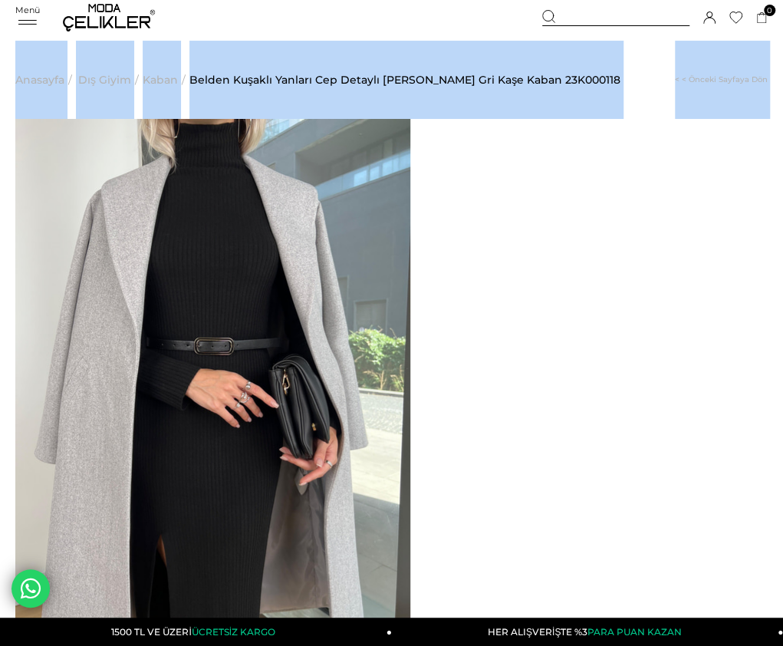
click at [0, 0] on img at bounding box center [0, 0] width 0 height 0
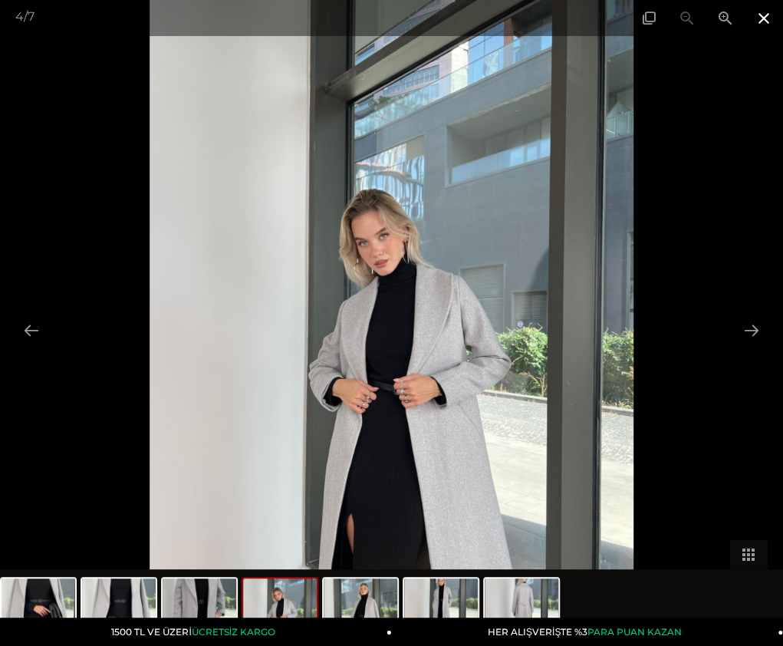
click at [763, 25] on span at bounding box center [764, 18] width 38 height 36
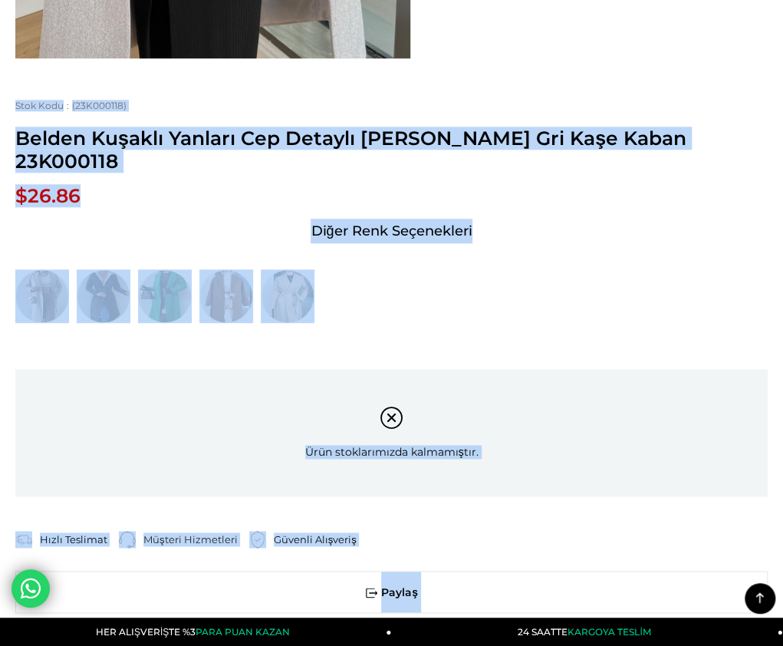
scroll to position [696, 0]
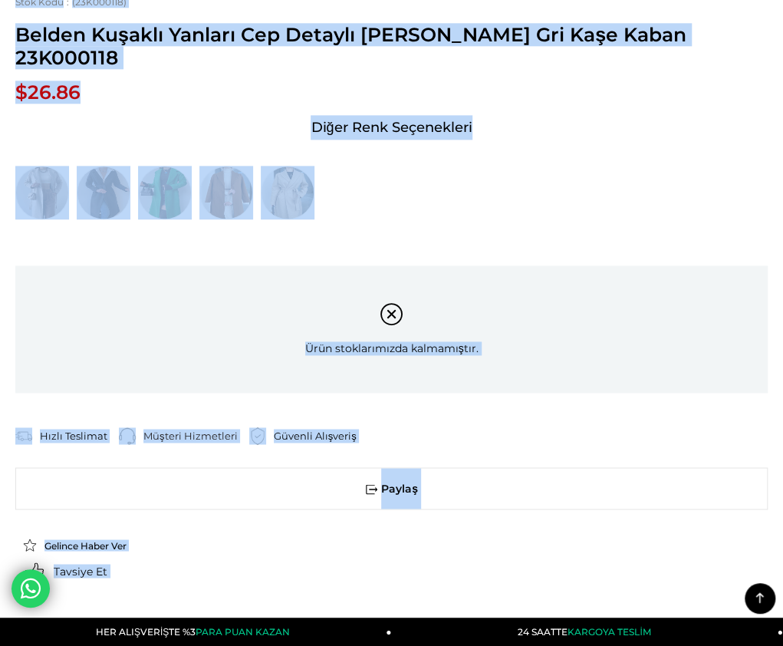
click at [558, 294] on div at bounding box center [391, 63] width 753 height 1270
click at [525, 292] on div at bounding box center [391, 63] width 753 height 1270
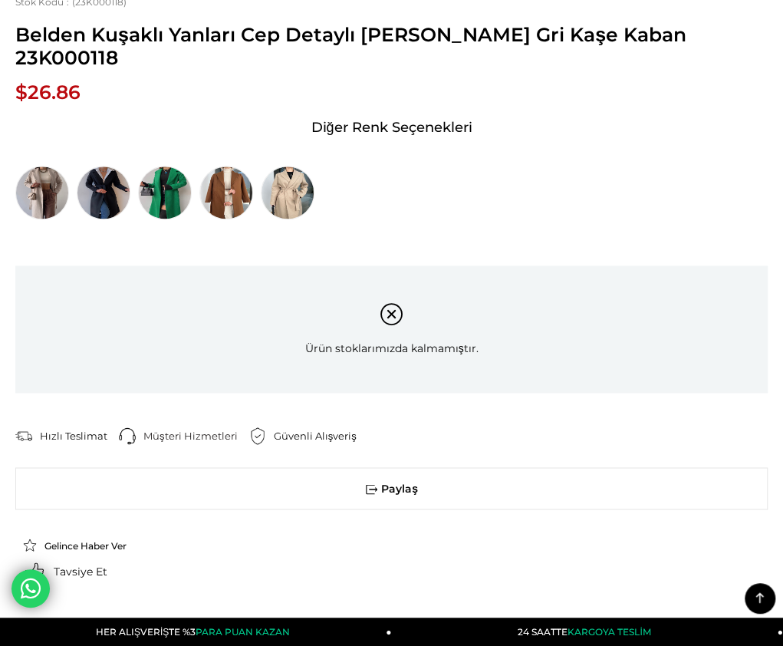
click at [525, 292] on div at bounding box center [391, 63] width 753 height 1270
click at [509, 287] on div at bounding box center [391, 63] width 753 height 1270
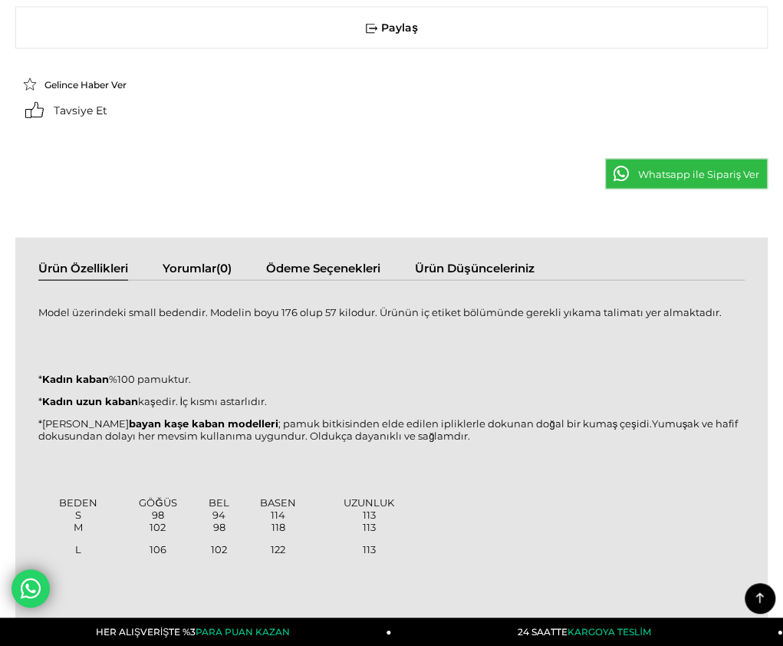
scroll to position [1233, 0]
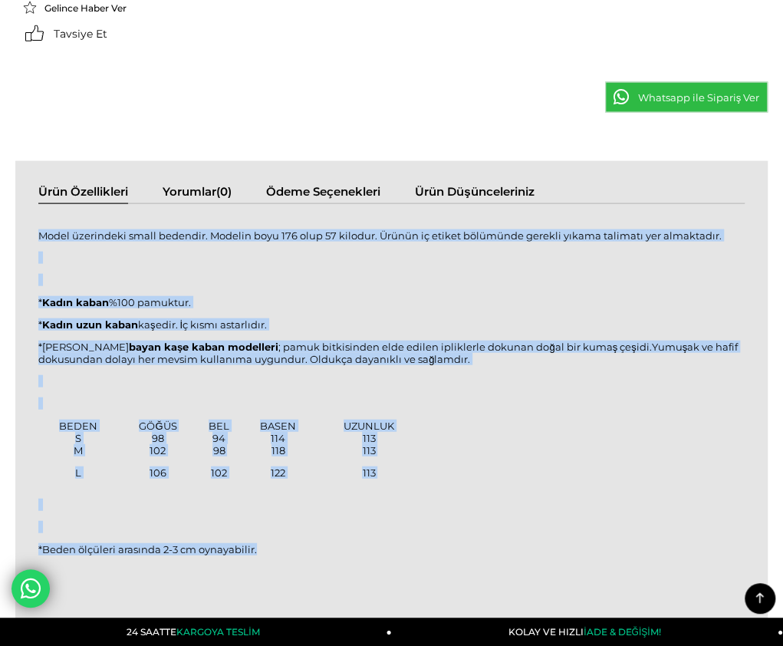
drag, startPoint x: 28, startPoint y: 132, endPoint x: 250, endPoint y: 443, distance: 382.3
click at [251, 443] on div "Model üzerindeki small bedendir. Modelin boyu 176 olup 57 kilodur. Ürünün iç et…" at bounding box center [391, 400] width 707 height 363
copy div "Model üzerindeki small bedendir. Modelin boyu 176 olup 57 kilodur. Ürünün iç et…"
click at [532, 274] on p at bounding box center [391, 280] width 707 height 12
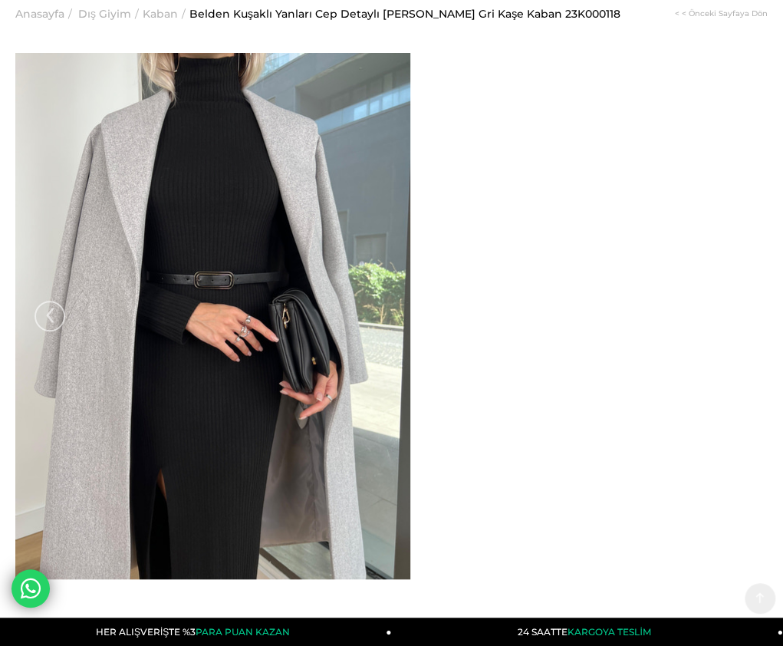
scroll to position [5, 0]
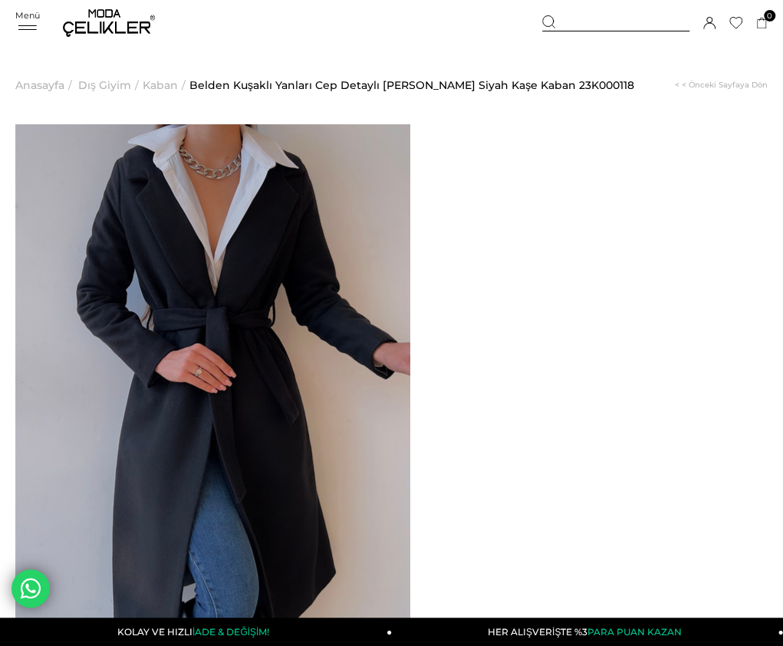
drag, startPoint x: 468, startPoint y: 170, endPoint x: 689, endPoint y: 182, distance: 221.3
copy span "Belden Kuşaklı Yanları Cep Detaylı [PERSON_NAME] Siyah [PERSON_NAME]"
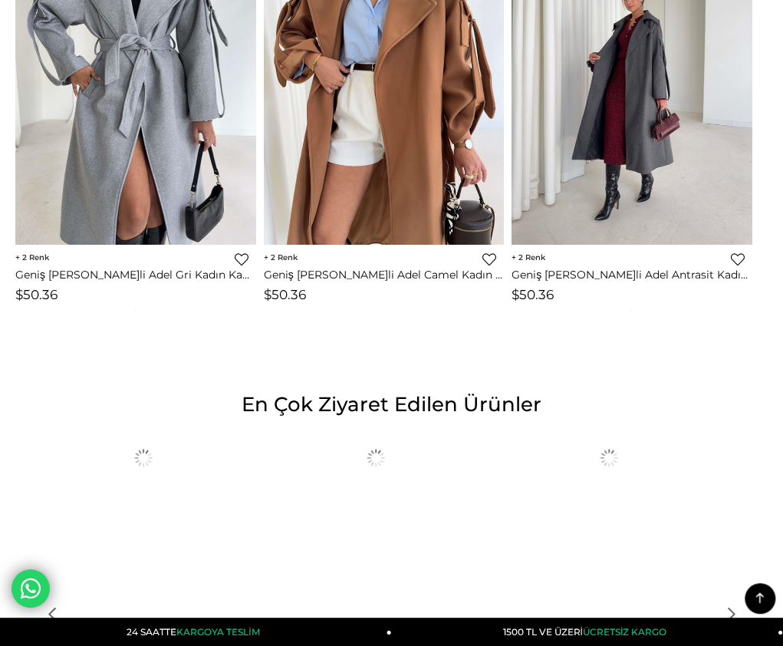
scroll to position [1764, 0]
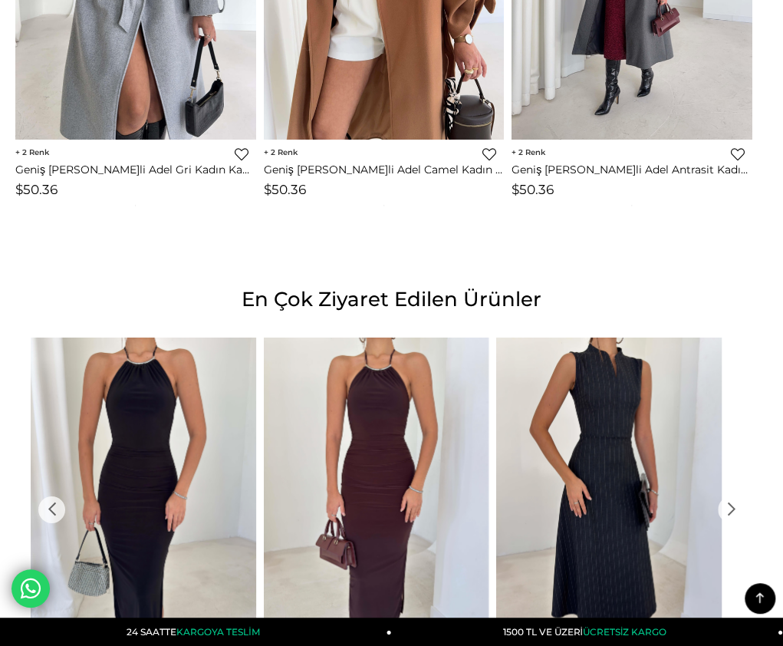
drag, startPoint x: 24, startPoint y: 166, endPoint x: 378, endPoint y: 171, distance: 354.5
copy div "It is the small size on the model. Model's height is 176, weight 57"
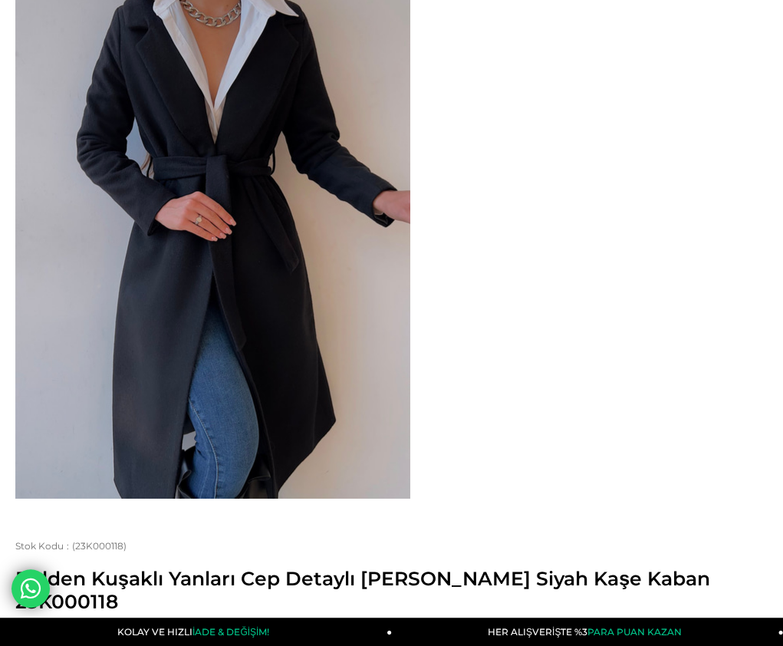
scroll to position [153, 0]
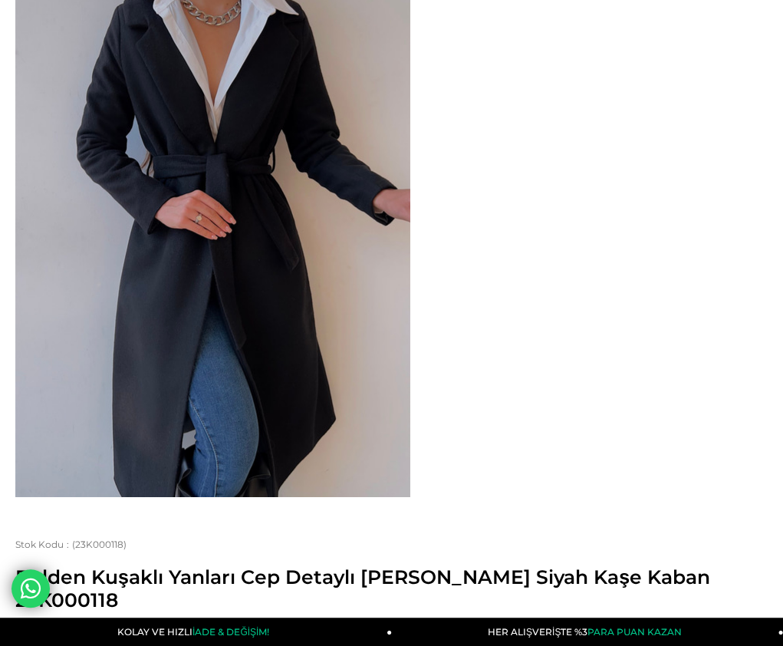
drag, startPoint x: 618, startPoint y: 163, endPoint x: 607, endPoint y: 166, distance: 11.7
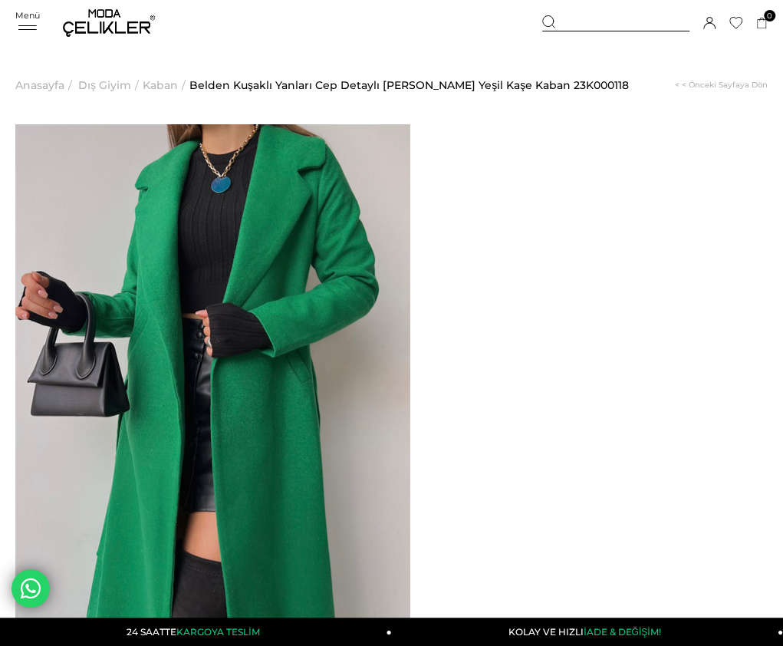
drag, startPoint x: 468, startPoint y: 166, endPoint x: 684, endPoint y: 186, distance: 217.2
copy span "Belden Kuşaklı Yanları Cep Detaylı [PERSON_NAME] Yeşil [PERSON_NAME]"
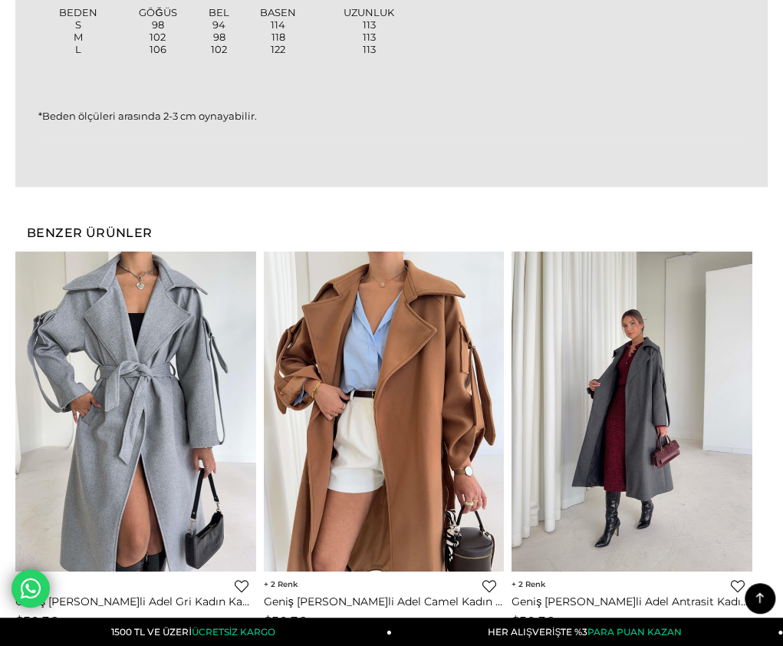
scroll to position [1764, 0]
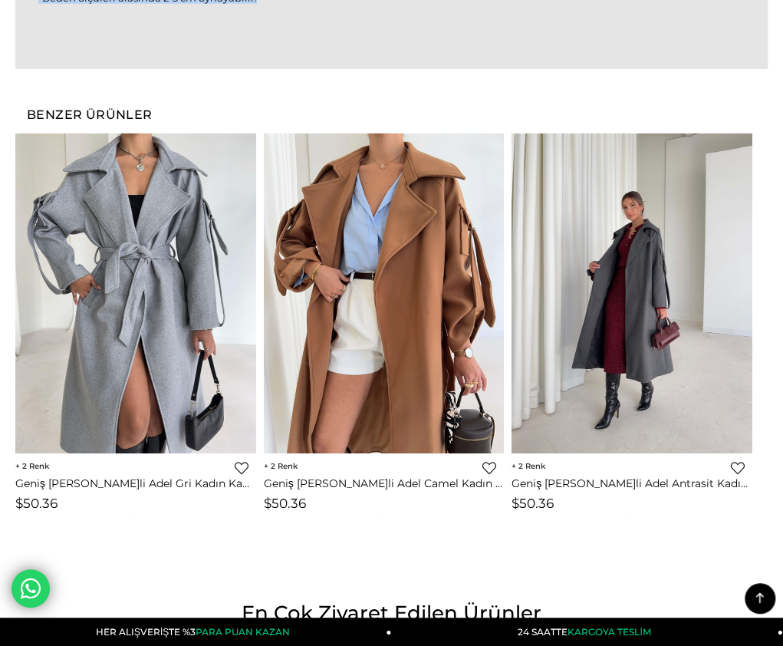
drag, startPoint x: 25, startPoint y: 173, endPoint x: 301, endPoint y: 478, distance: 411.7
copy div "Model üzerindeki small bedendir. Modelin boyu 176 olup 57 kilodur. Ürünün iç et…"
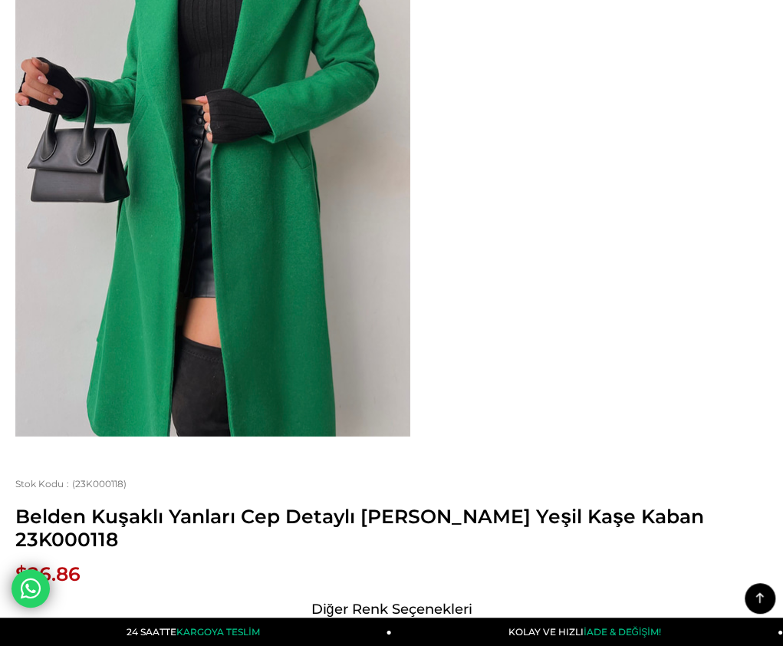
scroll to position [153, 0]
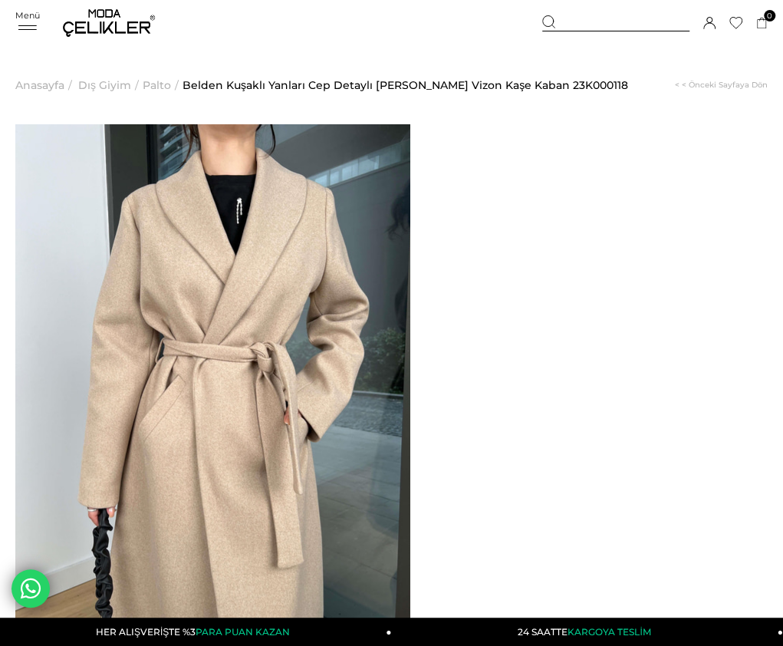
drag, startPoint x: 468, startPoint y: 167, endPoint x: 707, endPoint y: 182, distance: 239.8
copy span "Belden Kuşaklı Yanları Cep Detaylı [PERSON_NAME] Vizon [PERSON_NAME]"
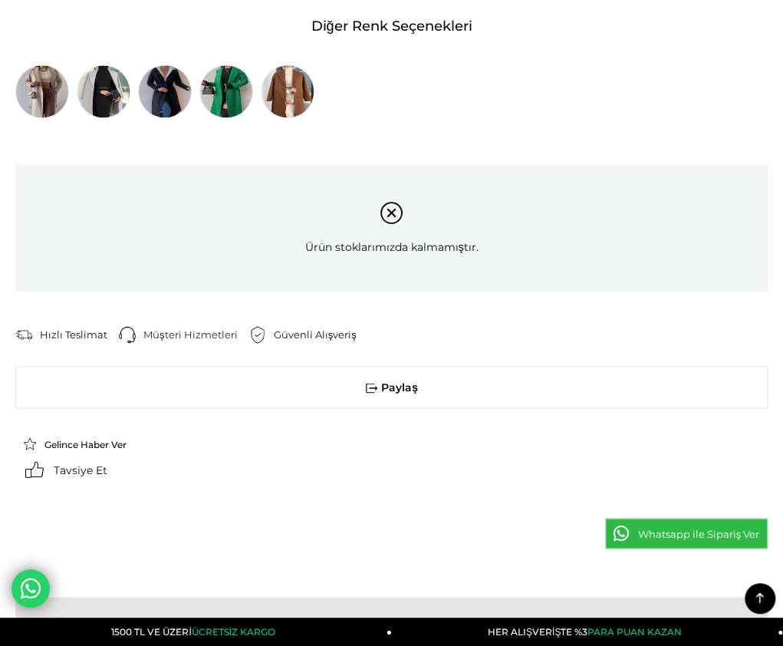
scroll to position [844, 0]
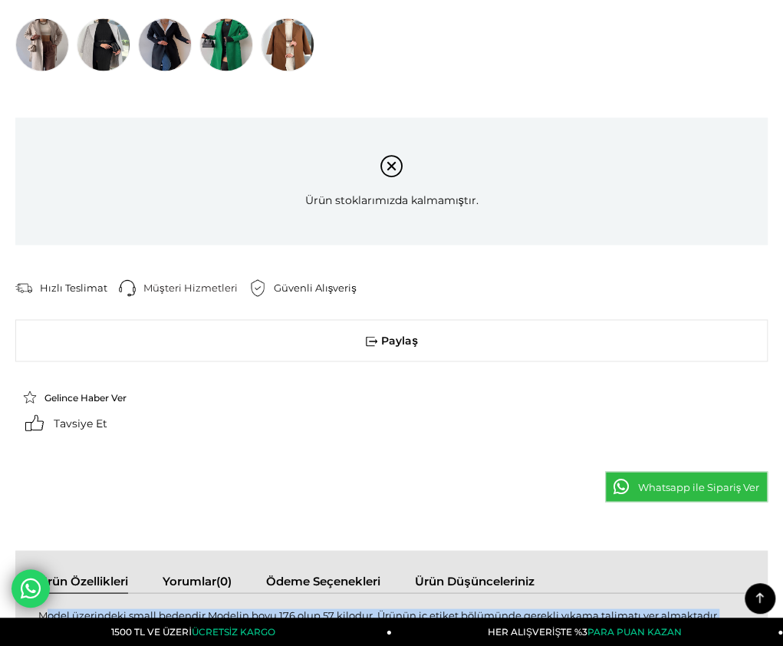
drag, startPoint x: 25, startPoint y: 226, endPoint x: 699, endPoint y: 223, distance: 673.6
click at [699, 608] on div "Model üzerindeki small bedendir.Modelin boyu 176 olup 57 kilodur. Ürünün iç eti…" at bounding box center [391, 622] width 707 height 29
copy div "Model üzerindeki small bedendir.Modelin boyu 176 olup 57 kilodur. Ürünün iç eti…"
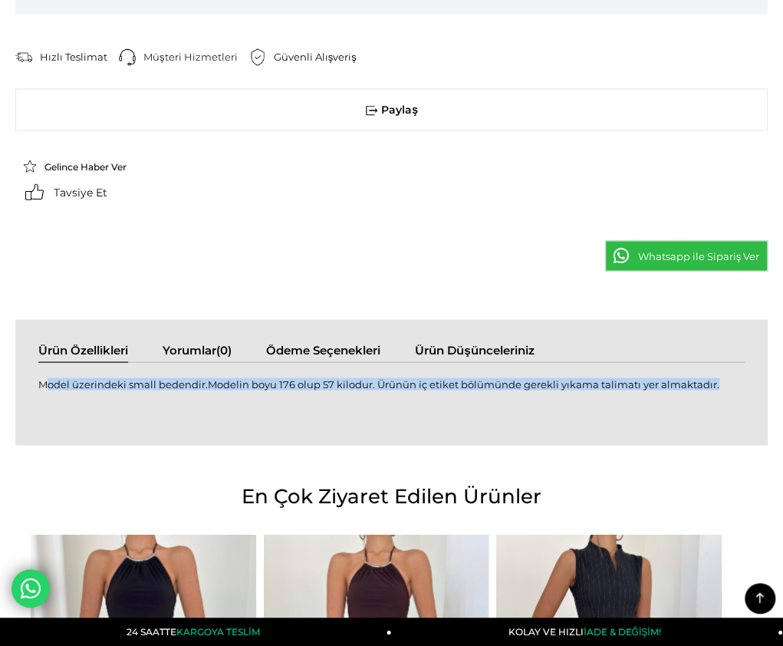
scroll to position [1151, 0]
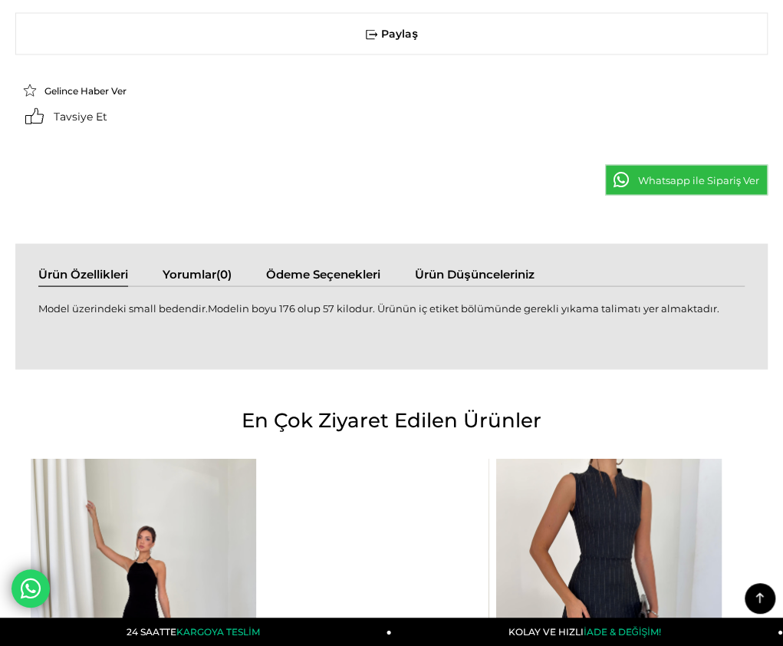
click at [118, 243] on div "Ürün Özellikleri Yorumlar (0) Ödeme Seçenekleri Ürün Düşünceleriniz Model üzeri…" at bounding box center [391, 548] width 753 height 611
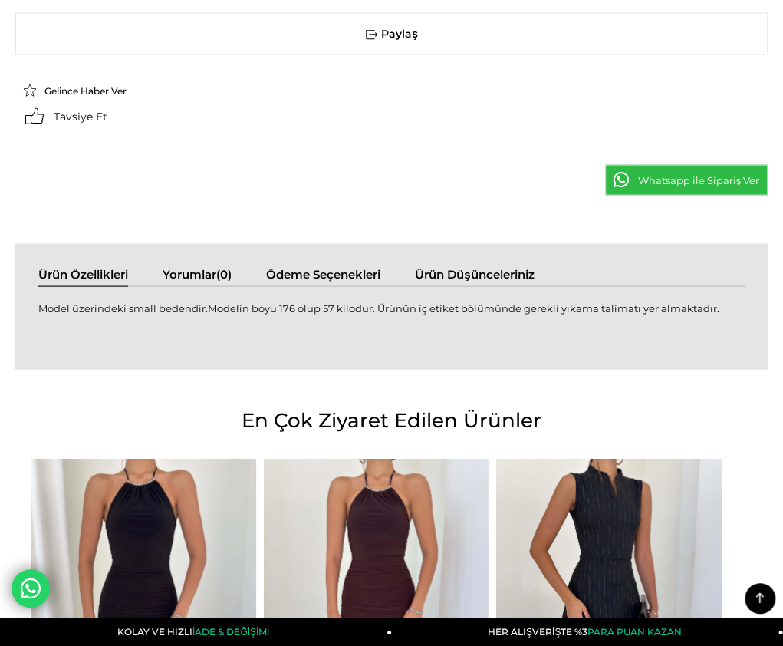
click at [723, 617] on div "›" at bounding box center [731, 630] width 27 height 27
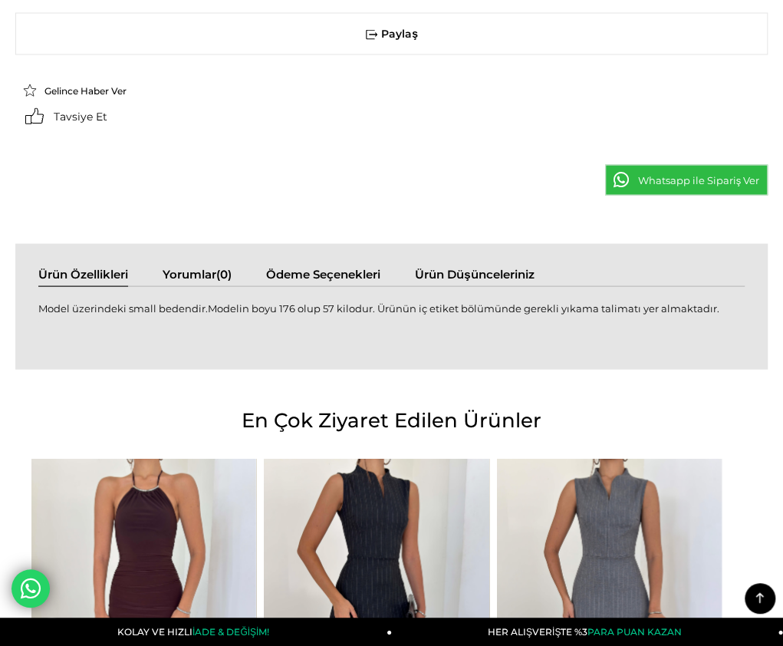
click at [725, 617] on div "›" at bounding box center [731, 630] width 27 height 27
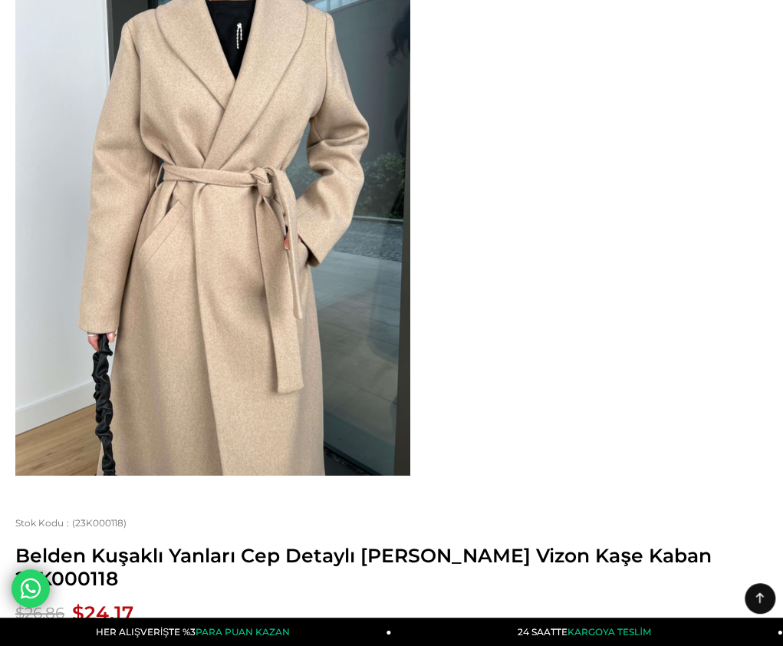
scroll to position [153, 0]
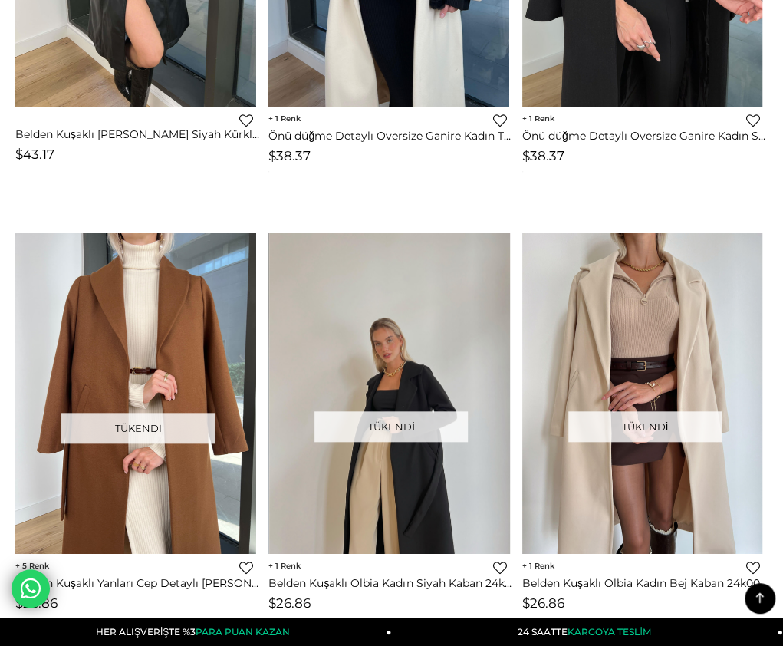
scroll to position [2687, 0]
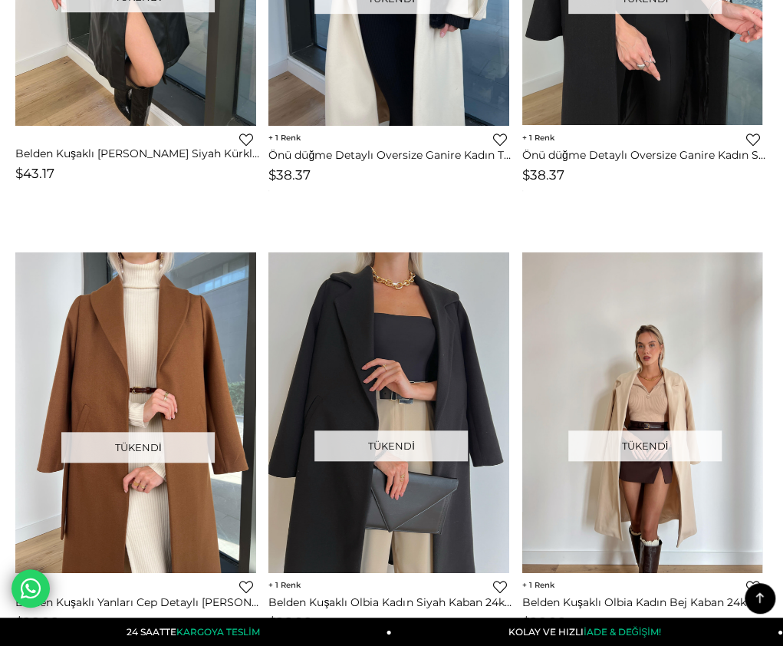
click at [612, 472] on link at bounding box center [642, 412] width 241 height 320
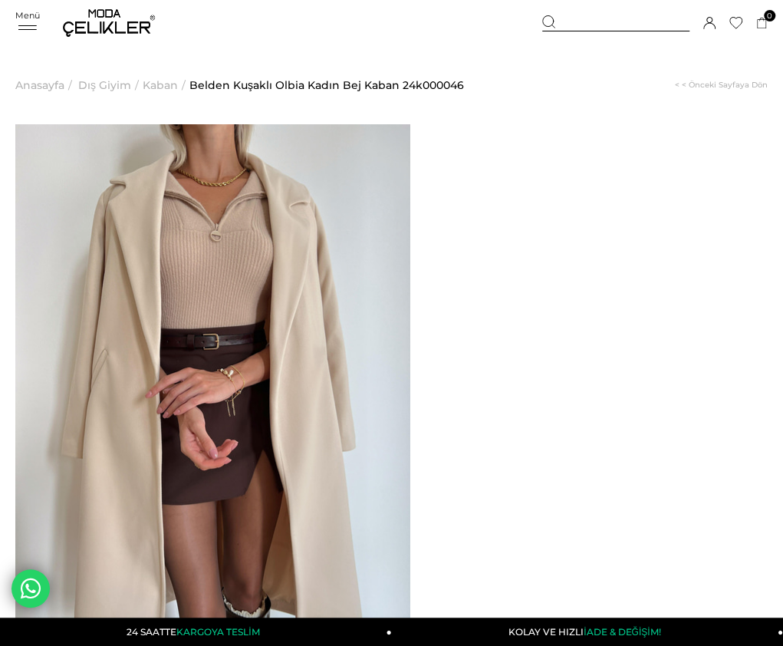
click at [0, 0] on img at bounding box center [0, 0] width 0 height 0
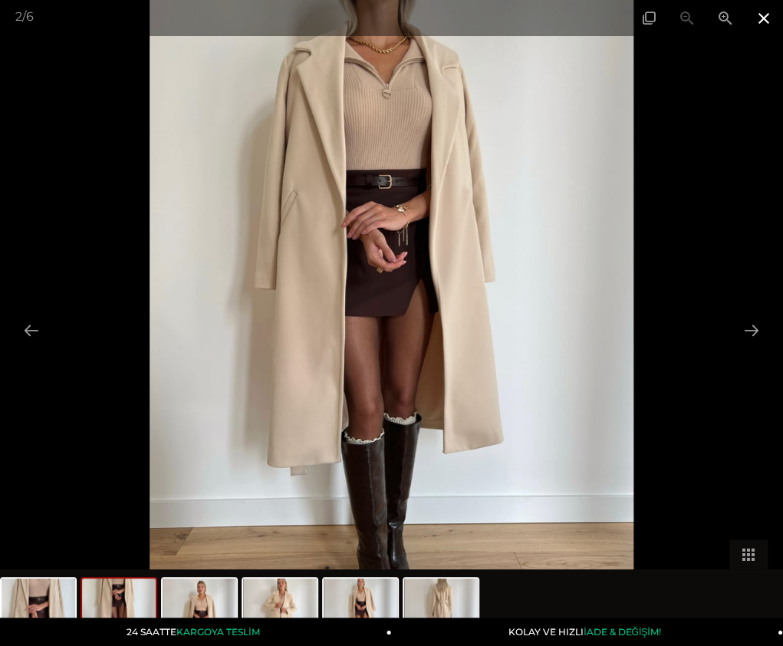
click at [764, 19] on span at bounding box center [764, 18] width 38 height 36
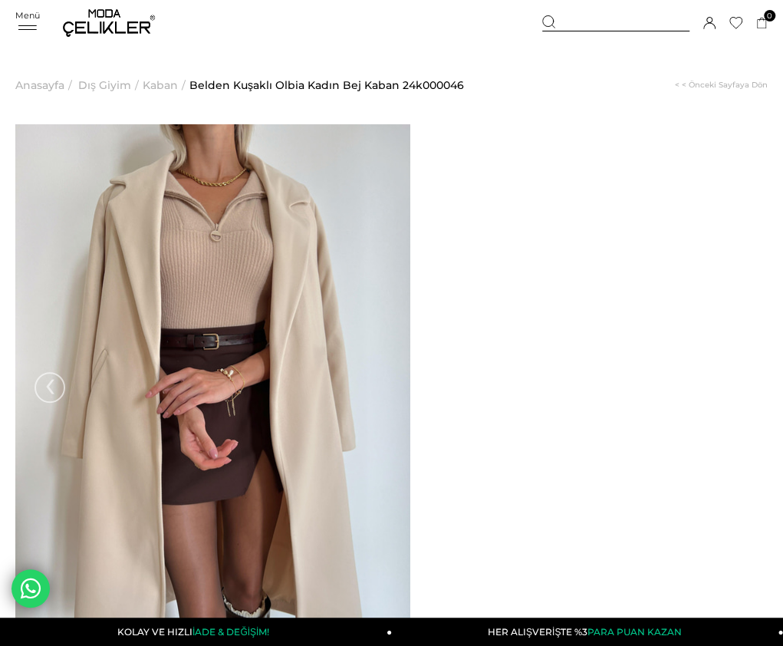
drag, startPoint x: 466, startPoint y: 169, endPoint x: 735, endPoint y: 171, distance: 268.5
copy span "Belden Kuşaklı Olbia Kadın Bej Kaban"
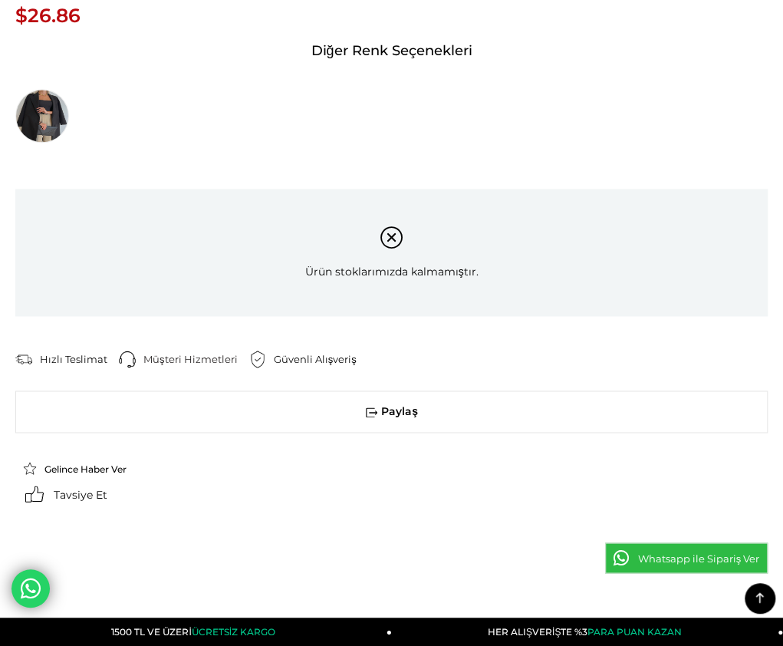
scroll to position [767, 0]
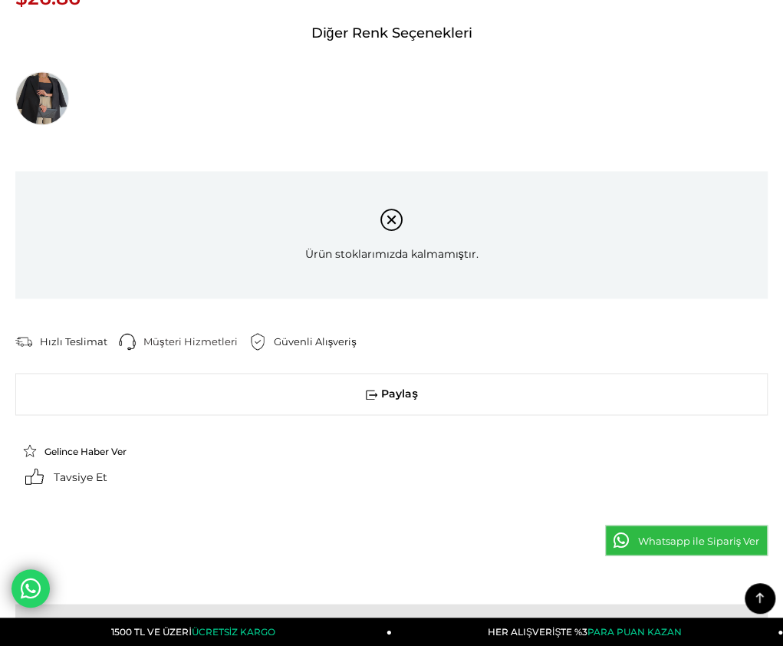
drag, startPoint x: 29, startPoint y: 311, endPoint x: 378, endPoint y: 574, distance: 437.1
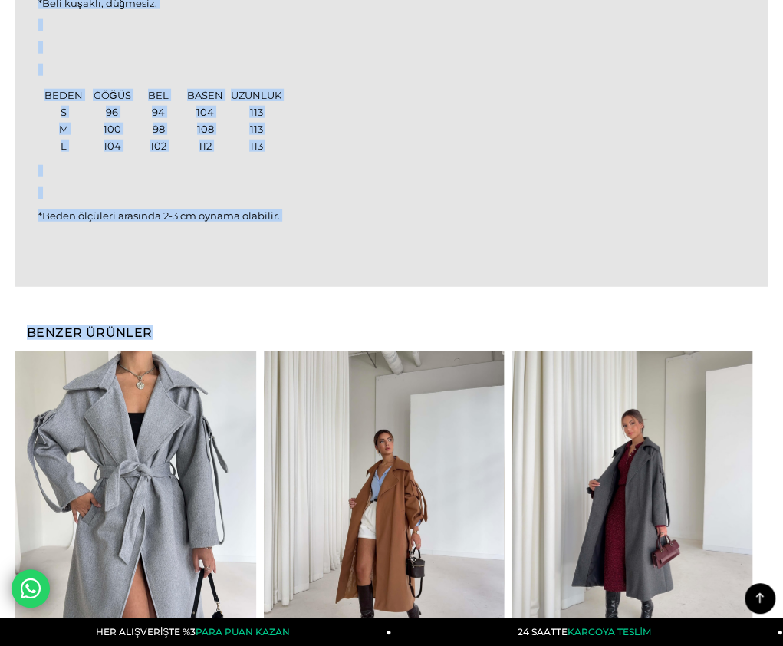
scroll to position [1327, 0]
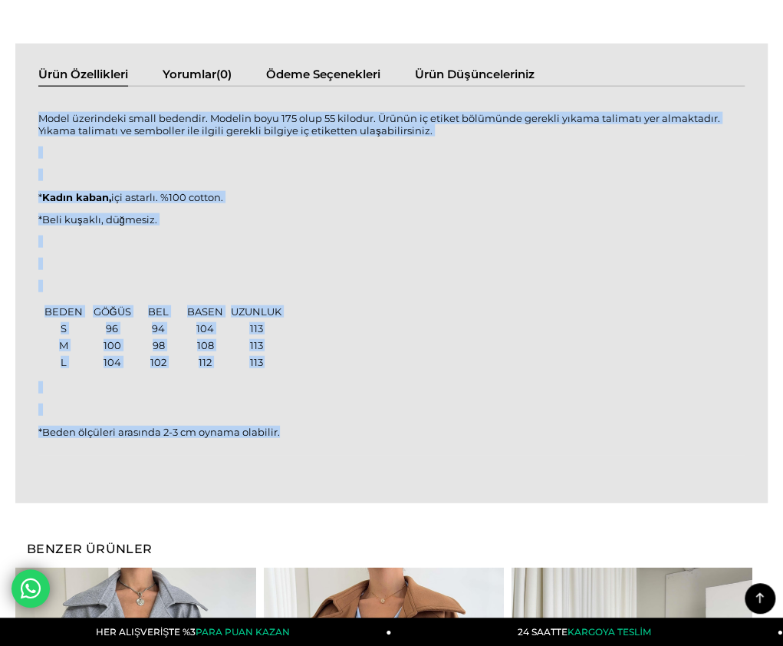
drag, startPoint x: 24, startPoint y: 309, endPoint x: 285, endPoint y: 58, distance: 362.4
click at [285, 102] on div "Model üzerindeki small bedendir. Modelin boyu 175 olup 55 kilodur. Ürünün iç et…" at bounding box center [391, 283] width 707 height 363
copy div "Model üzerindeki small bedendir. Modelin boyu 175 olup 55 kilodur. Ürünün iç et…"
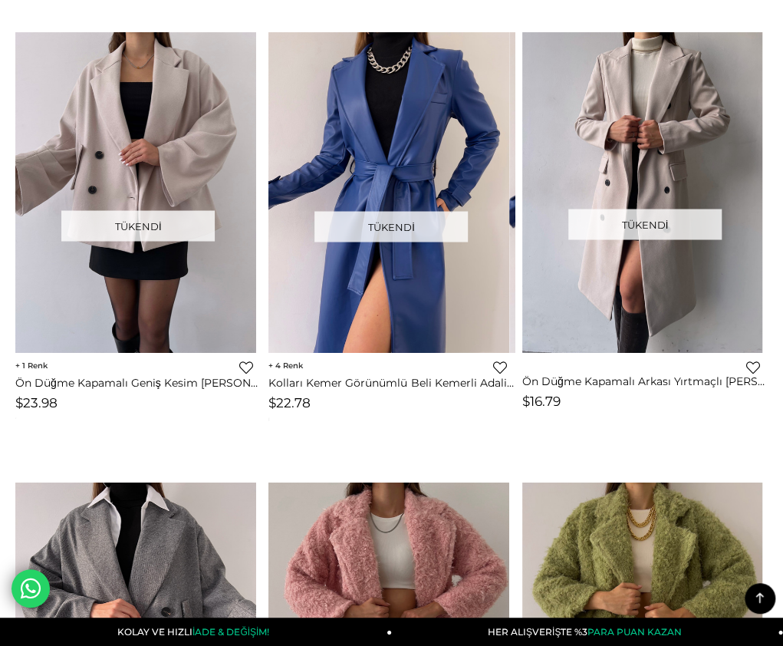
scroll to position [3287, 0]
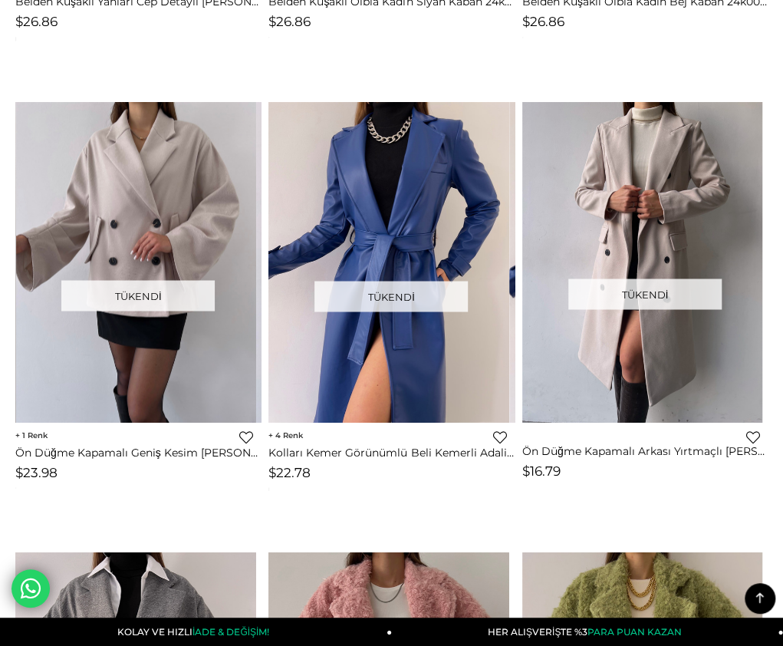
click at [107, 186] on img at bounding box center [136, 262] width 241 height 321
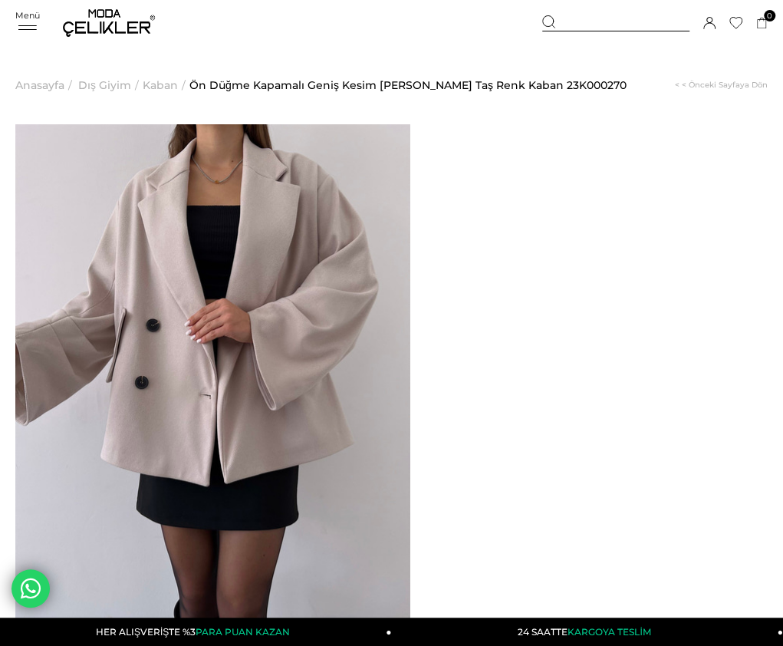
drag, startPoint x: 470, startPoint y: 166, endPoint x: 666, endPoint y: 186, distance: 197.4
copy span "Ön Düğme Kapamalı Geniş Kesim Kayo Kadın Taş Renk Kaban"
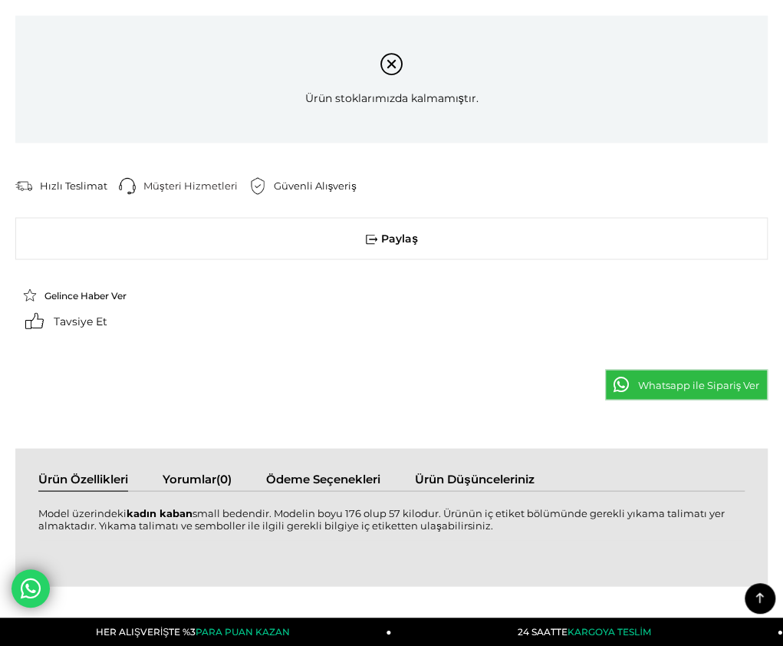
scroll to position [997, 0]
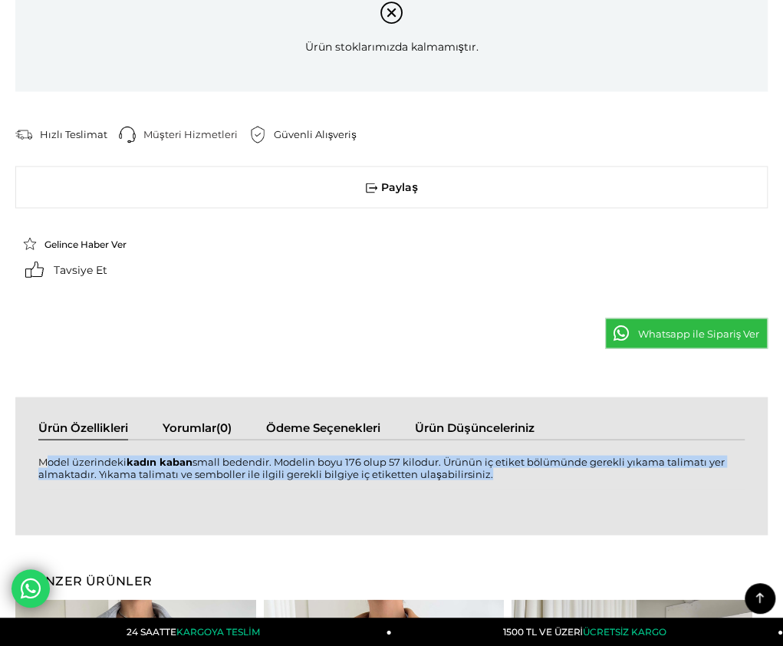
drag, startPoint x: 25, startPoint y: 357, endPoint x: 486, endPoint y: 368, distance: 460.4
click at [486, 455] on div "Model üzerindeki kadın kaban small bedendir. Modelin boyu 176 olup 57 kilodur. …" at bounding box center [391, 475] width 707 height 41
copy div "Model üzerindeki kadın kaban small bedendir. Modelin boyu 176 olup 57 kilodur. …"
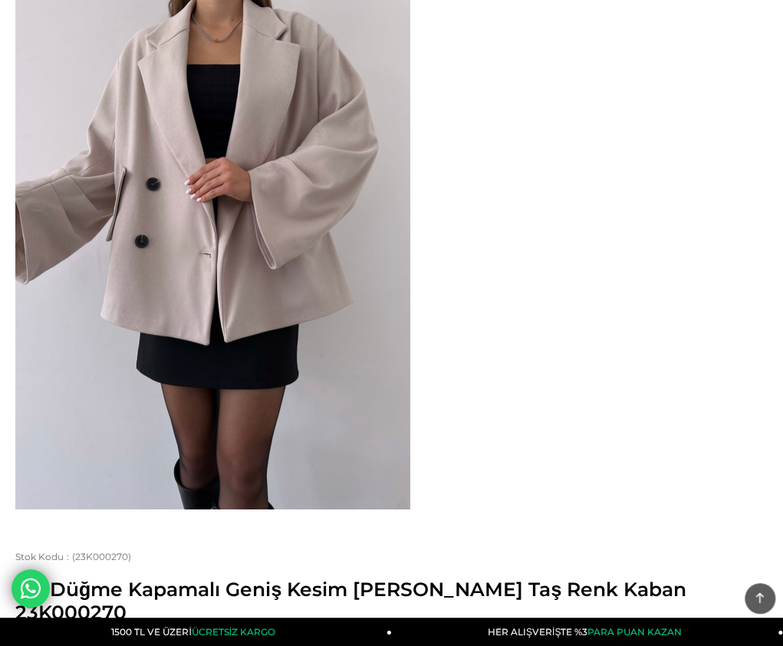
scroll to position [0, 0]
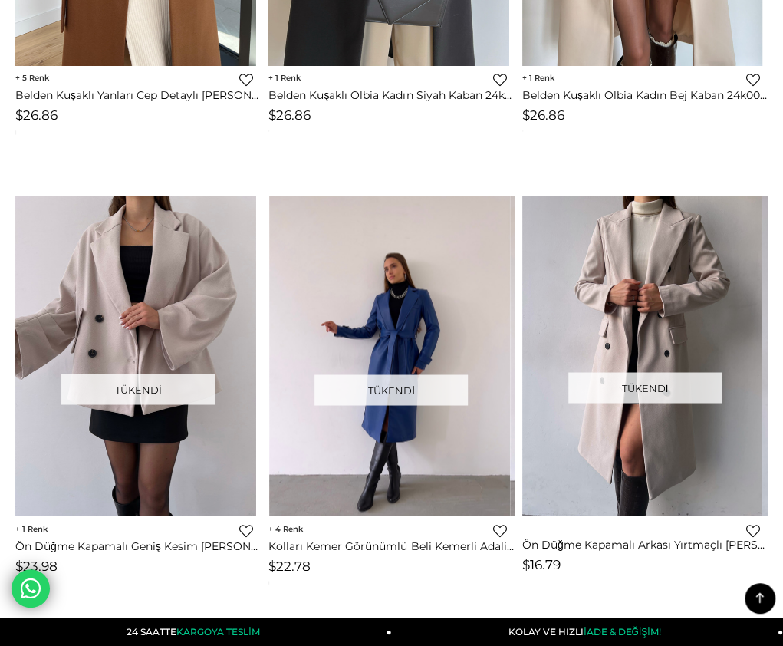
click at [417, 268] on img at bounding box center [389, 356] width 241 height 321
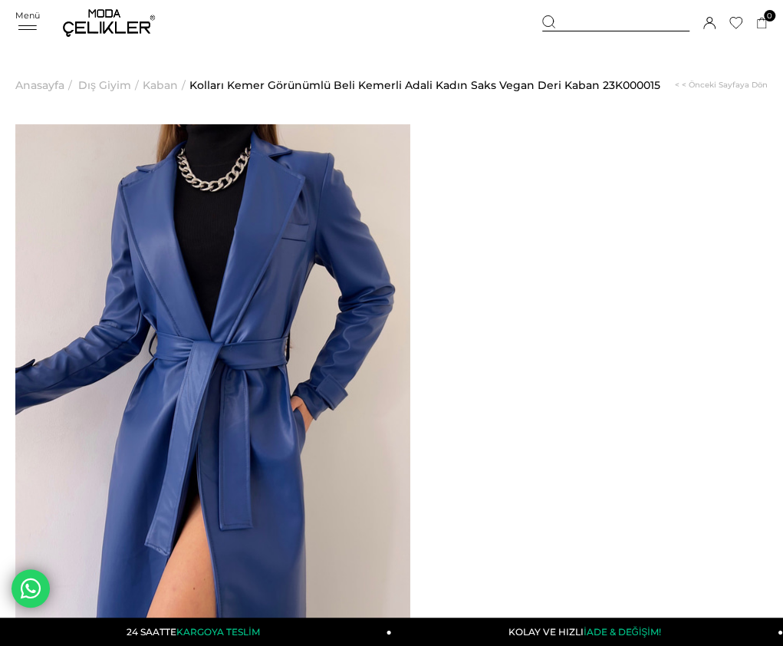
drag, startPoint x: 468, startPoint y: 166, endPoint x: 727, endPoint y: 183, distance: 259.1
copy span "Kolları Kemer Görünümlü Beli Kemerli Adali Kadın Saks Vegan Deri Kaban"
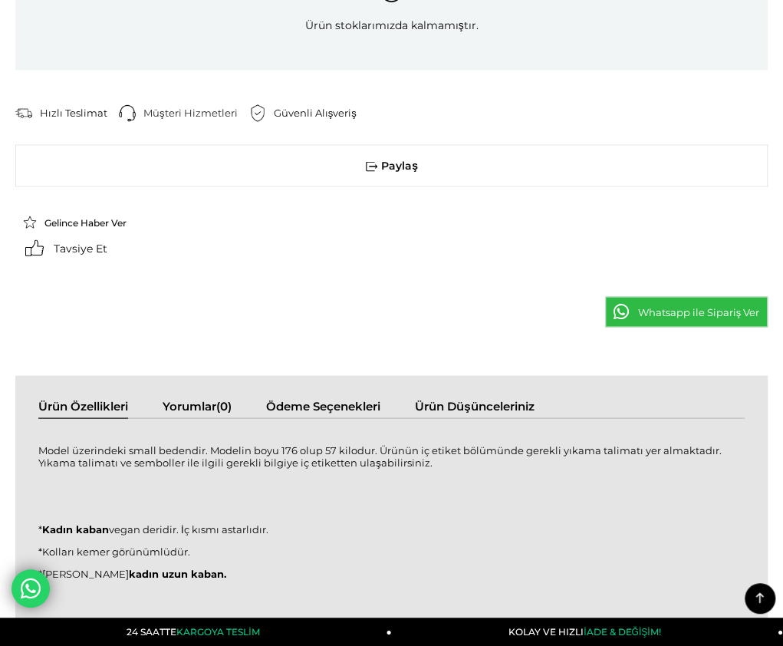
scroll to position [1151, 0]
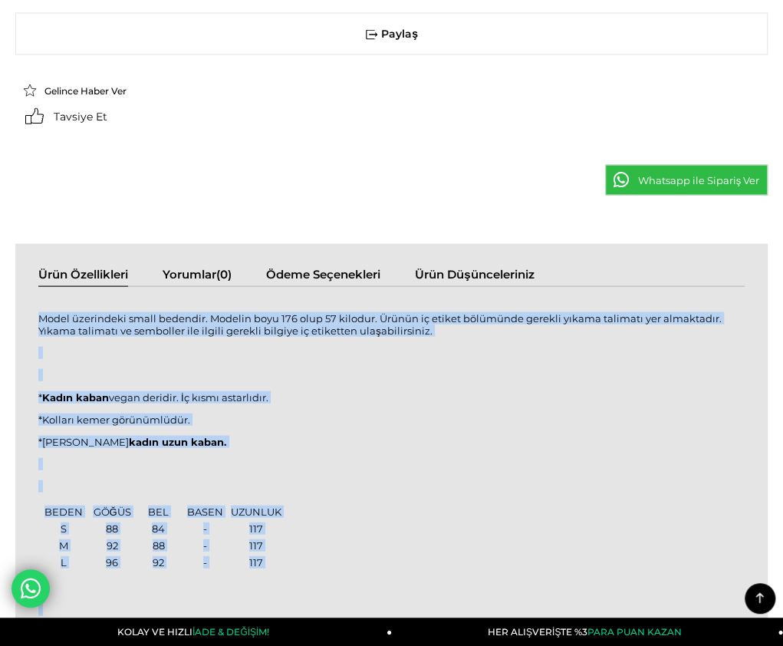
drag, startPoint x: 25, startPoint y: 217, endPoint x: 261, endPoint y: 541, distance: 400.8
click at [261, 541] on div "Model üzerindeki small bedendir. Modelin boyu 176 olup 57 kilodur. Ürünün iç et…" at bounding box center [391, 482] width 707 height 363
copy div "Model üzerindeki small bedendir. Modelin boyu 176 olup 57 kilodur. Ürünün iç et…"
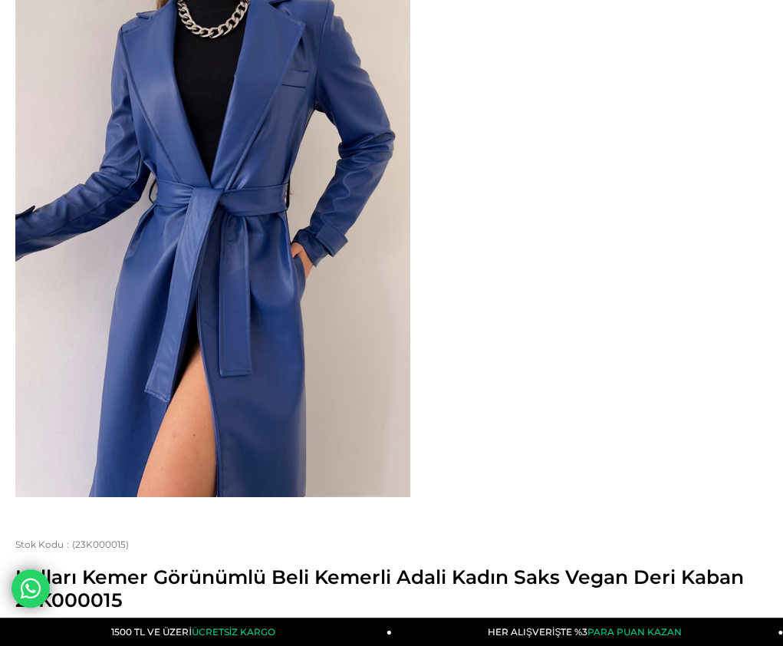
scroll to position [0, 0]
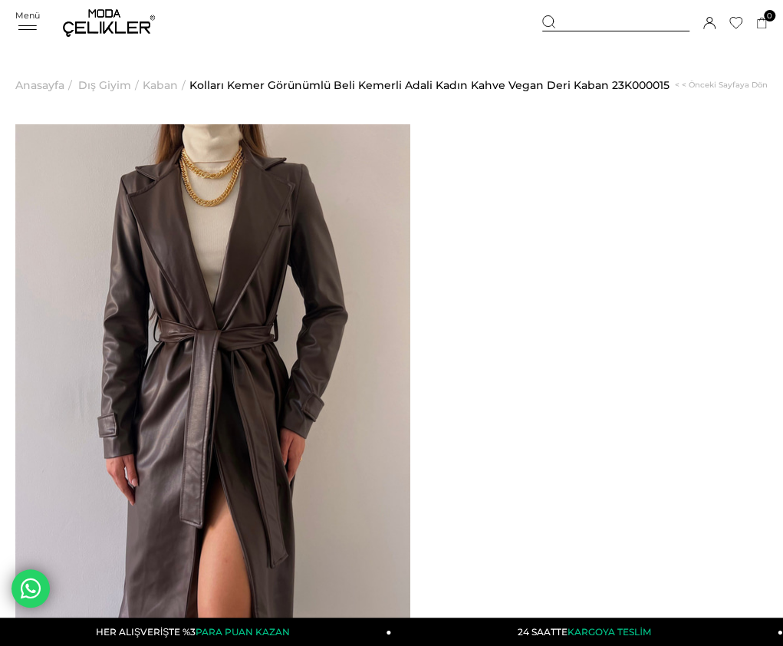
drag, startPoint x: 467, startPoint y: 168, endPoint x: 731, endPoint y: 185, distance: 264.4
copy span "Kolları Kemer Görünümlü Beli Kemerli Adali Kadın Kahve Vegan Deri Kaban"
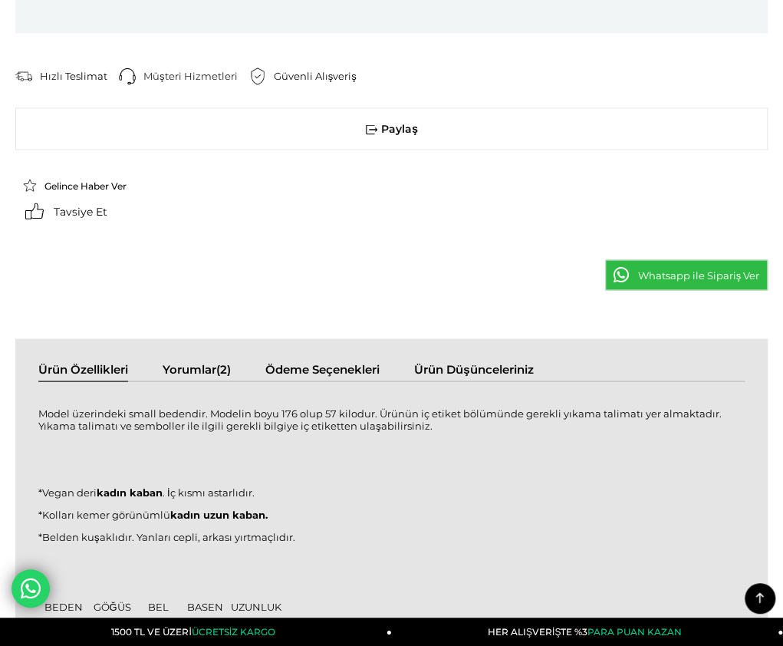
scroll to position [1151, 0]
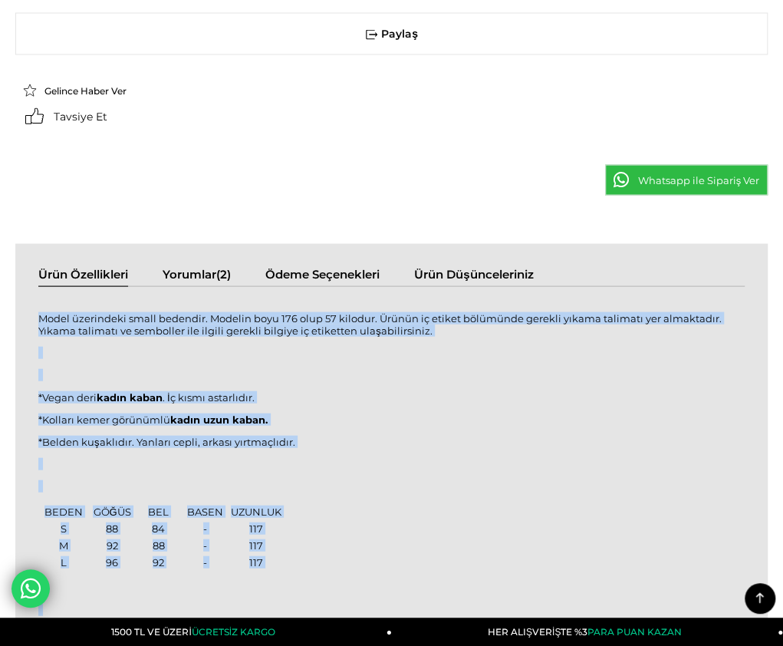
drag, startPoint x: 43, startPoint y: 223, endPoint x: 250, endPoint y: 544, distance: 381.8
click at [250, 544] on div "Model üzerindeki small bedendir. Modelin boyu 176 olup 57 kilodur. Ürünün iç et…" at bounding box center [391, 482] width 707 height 363
copy div "Model üzerindeki small bedendir. Modelin boyu 176 olup 57 kilodur. Ürünün iç et…"
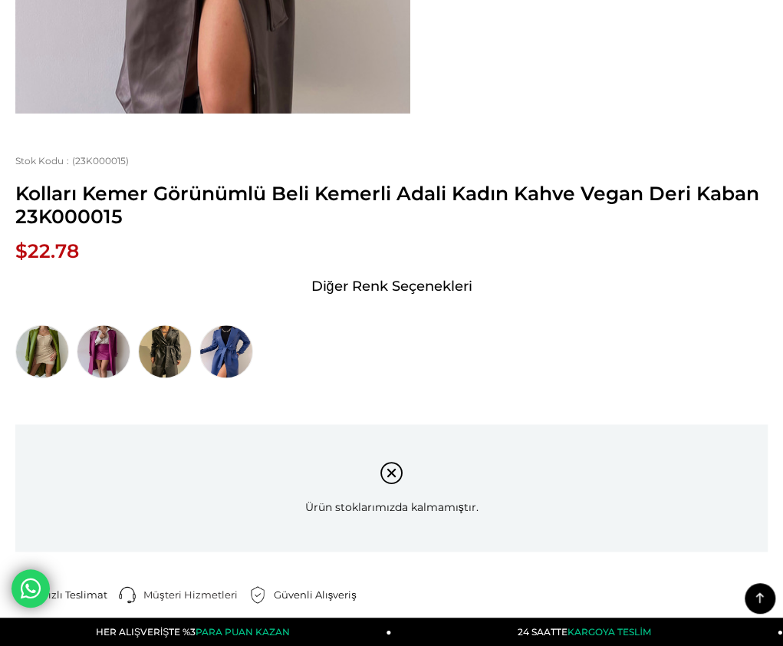
click at [540, 268] on div "‹ ›" at bounding box center [391, 222] width 753 height 1270
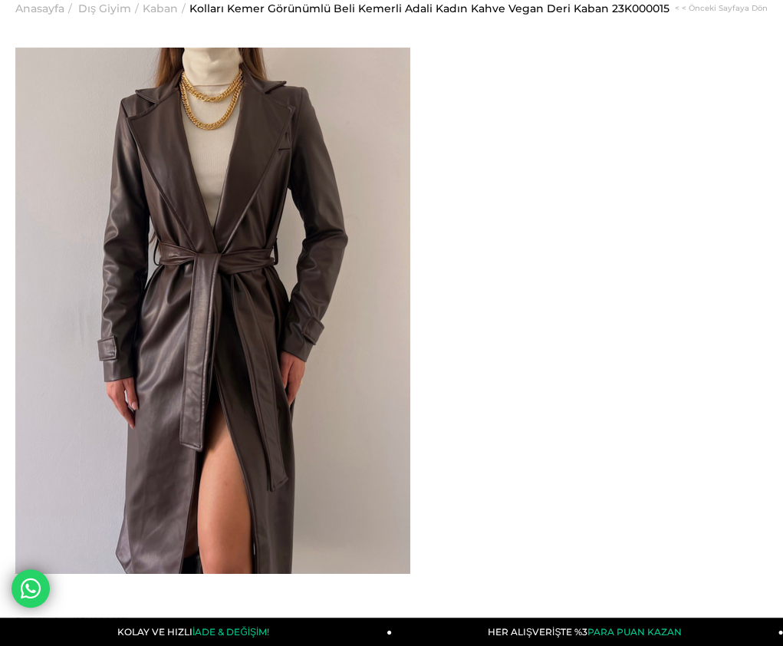
scroll to position [0, 0]
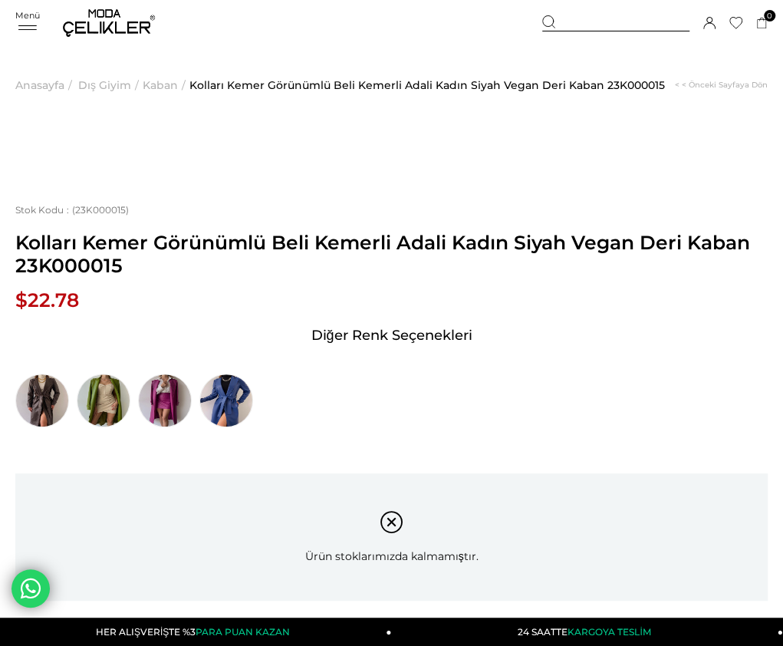
drag, startPoint x: 469, startPoint y: 165, endPoint x: 735, endPoint y: 188, distance: 267.2
click at [735, 231] on span "Kolları Kemer Görünümlü Beli Kemerli Adali Kadın Siyah Vegan Deri Kaban 23K0000…" at bounding box center [391, 254] width 753 height 46
copy span "Kolları Kemer Görünümlü Beli Kemerli Adali Kadın Siyah Vegan Deri Kaban"
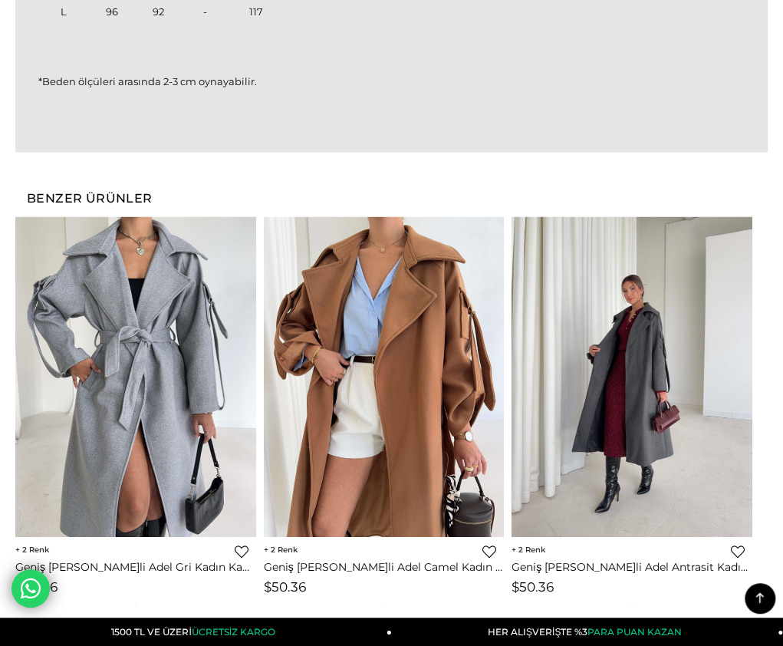
scroll to position [1227, 0]
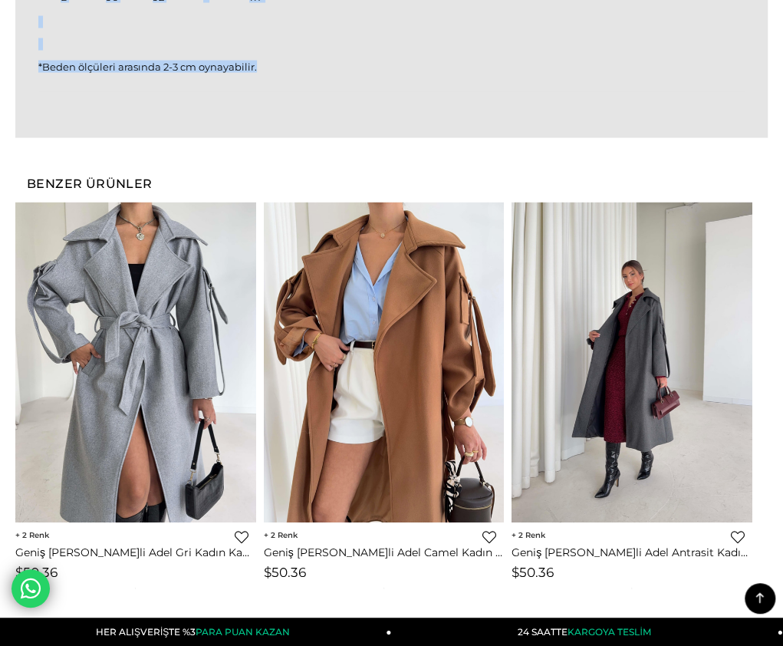
drag, startPoint x: 23, startPoint y: 135, endPoint x: 241, endPoint y: 451, distance: 383.9
copy div "Model üzerindeki small bedendir. Modelin boyu 175 olup 55 kilodur. Ürünün iç et…"
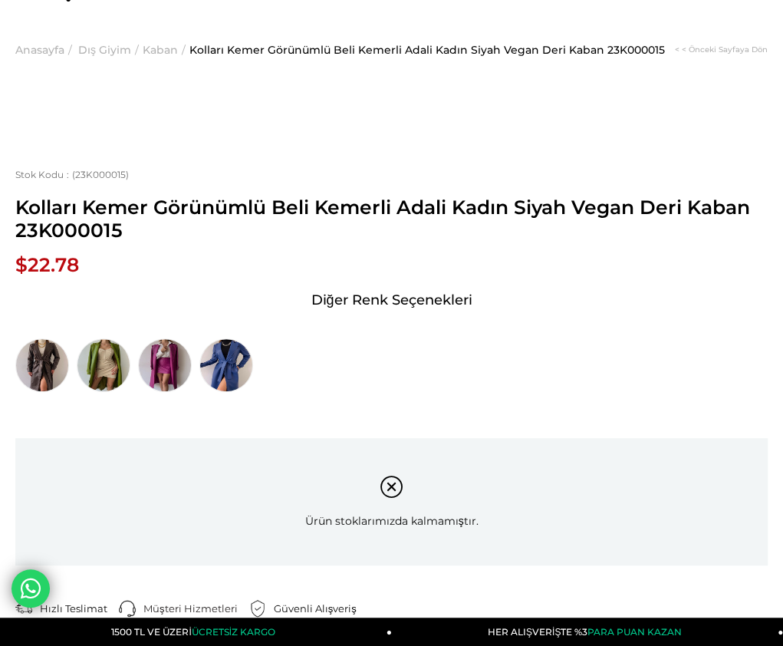
scroll to position [0, 0]
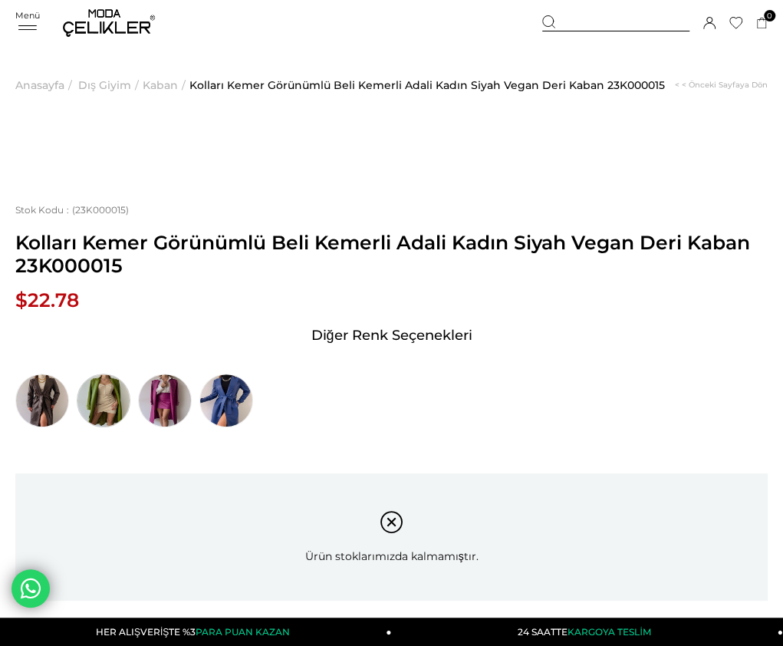
click at [130, 374] on img at bounding box center [104, 401] width 54 height 54
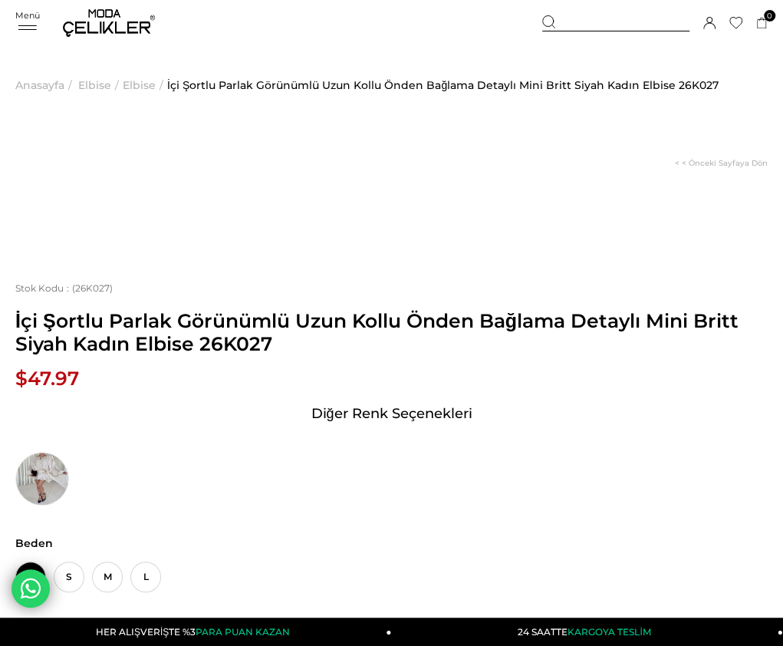
click at [543, 26] on icon at bounding box center [549, 22] width 14 height 14
click at [580, 19] on div at bounding box center [615, 23] width 147 height 16
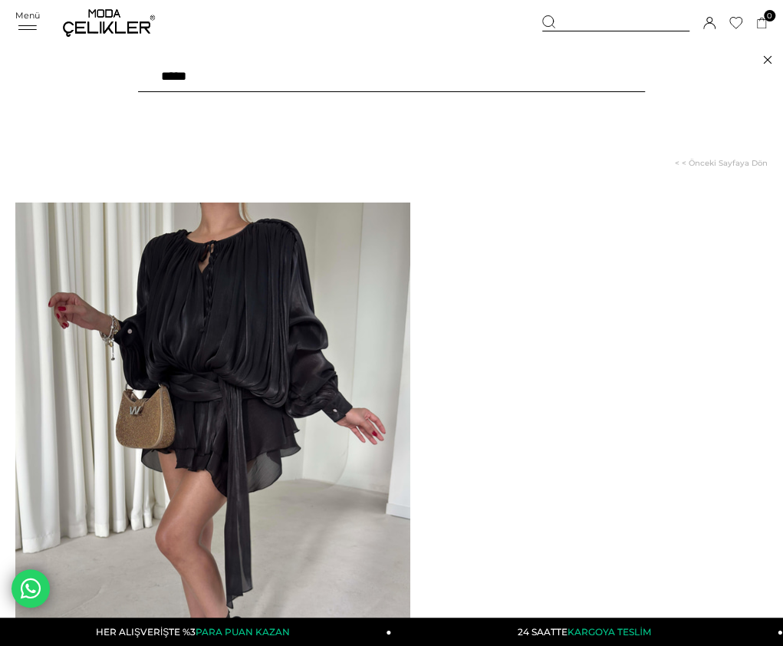
click at [311, 84] on input "text" at bounding box center [391, 76] width 507 height 31
type input "**********"
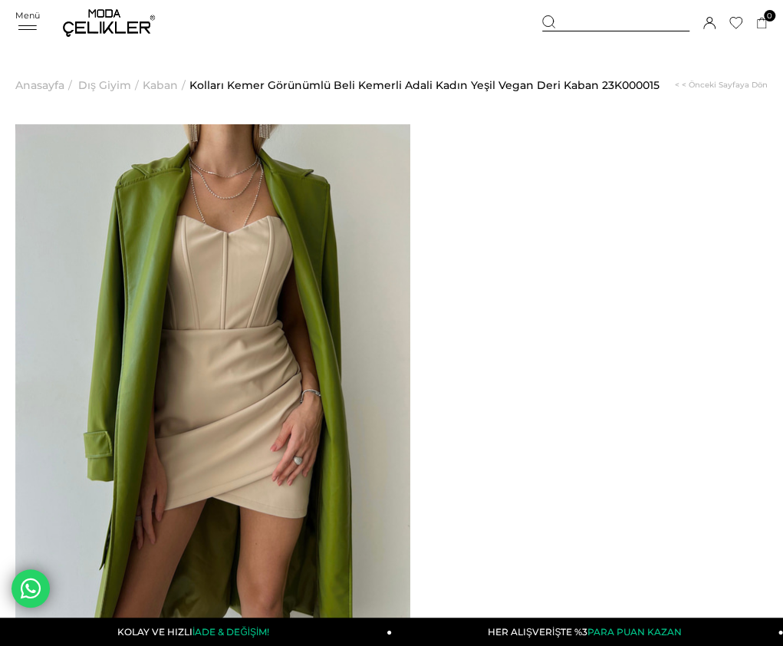
drag, startPoint x: 470, startPoint y: 168, endPoint x: 718, endPoint y: 181, distance: 248.9
copy span "Kolları Kemer Görünümlü Beli Kemerli Adali Kadın Yeşil Vegan Deri Kaban"
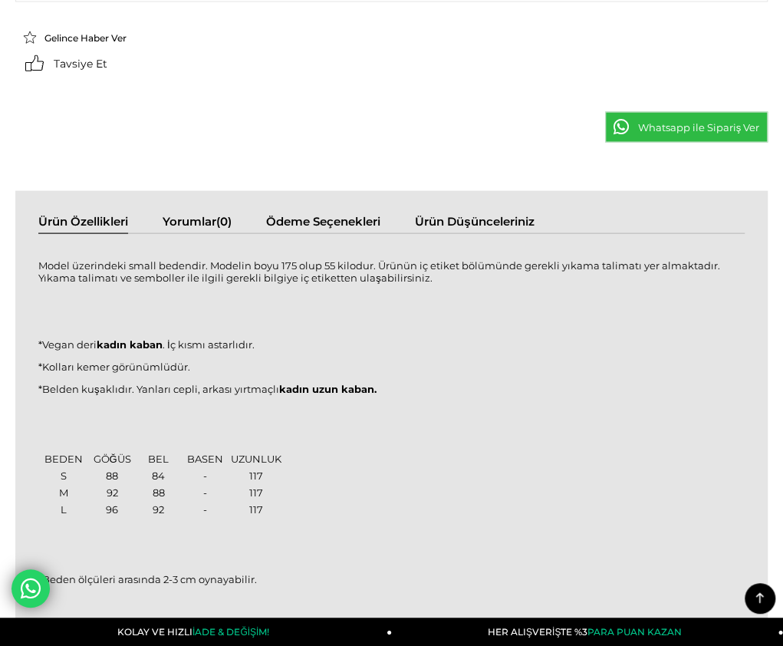
scroll to position [1227, 0]
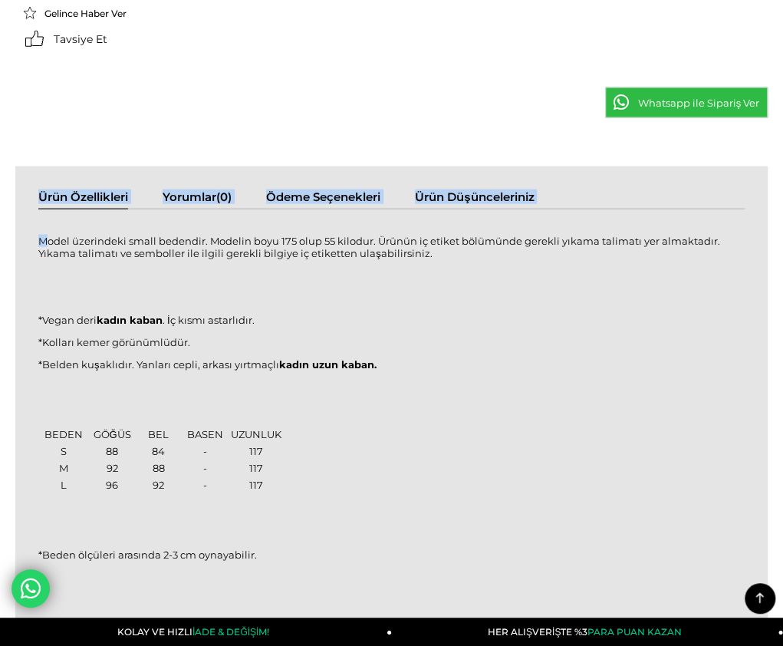
drag, startPoint x: 20, startPoint y: 136, endPoint x: 31, endPoint y: 136, distance: 10.7
click at [31, 166] on div "Ürün Özellikleri Yorumlar (0) Ödeme Seçenekleri Ürün Düşünceleriniz Model üzeri…" at bounding box center [391, 396] width 753 height 460
click at [38, 235] on p "Model üzerindeki small bedendir. Modelin boyu 175 olup 55 kilodur. Ürünün iç et…" at bounding box center [391, 247] width 707 height 25
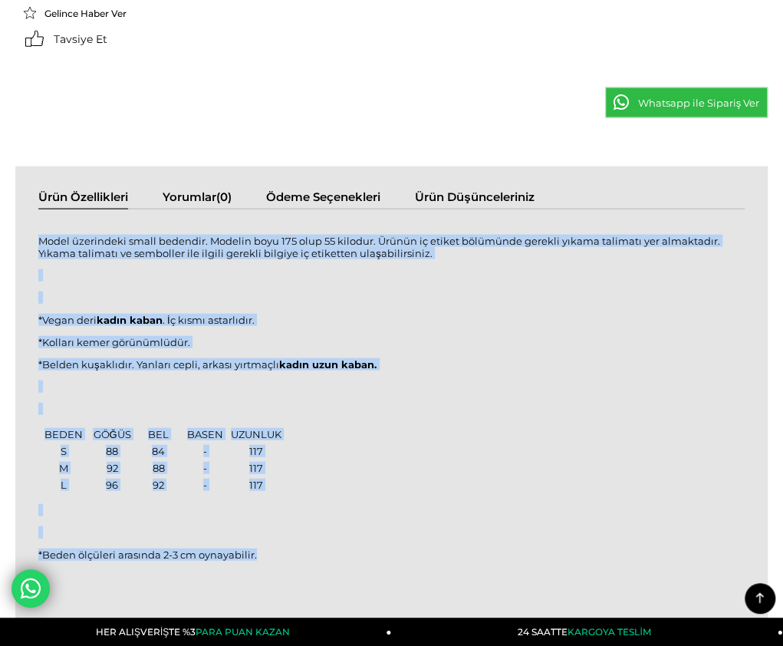
drag, startPoint x: 26, startPoint y: 137, endPoint x: 268, endPoint y: 447, distance: 393.0
click at [268, 447] on div "Model üzerindeki small bedendir. Modelin boyu 175 olup 55 kilodur. Ürünün iç et…" at bounding box center [391, 406] width 707 height 363
copy div "Model üzerindeki small bedendir. Modelin boyu 175 olup 55 kilodur. Ürünün iç et…"
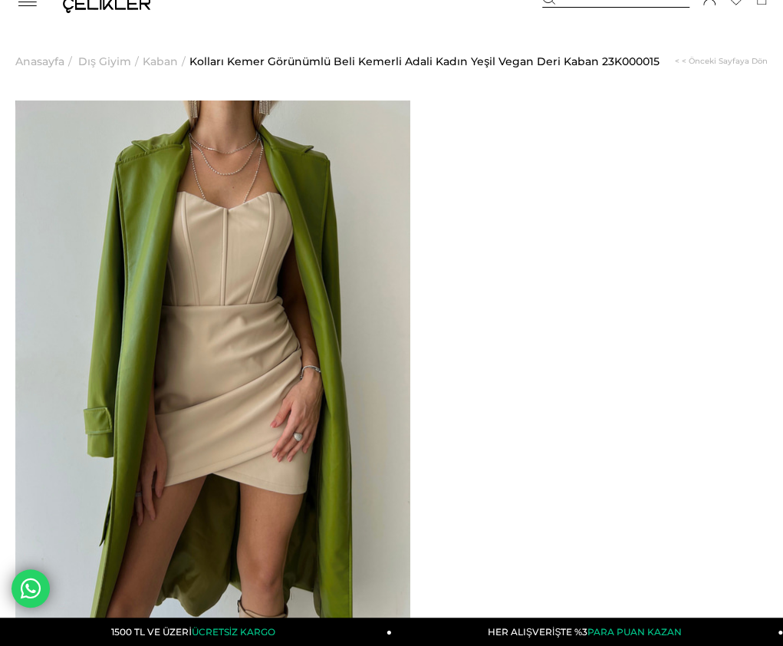
scroll to position [0, 0]
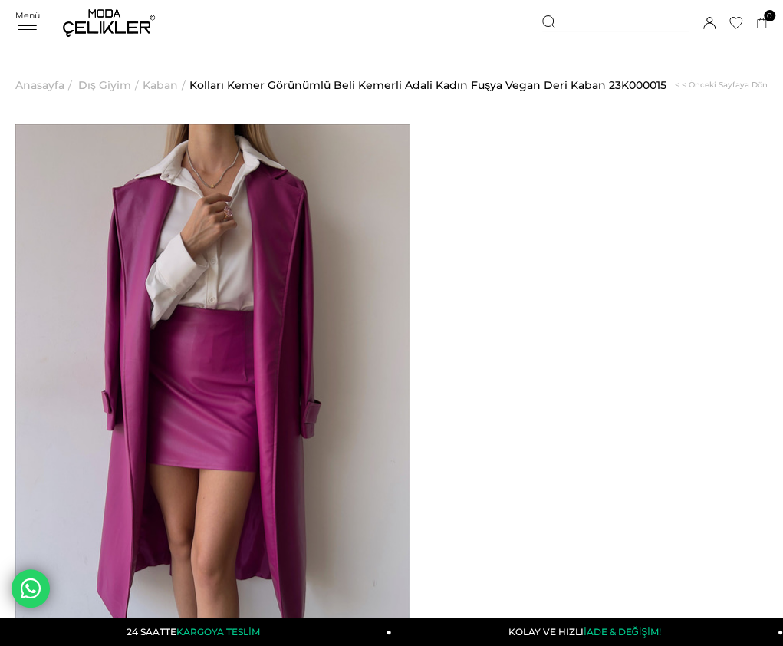
drag, startPoint x: 468, startPoint y: 166, endPoint x: 723, endPoint y: 187, distance: 255.5
copy span "Kolları Kemer Görünümlü Beli Kemerli Adali Kadın Fuşya Vegan Deri Kaban"
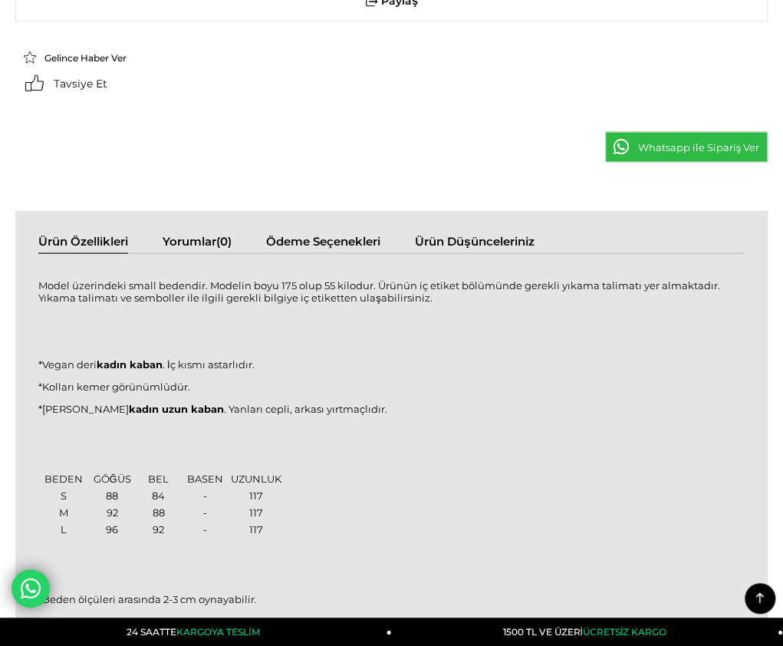
scroll to position [1227, 0]
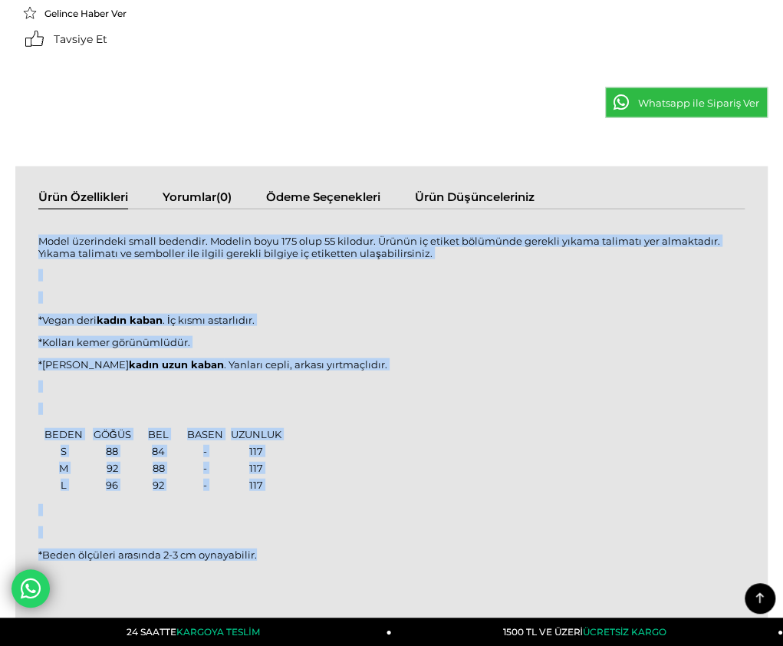
drag, startPoint x: 25, startPoint y: 137, endPoint x: 280, endPoint y: 449, distance: 402.9
click at [280, 449] on div "Model üzerindeki small bedendir. Modelin boyu 175 olup 55 kilodur. Ürünün iç et…" at bounding box center [391, 406] width 707 height 363
copy div "Model üzerindeki small bedendir. Modelin boyu 175 olup 55 kilodur. Ürünün iç et…"
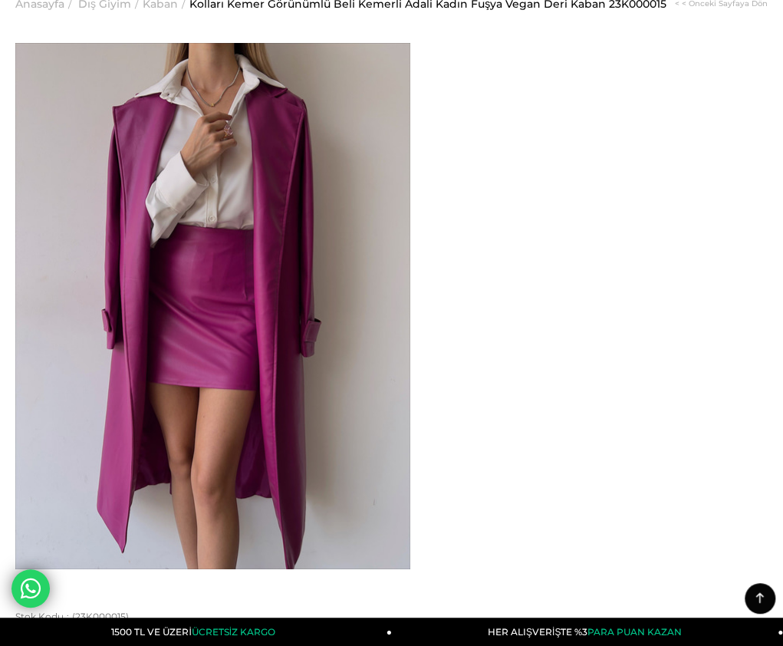
scroll to position [0, 0]
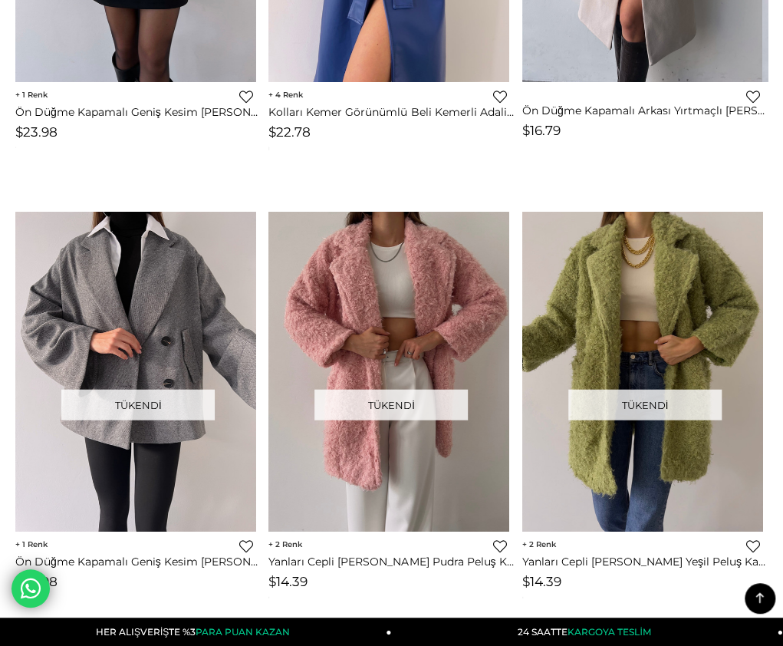
scroll to position [3661, 0]
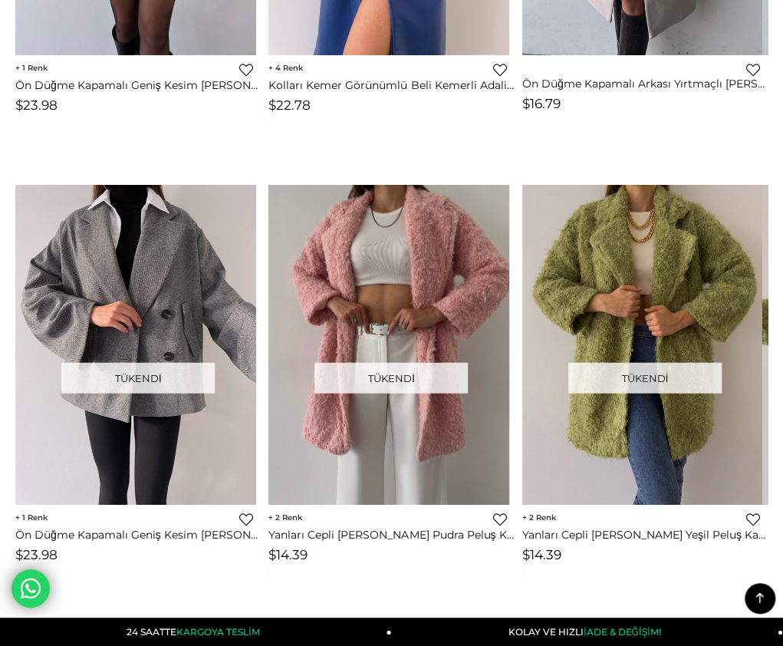
click at [374, 222] on img at bounding box center [389, 345] width 241 height 321
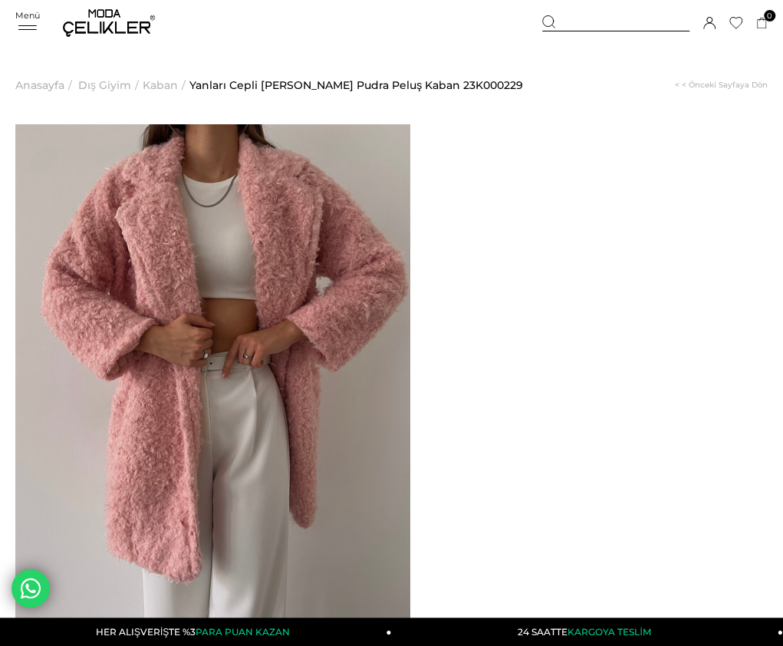
drag, startPoint x: 468, startPoint y: 166, endPoint x: 509, endPoint y: 188, distance: 46.7
copy span "Yanları Cepli Florus Kadın Pudra Peluş Kaban"
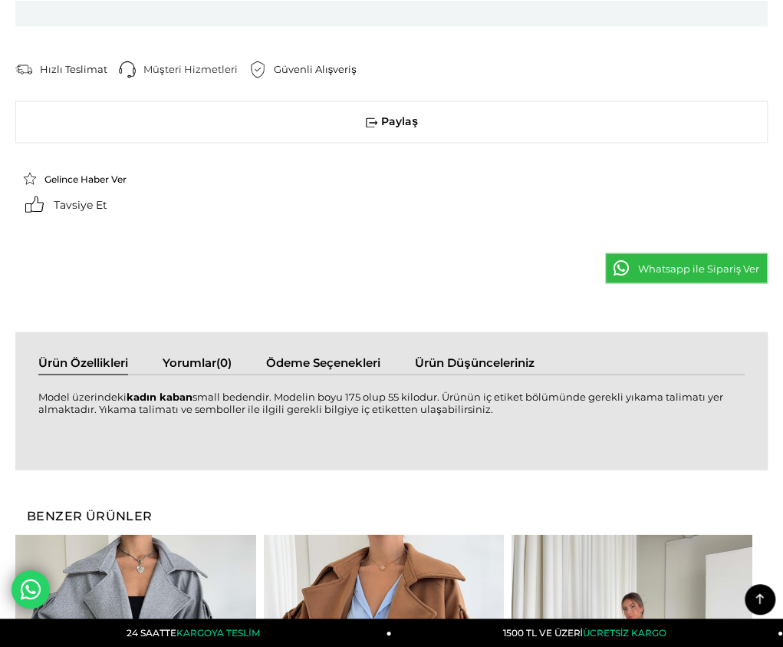
scroll to position [1074, 0]
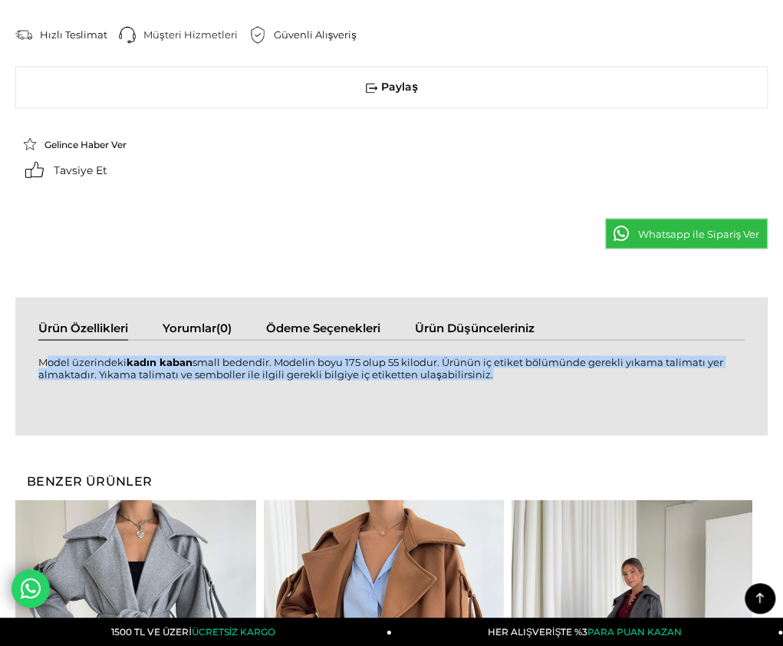
drag, startPoint x: 25, startPoint y: 280, endPoint x: 494, endPoint y: 294, distance: 469.7
click at [494, 355] on div "Model üzerindeki kadın kaban small bedendir. Modelin boyu 175 olup 55 kilodur. …" at bounding box center [391, 375] width 707 height 41
copy div "Model üzerindeki kadın kaban small bedendir. Modelin boyu 175 olup 55 kilodur. …"
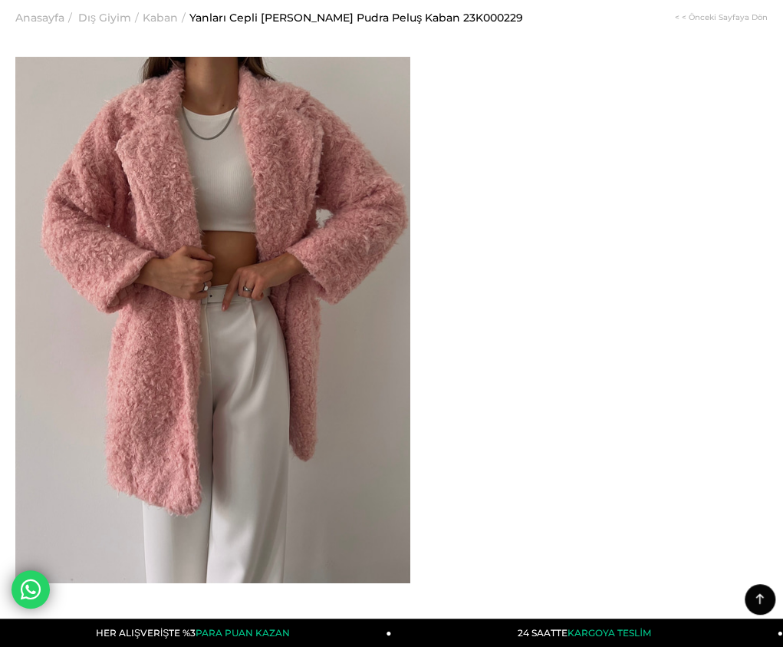
scroll to position [0, 0]
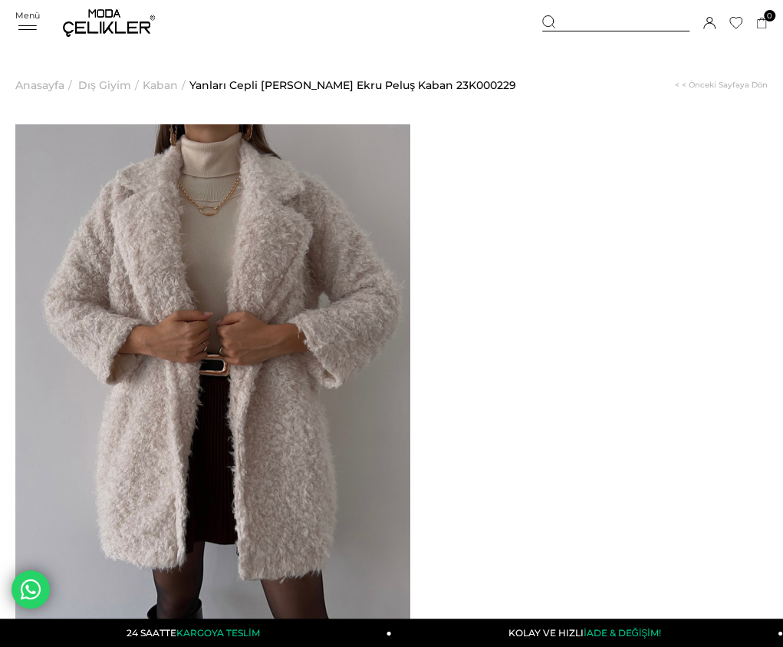
drag, startPoint x: 466, startPoint y: 170, endPoint x: 512, endPoint y: 181, distance: 46.7
copy span "Yanları Cepli Florus Kadın Ekru Peluş Kaban"
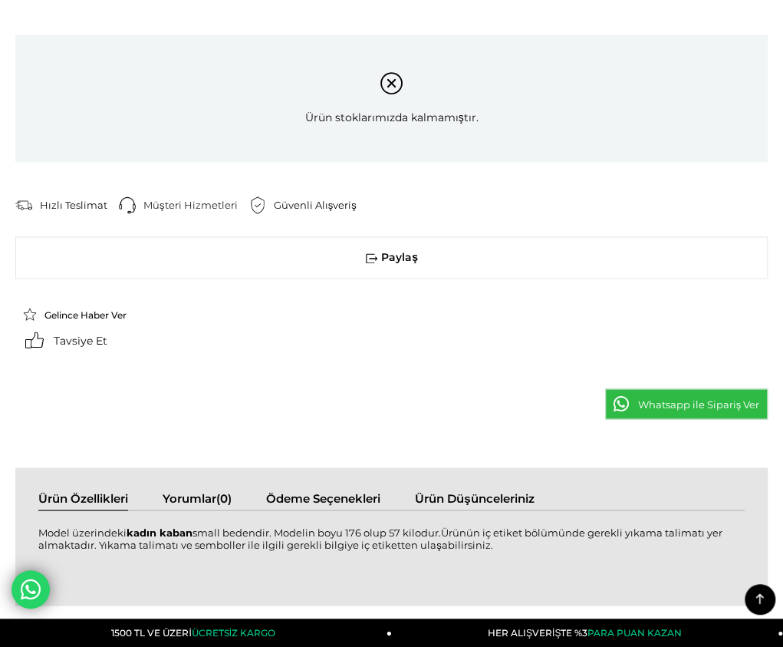
scroll to position [1074, 0]
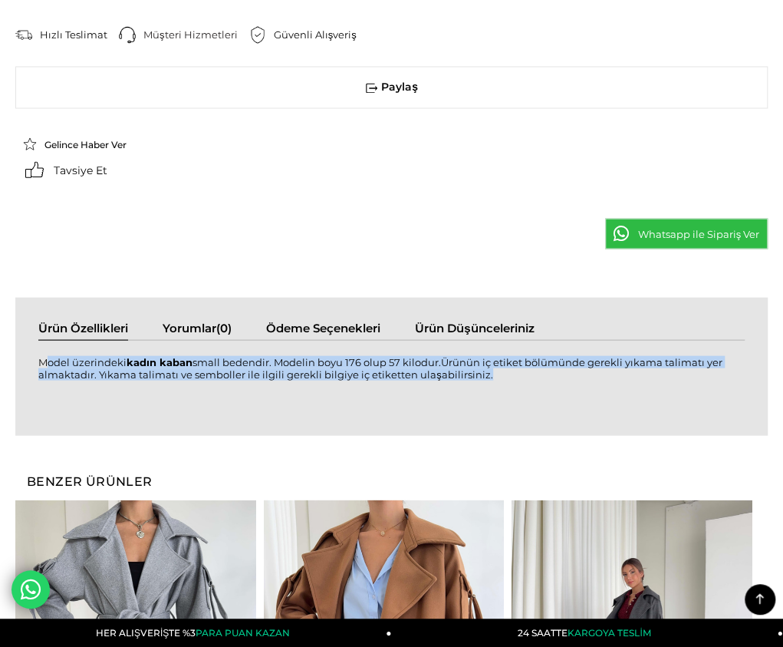
drag, startPoint x: 28, startPoint y: 277, endPoint x: 423, endPoint y: 308, distance: 397.0
click at [423, 355] on div "Model üzerindeki kadın kaban small bedendir. Modelin boyu 176 olup 57 kilodur.Ü…" at bounding box center [391, 375] width 707 height 41
copy div "Model üzerindeki kadın kaban small bedendir. Modelin boyu 176 olup 57 kilodur.Ü…"
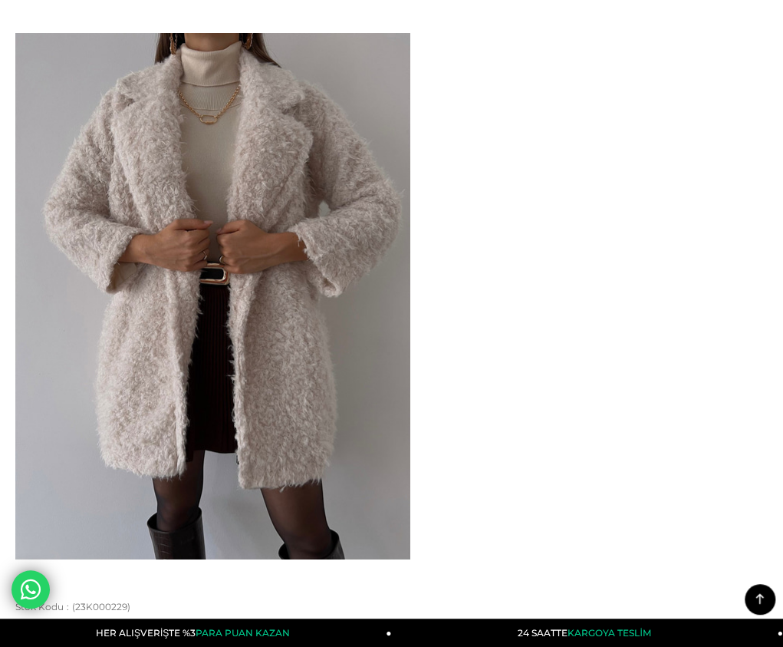
scroll to position [77, 0]
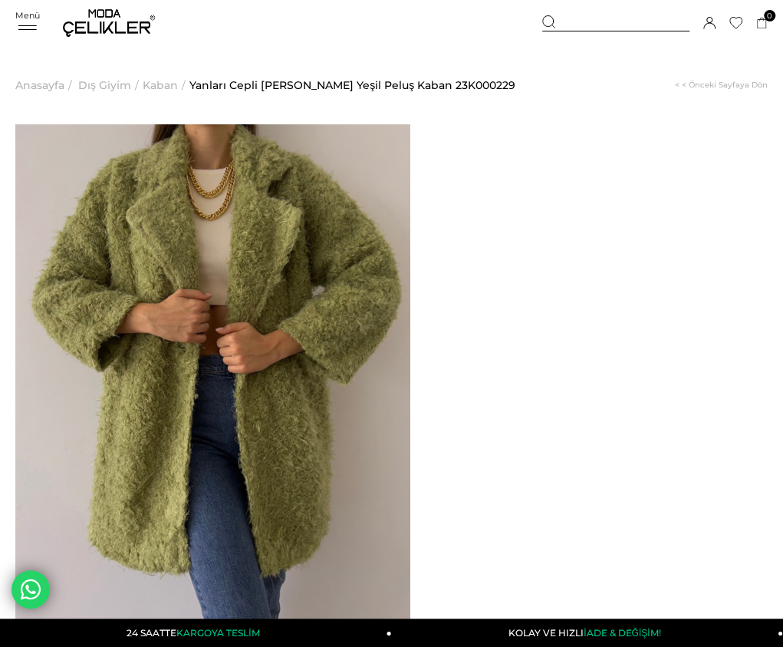
drag, startPoint x: 468, startPoint y: 165, endPoint x: 512, endPoint y: 183, distance: 47.2
copy span "Yanları Cepli Florus Kadın Yeşil Peluş Kaban"
click at [0, 0] on img at bounding box center [0, 0] width 0 height 0
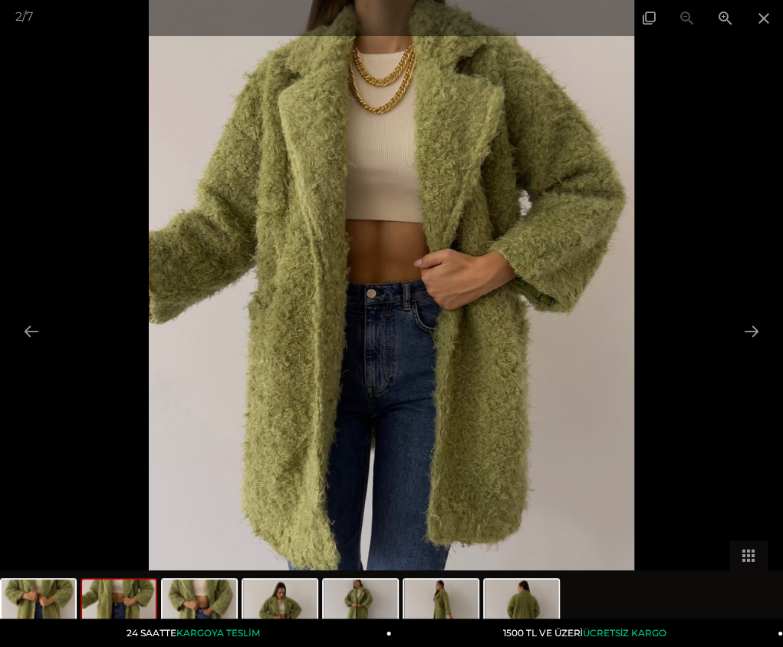
click at [414, 249] on img at bounding box center [392, 323] width 486 height 647
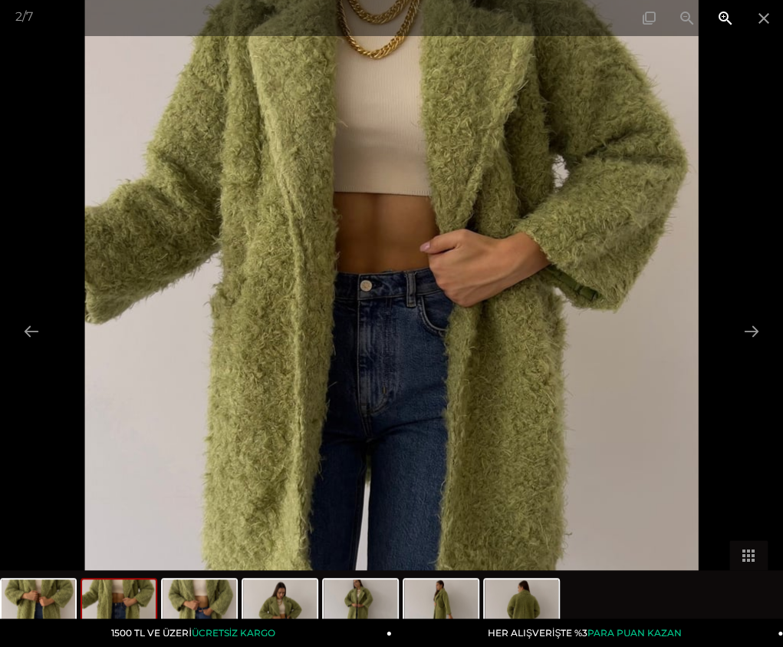
click at [720, 27] on span at bounding box center [726, 18] width 38 height 36
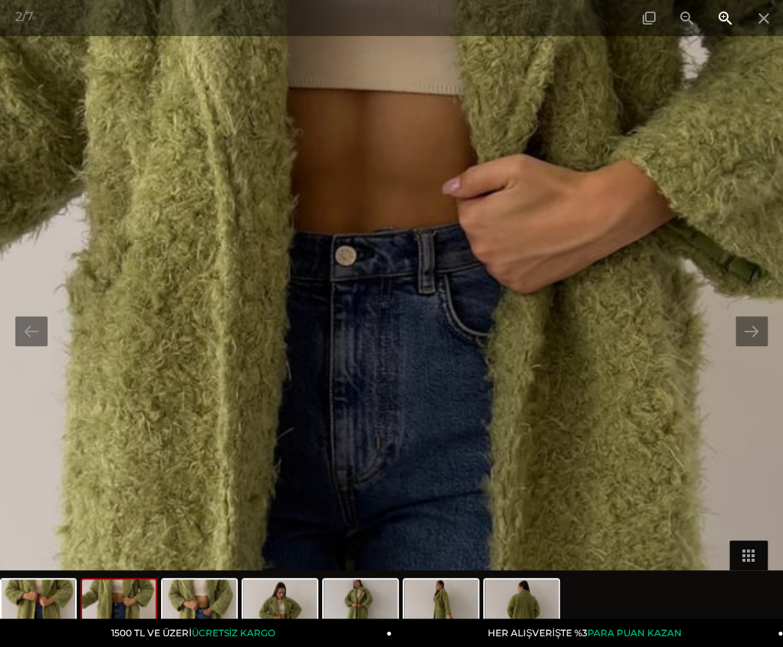
click at [720, 27] on span at bounding box center [726, 18] width 38 height 36
click at [720, 24] on span at bounding box center [726, 18] width 38 height 36
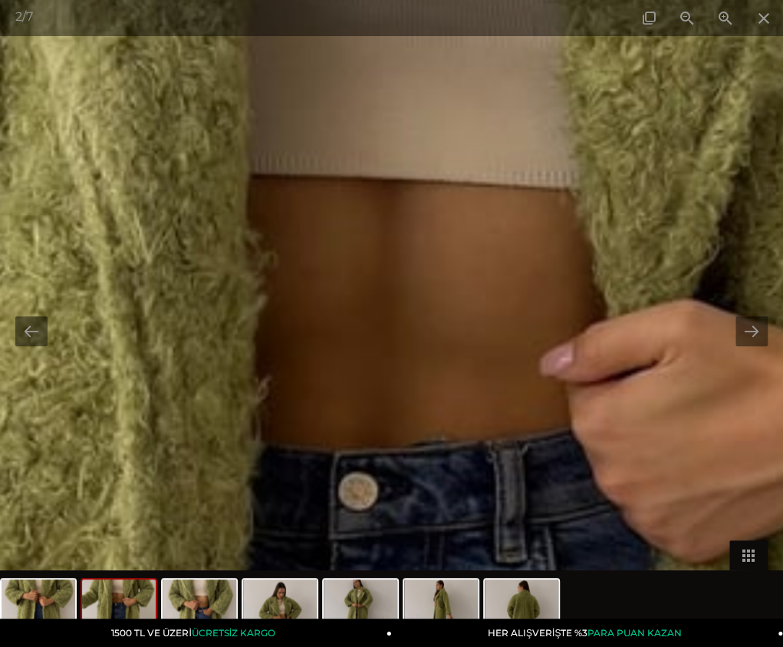
drag, startPoint x: 542, startPoint y: 139, endPoint x: 598, endPoint y: 425, distance: 291.6
click at [598, 425] on img at bounding box center [443, 618] width 2069 height 2757
click at [764, 27] on span at bounding box center [764, 18] width 38 height 36
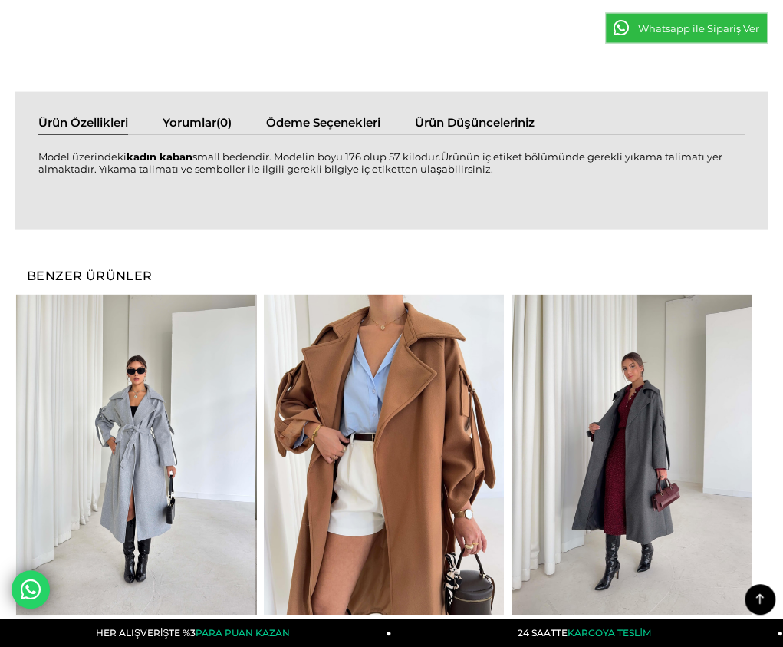
scroll to position [1227, 0]
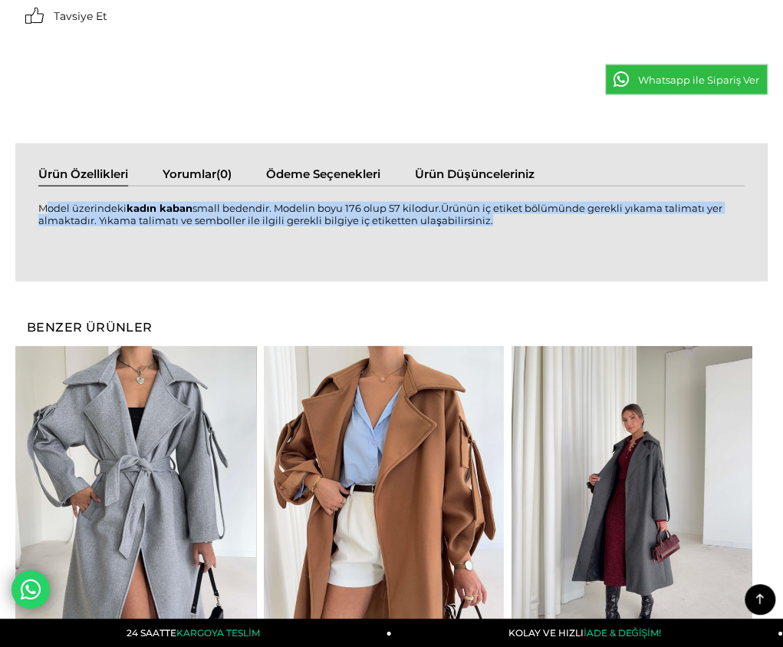
drag, startPoint x: 23, startPoint y: 120, endPoint x: 422, endPoint y: 137, distance: 399.3
click at [422, 186] on div "Model üzerindeki kadın kaban small bedendir. Modelin boyu 176 olup 57 kilodur.Ü…" at bounding box center [391, 222] width 707 height 72
copy div "Model üzerindeki kadın kaban small bedendir. Modelin boyu 176 olup 57 kilodur.Ü…"
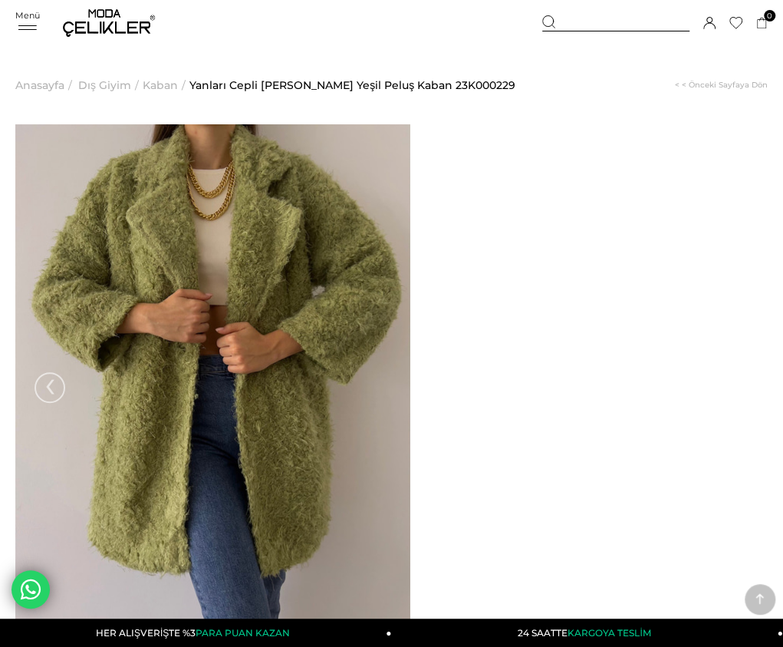
scroll to position [0, 0]
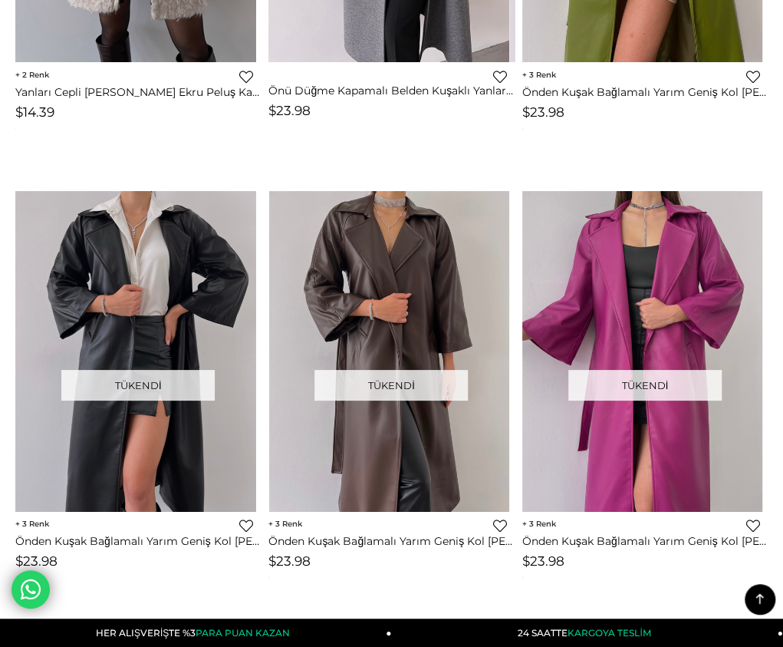
scroll to position [4560, 0]
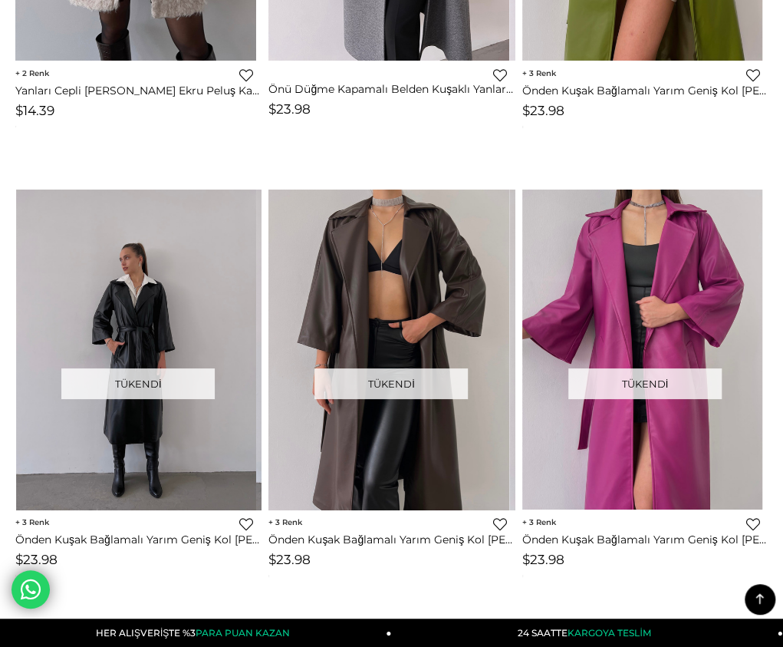
click at [189, 283] on link at bounding box center [136, 349] width 241 height 320
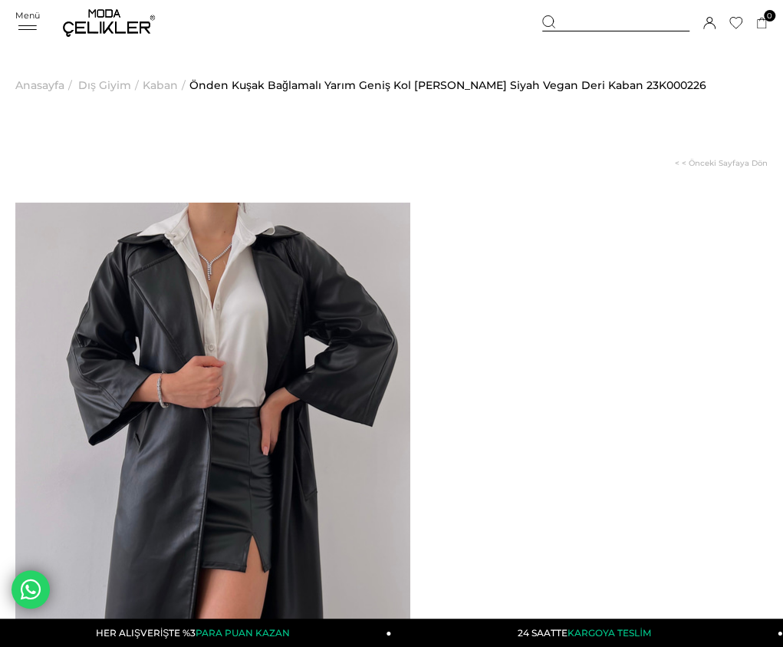
drag, startPoint x: 470, startPoint y: 240, endPoint x: 509, endPoint y: 272, distance: 50.8
copy span "Önden Kuşak Bağlamalı Yarım Geniş Kol [PERSON_NAME] Siyah Vegan Deri Kaban"
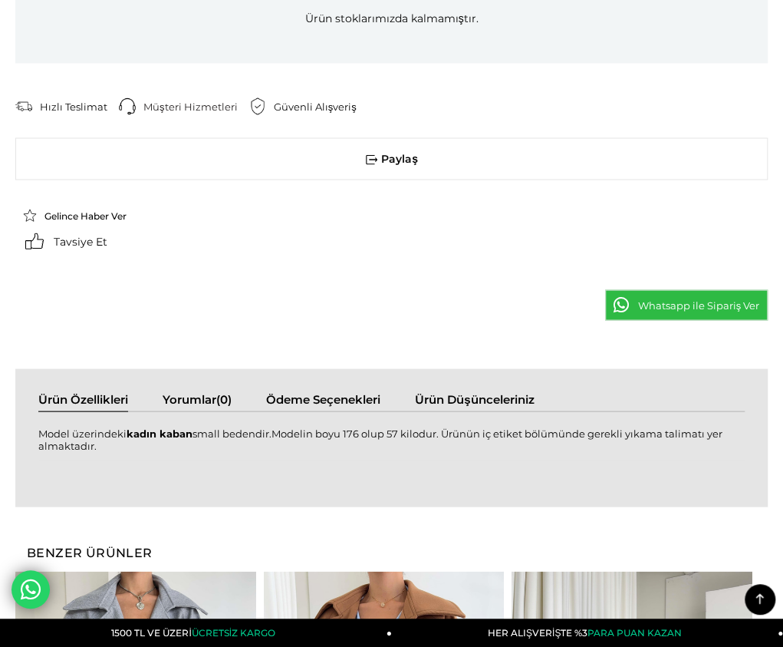
scroll to position [1151, 0]
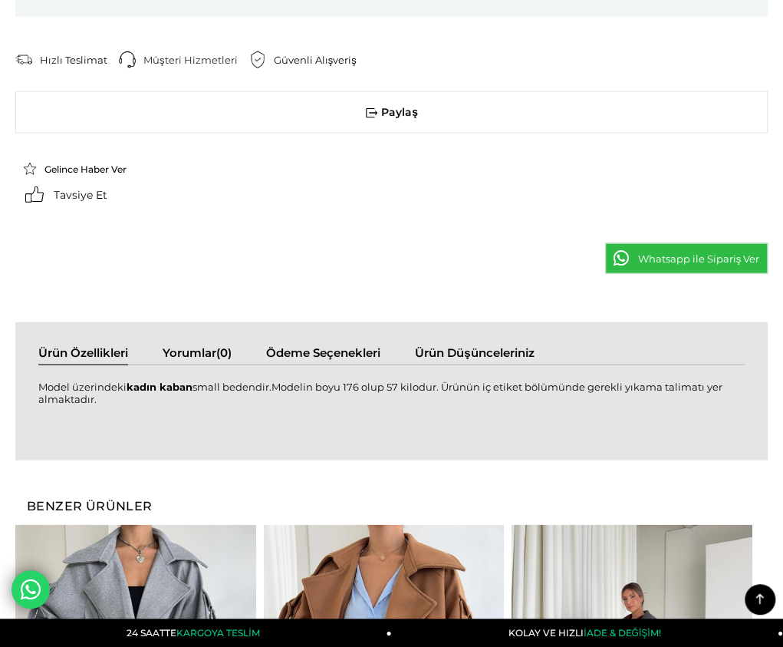
drag, startPoint x: 27, startPoint y: 280, endPoint x: 759, endPoint y: 281, distance: 731.9
click at [745, 380] on div "Model üzerindeki kadın kaban small bedendir.Modelin boyu 176 olup 57 kilodur. Ü…" at bounding box center [391, 400] width 707 height 41
copy div "Model üzerindeki kadın kaban small bedendir.Modelin boyu 176 olup 57 kilodur. Ü…"
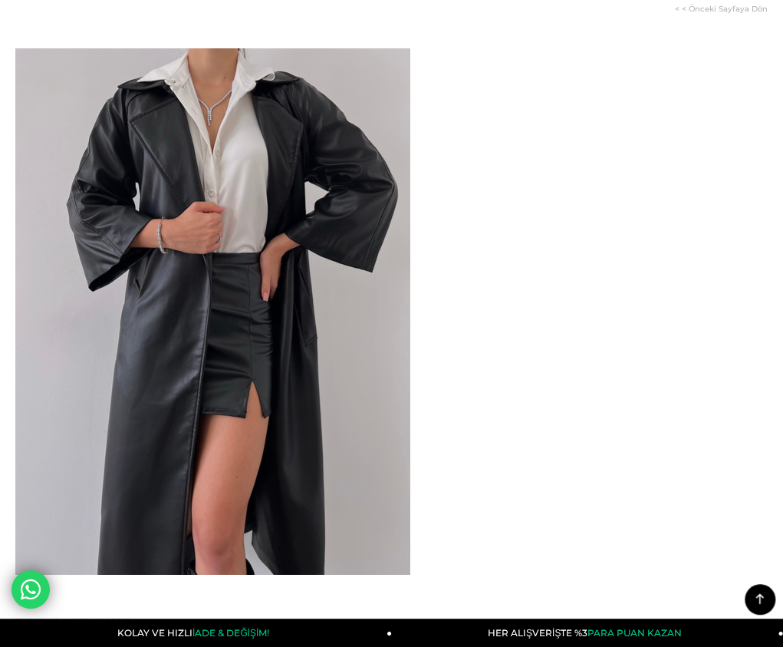
scroll to position [0, 0]
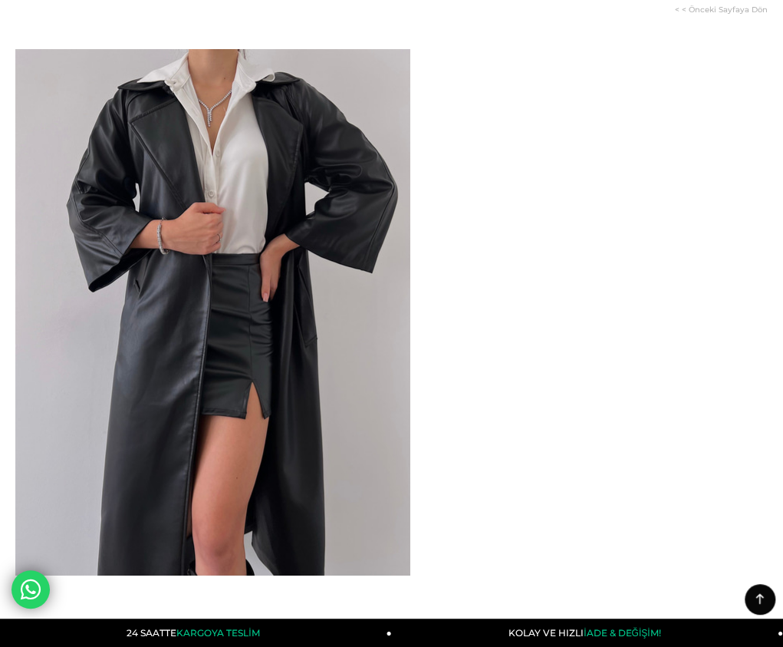
scroll to position [153, 0]
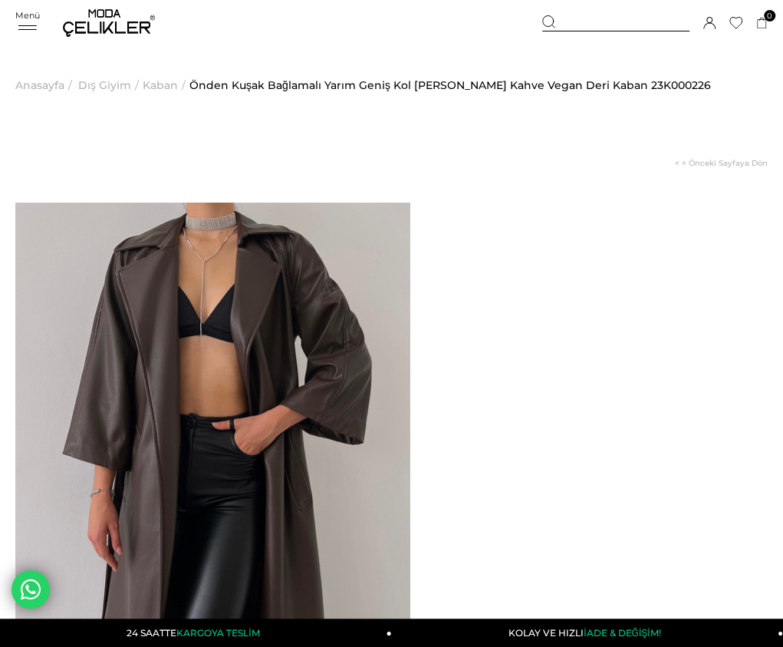
drag, startPoint x: 468, startPoint y: 242, endPoint x: 513, endPoint y: 277, distance: 57.4
copy span "Önden Kuşak Bağlamalı Yarım Geniş Kol [PERSON_NAME] Kahve Vegan Deri Kaban"
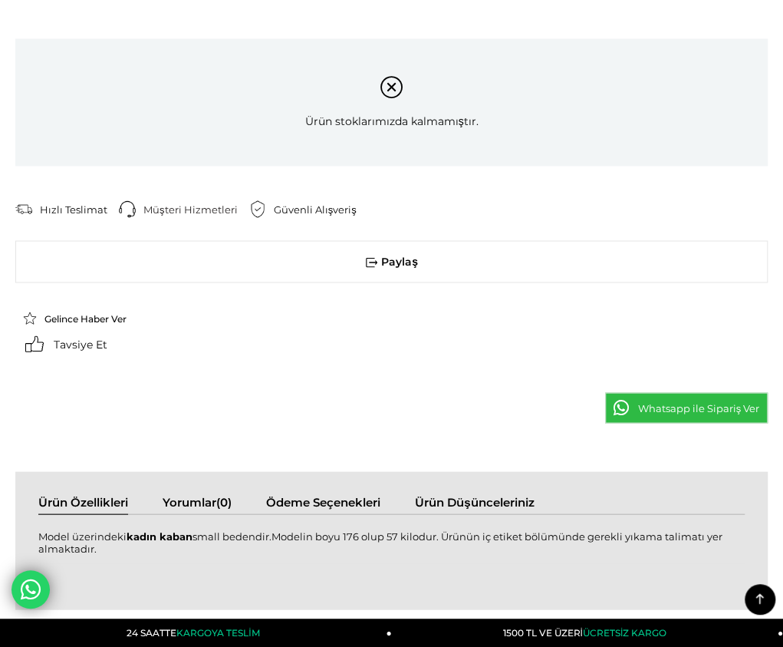
scroll to position [1074, 0]
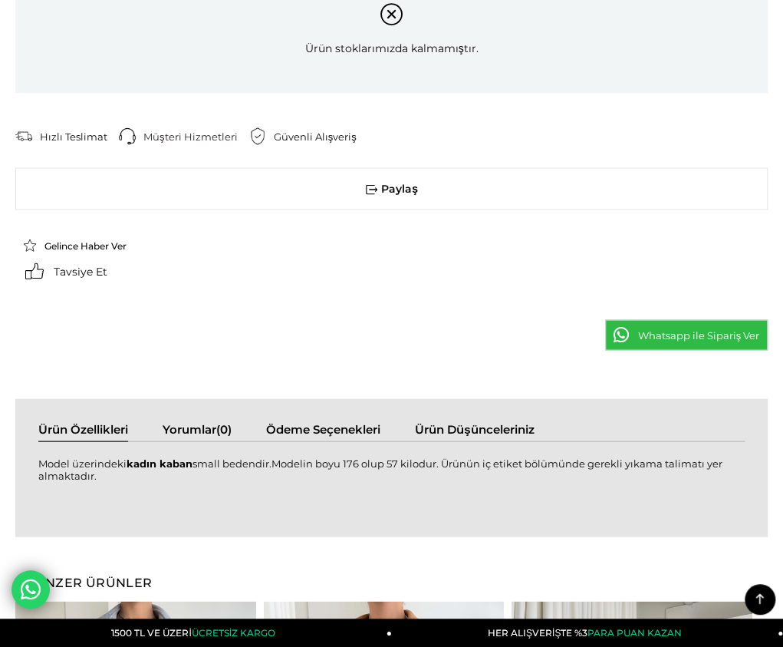
drag, startPoint x: 25, startPoint y: 361, endPoint x: 759, endPoint y: 357, distance: 734.2
click at [745, 456] on div "Model üzerindeki kadın kaban small bedendir.Modelin boyu 176 olup 57 kilodur. Ü…" at bounding box center [391, 476] width 707 height 41
copy div "Model üzerindeki kadın kaban small bedendir.Modelin boyu 176 olup 57 kilodur. Ü…"
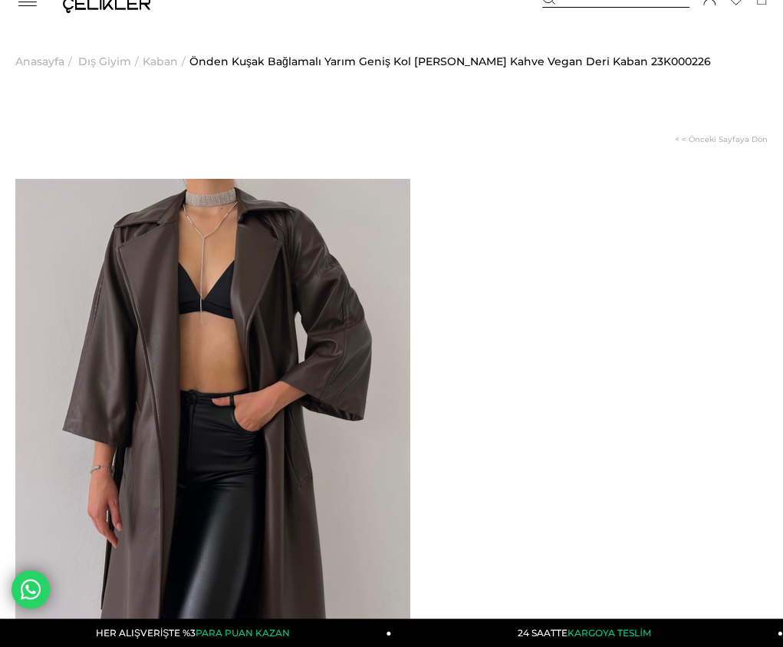
scroll to position [0, 0]
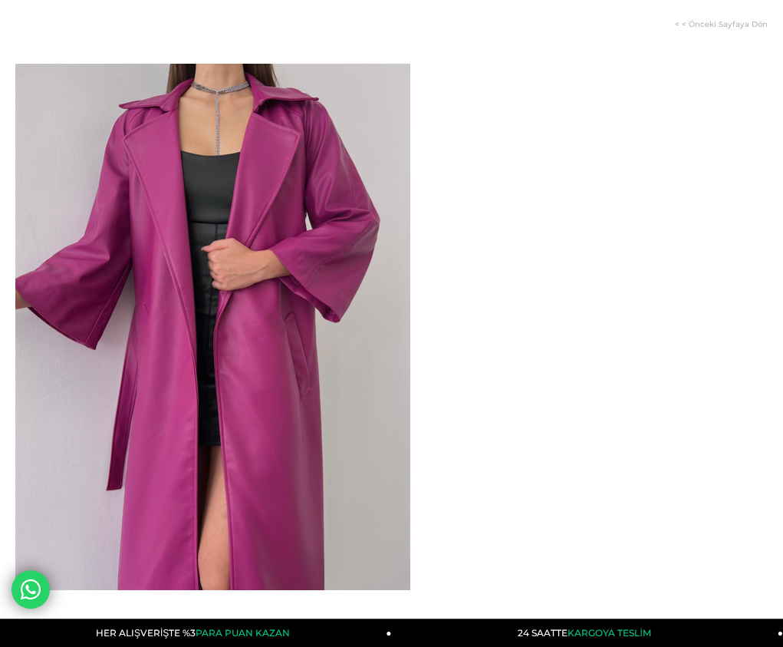
scroll to position [153, 0]
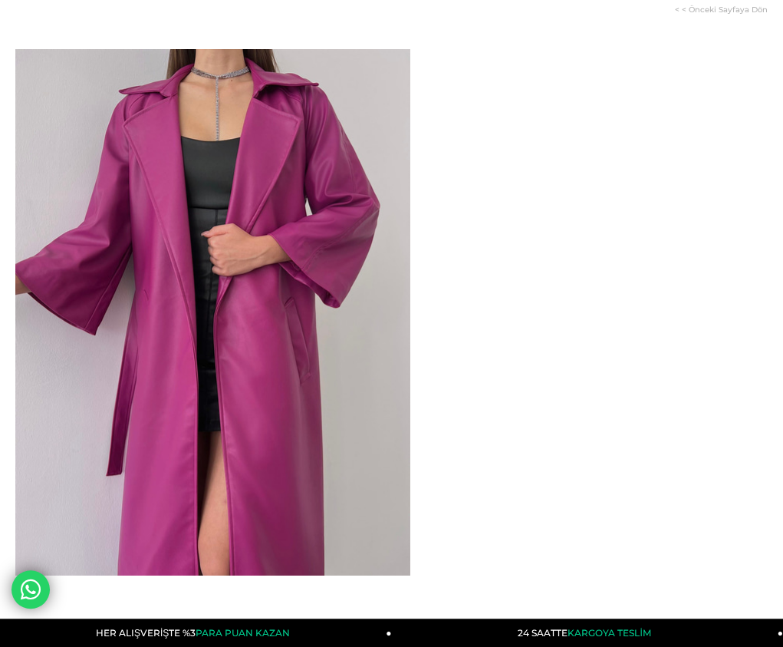
drag, startPoint x: 468, startPoint y: 91, endPoint x: 510, endPoint y: 120, distance: 51.3
copy span "Önden Kuşak Bağlamalı Yarım Geniş Kol Maysa Kadın Fuşya Vegan Deri Kaban"
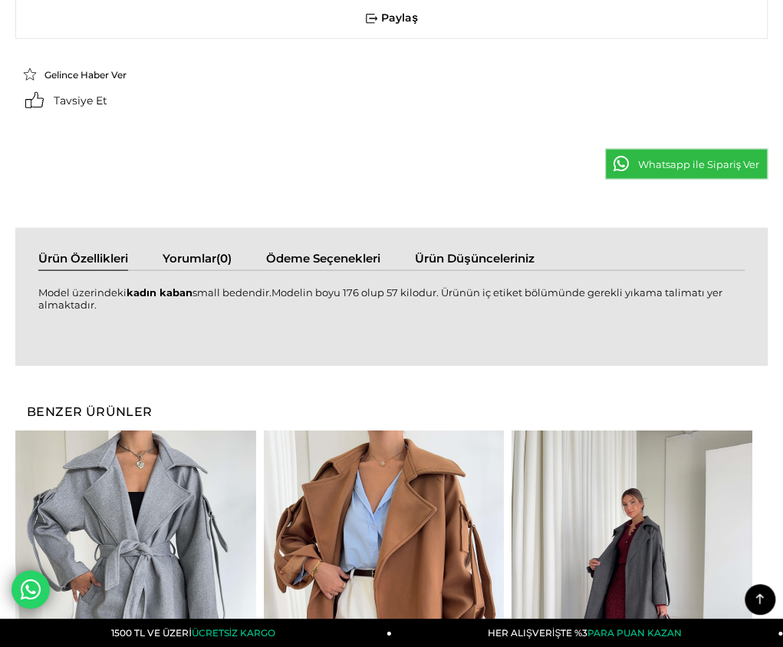
scroll to position [1304, 0]
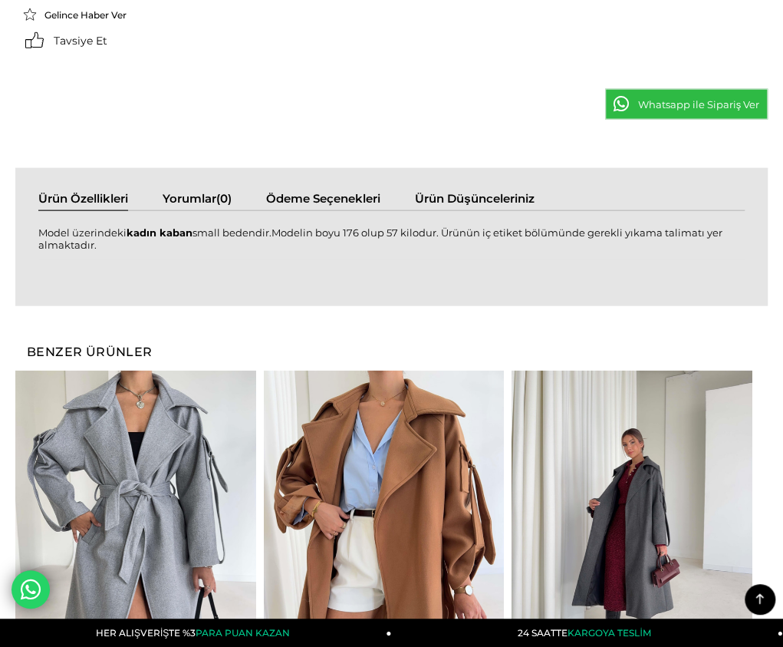
drag, startPoint x: 25, startPoint y: 125, endPoint x: 759, endPoint y: 137, distance: 734.3
click at [745, 226] on div "Model üzerindeki kadın kaban small bedendir.Modelin boyu 176 olup 57 kilodur. Ü…" at bounding box center [391, 246] width 707 height 41
copy div "Model üzerindeki kadın kaban small bedendir.Modelin boyu 176 olup 57 kilodur. Ü…"
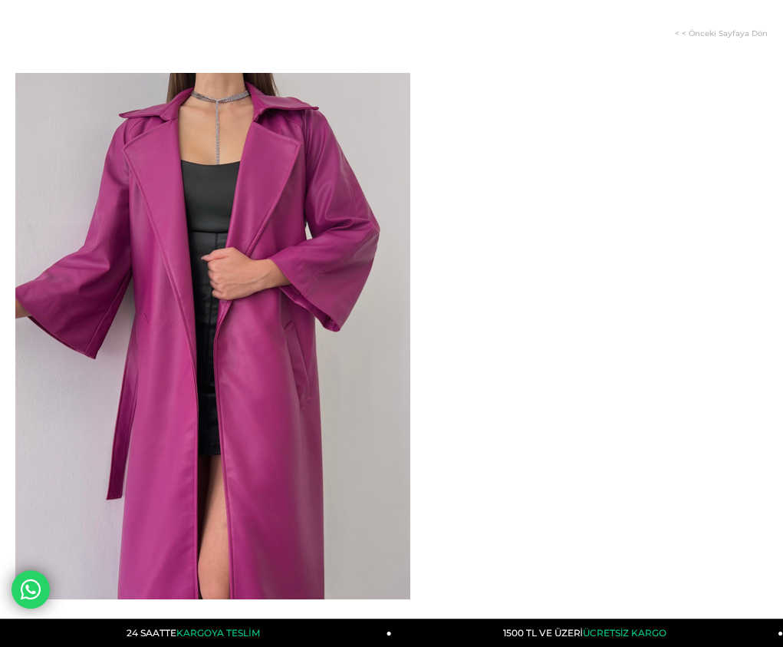
scroll to position [153, 0]
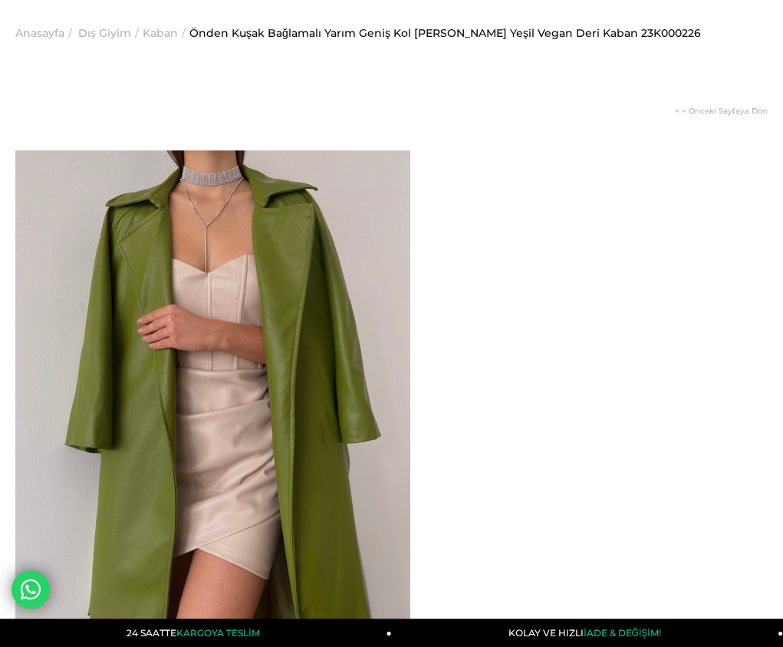
scroll to position [77, 0]
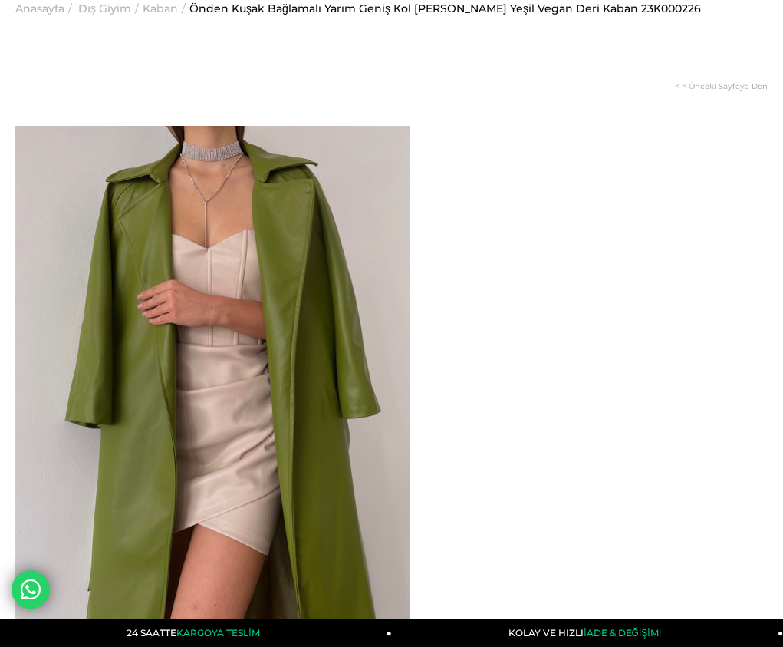
drag, startPoint x: 469, startPoint y: 167, endPoint x: 510, endPoint y: 199, distance: 52.0
copy span "Önden Kuşak Bağlamalı Yarım Geniş Kol Maysa Kadın Yeşil Vegan Deri Kaban"
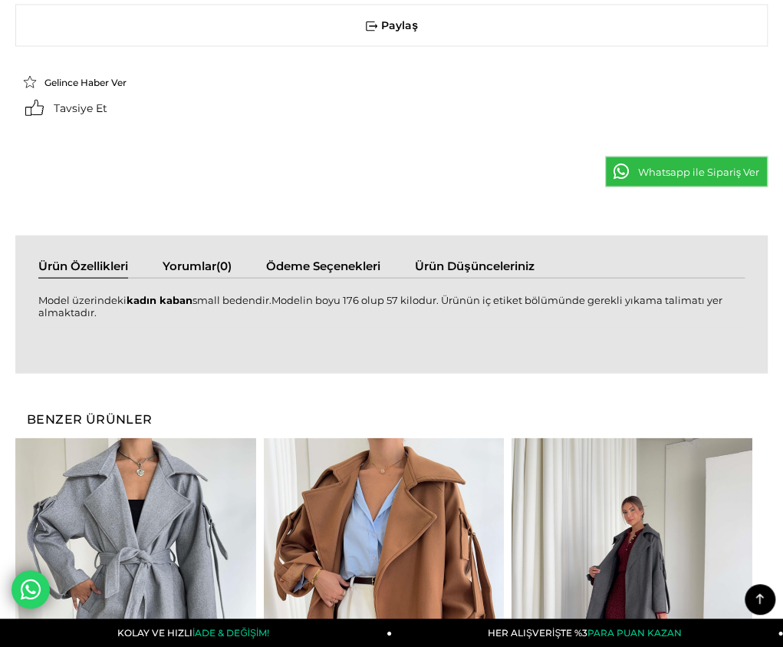
scroll to position [1304, 0]
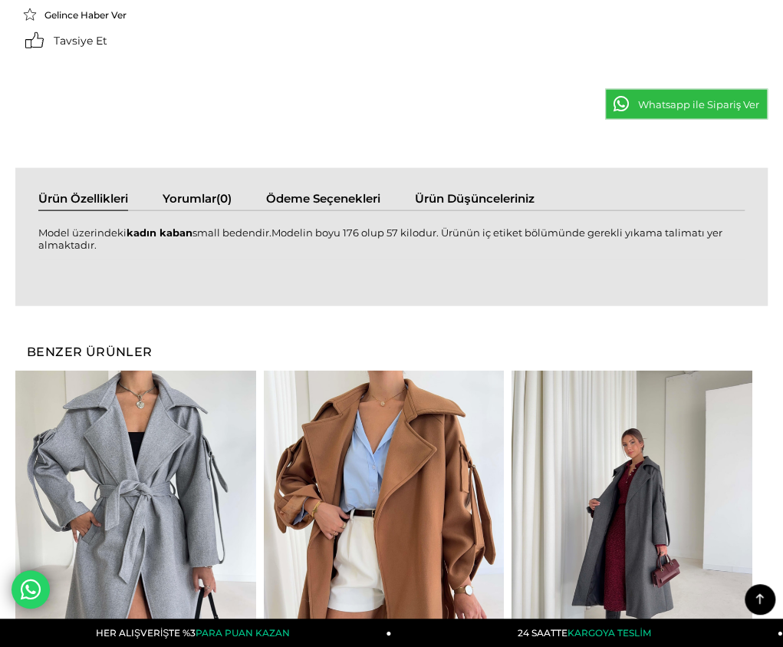
drag, startPoint x: 25, startPoint y: 126, endPoint x: 759, endPoint y: 128, distance: 734.2
click at [745, 226] on div "Model üzerindeki kadın kaban small bedendir.Modelin boyu 176 olup 57 kilodur. Ü…" at bounding box center [391, 246] width 707 height 41
copy div "Model üzerindeki kadın kaban small bedendir.Modelin boyu 176 olup 57 kilodur. Ü…"
